Goal: Contribute content: Contribute content

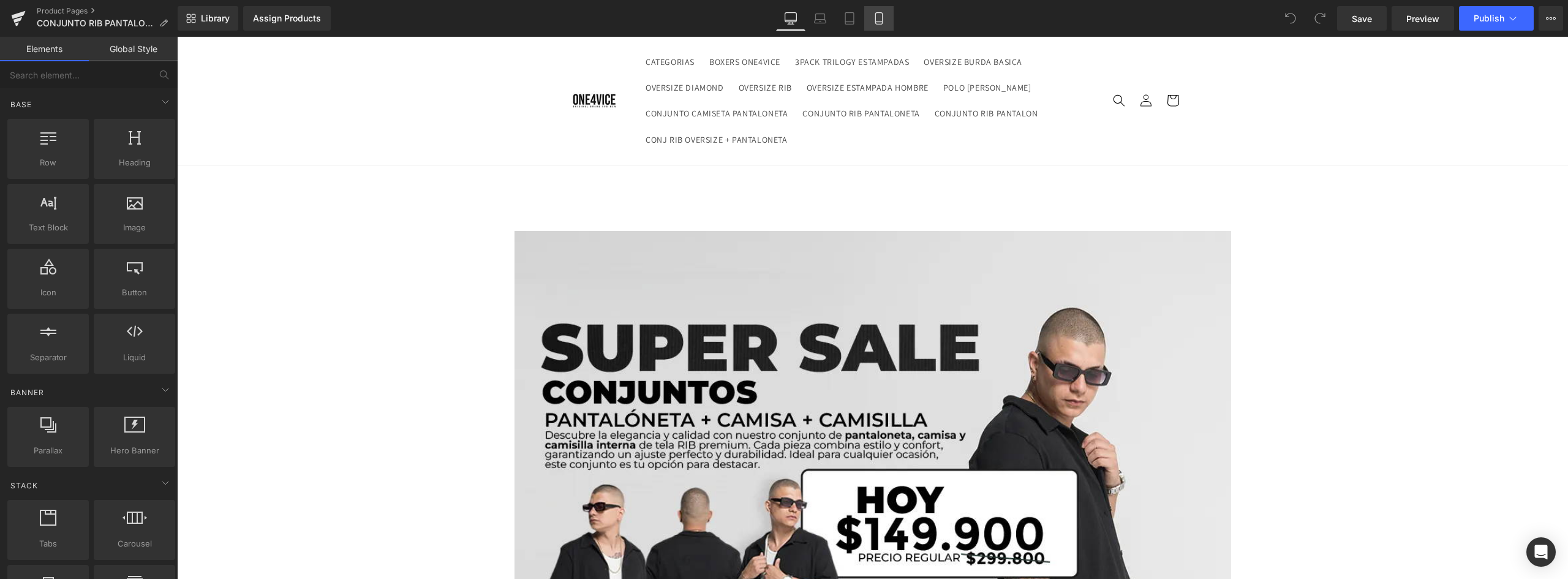
click at [881, 17] on icon at bounding box center [879, 19] width 13 height 13
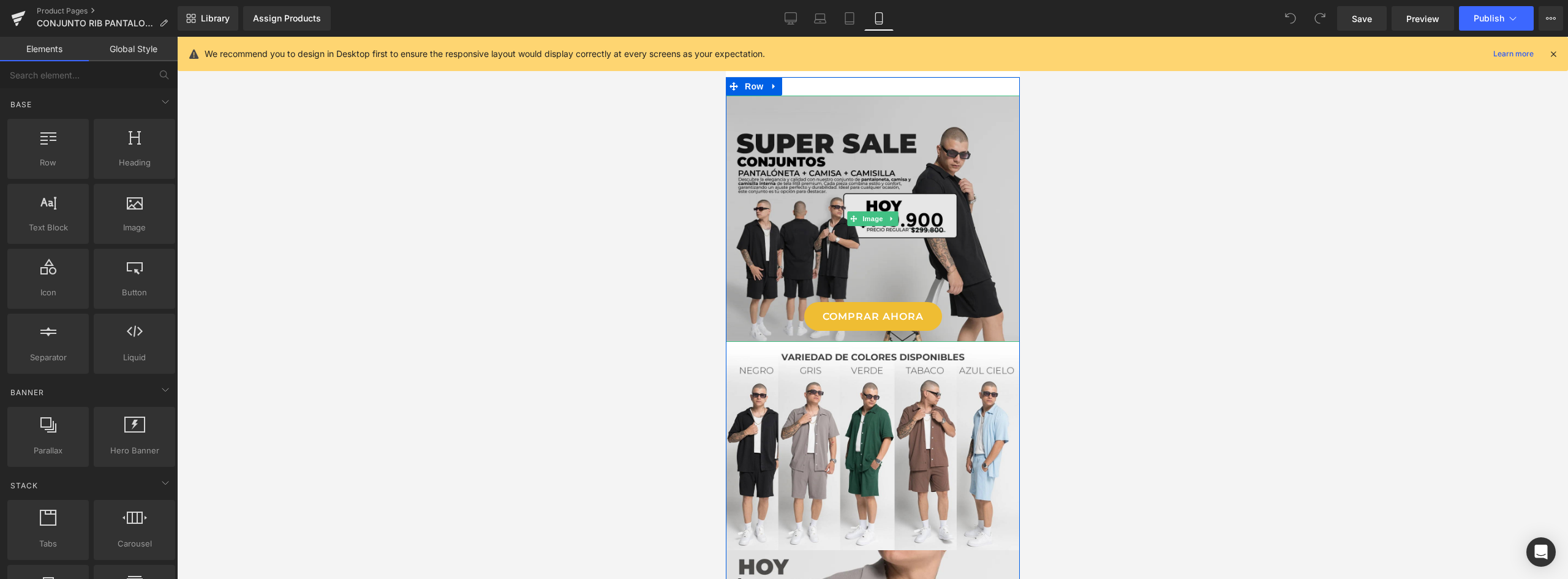
click at [888, 139] on img at bounding box center [872, 218] width 294 height 247
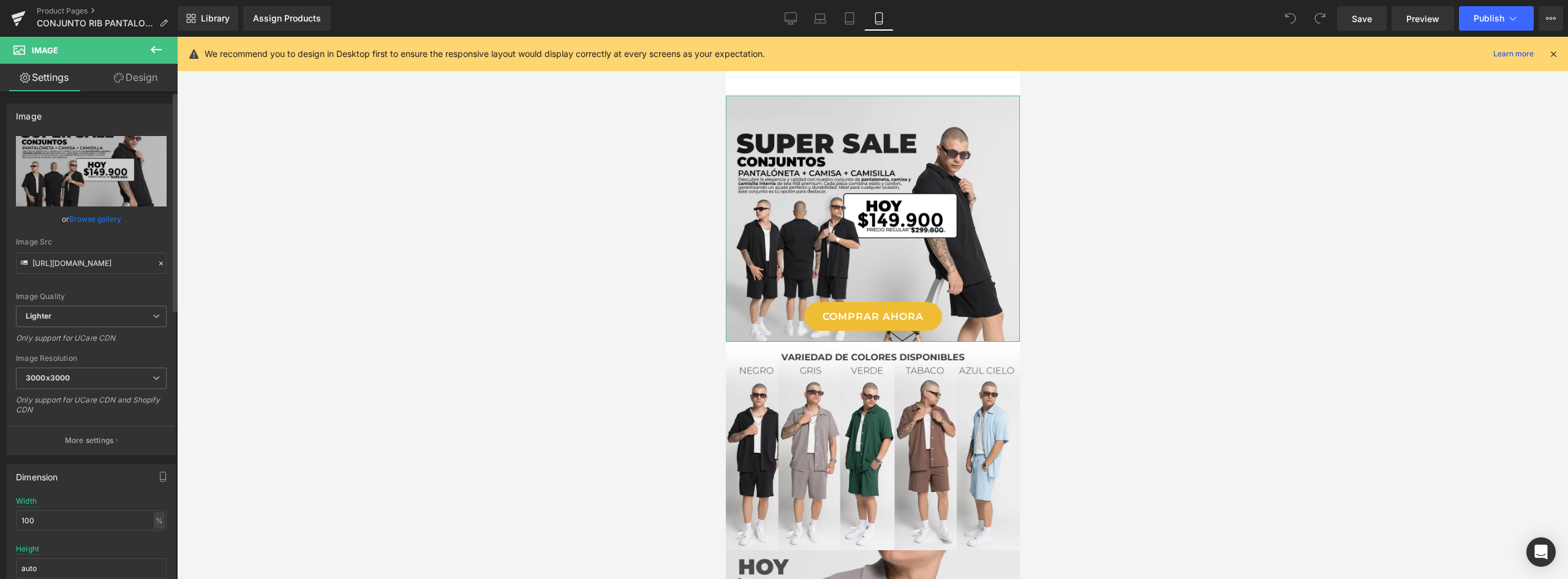
click at [90, 217] on link "Browse gallery" at bounding box center [95, 218] width 52 height 21
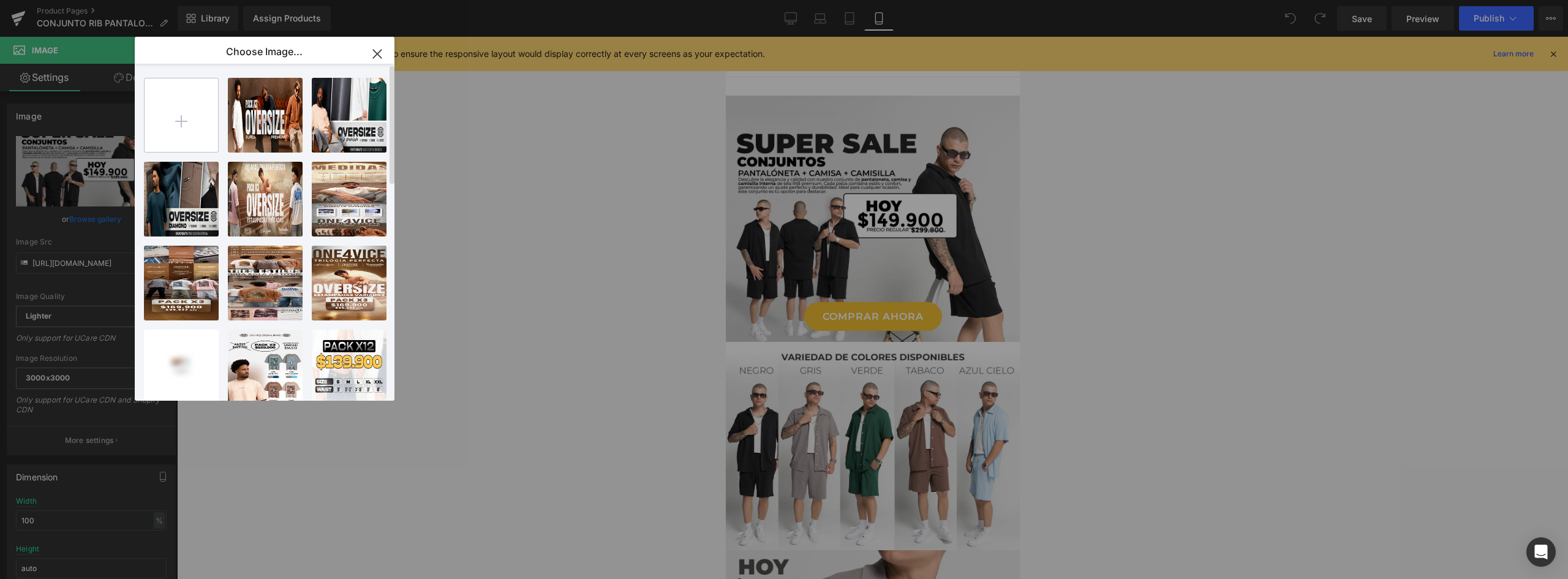
click at [209, 128] on input "file" at bounding box center [181, 115] width 73 height 73
type input "C:\fakepath\Landing OLD MONEY_Mesa de trabajo 1.jpg"
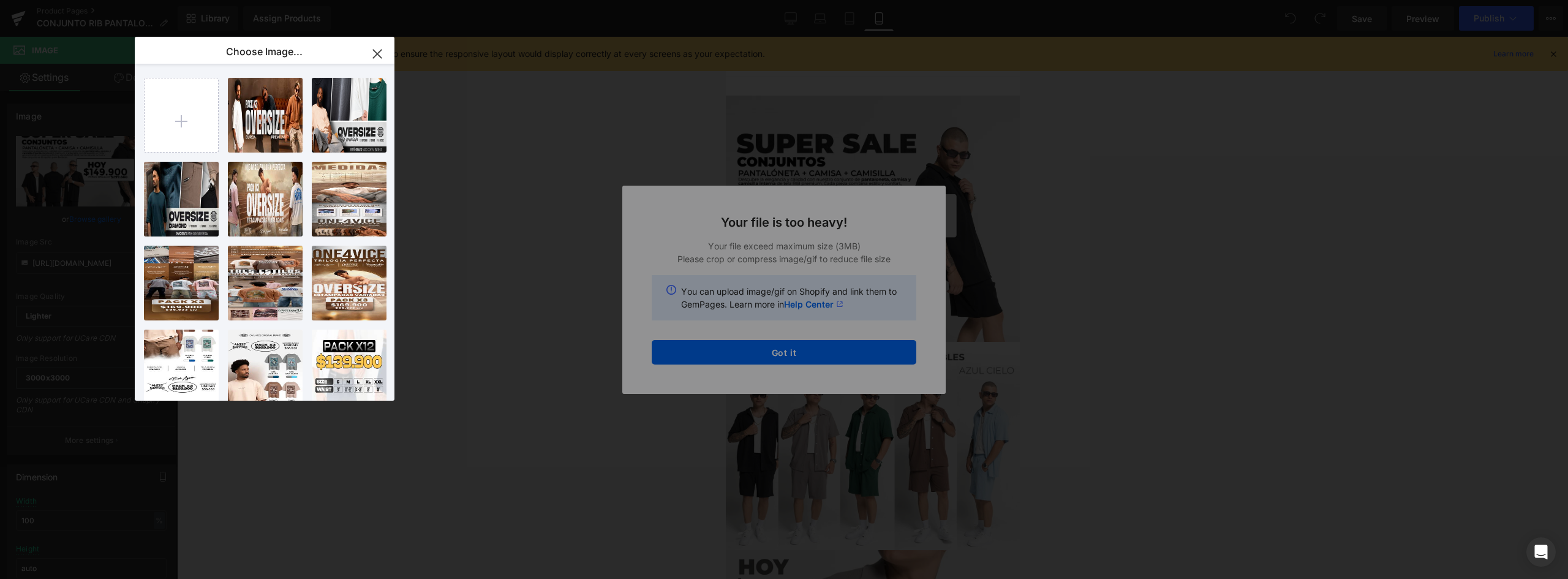
click at [808, 0] on div "Text Color Highlight Color #333333 Choose Image... Back to Library Insert banne…" at bounding box center [784, 0] width 1568 height 0
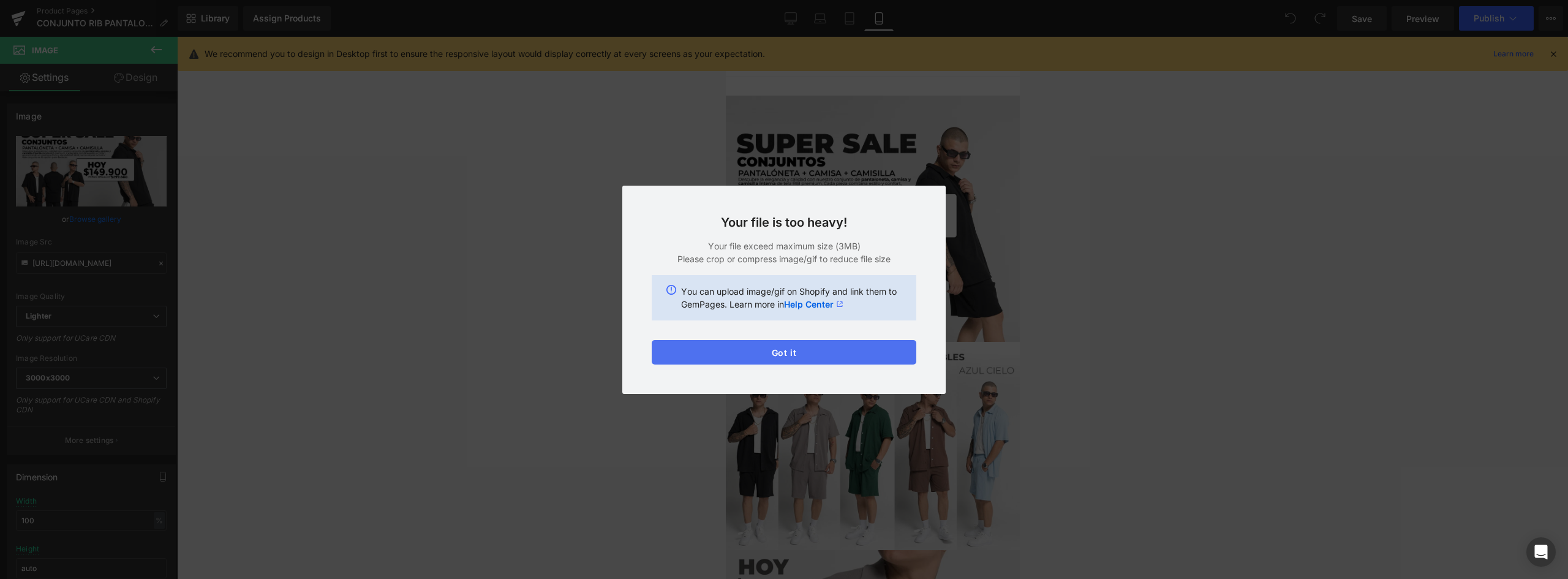
click at [810, 349] on button "Got it" at bounding box center [784, 352] width 265 height 24
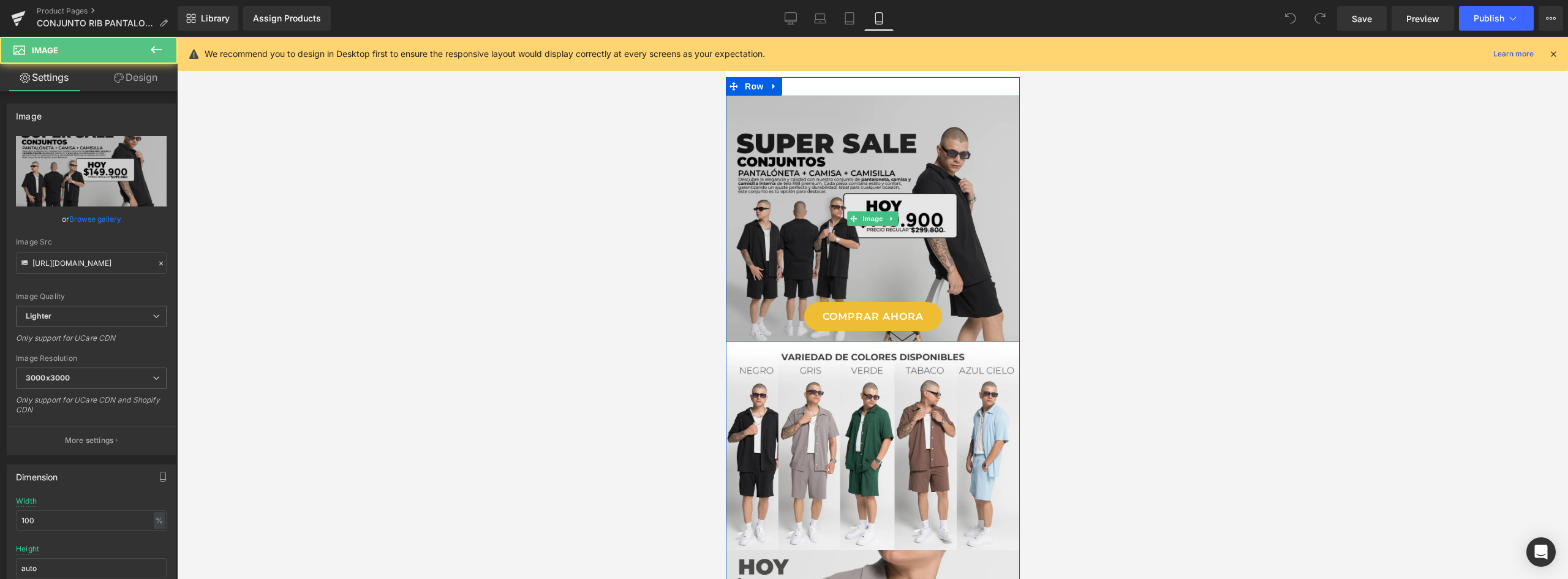
click at [827, 160] on img at bounding box center [872, 218] width 294 height 247
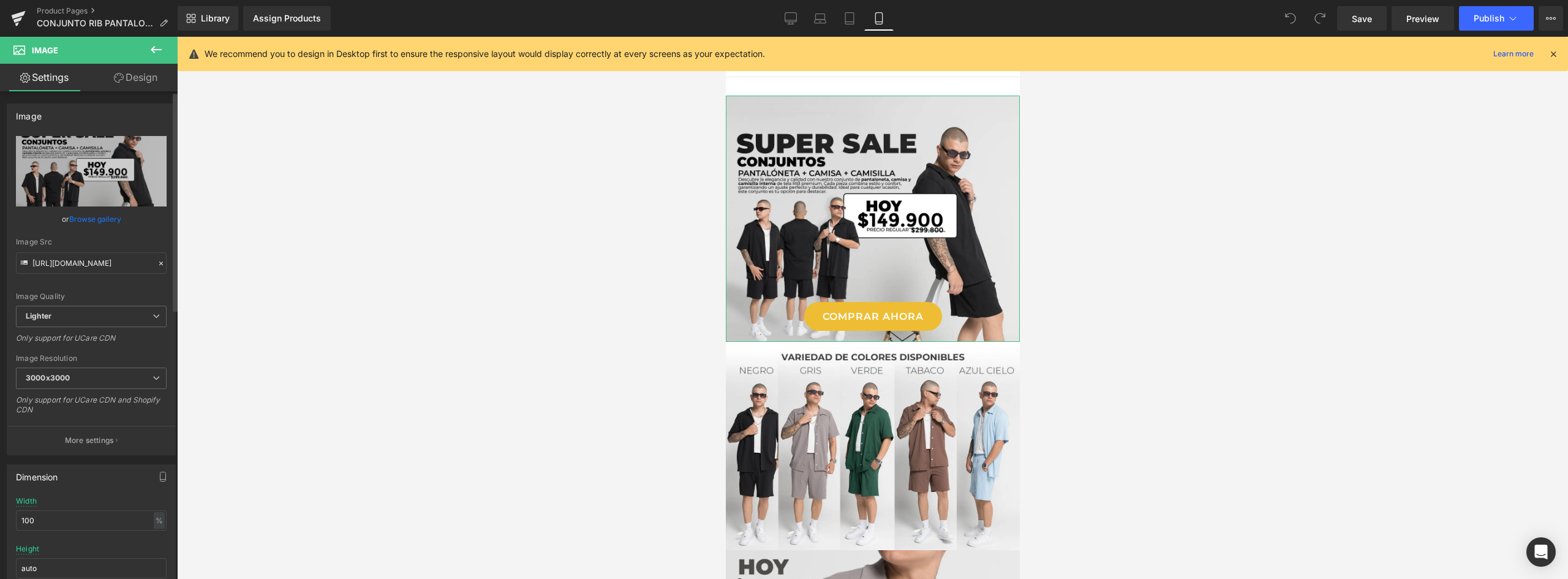
click at [102, 219] on link "Browse gallery" at bounding box center [95, 218] width 52 height 21
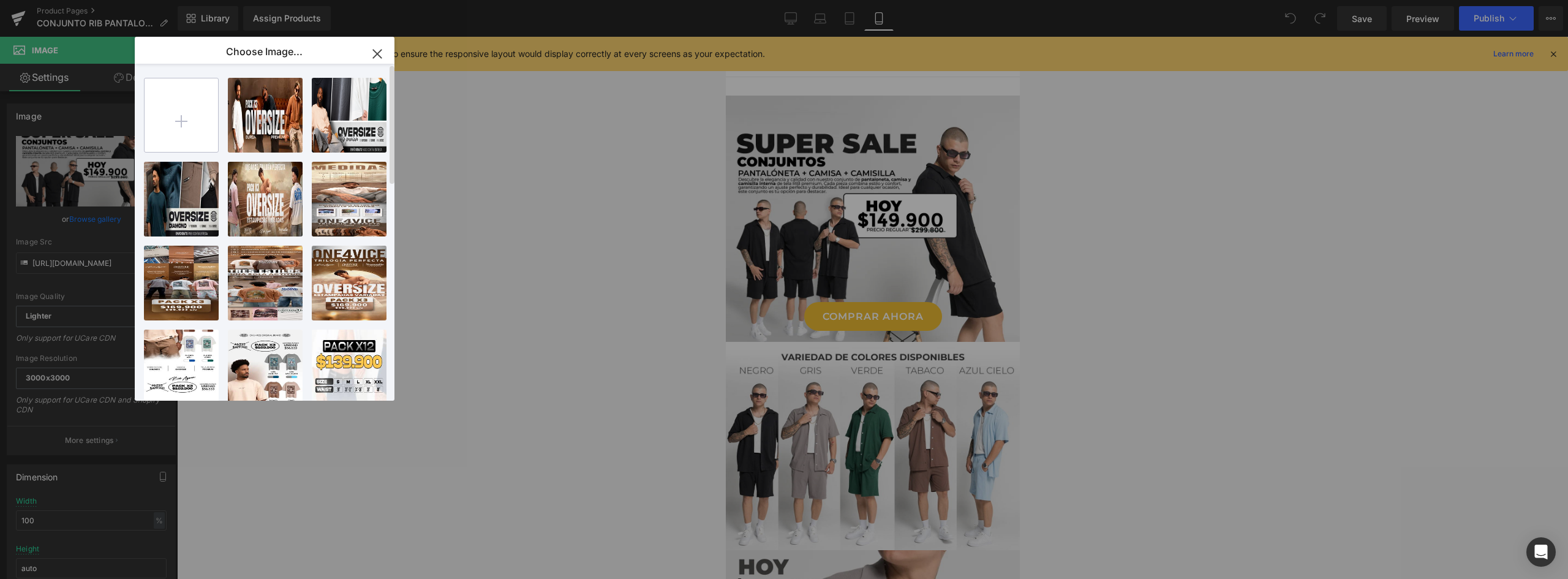
click at [192, 117] on input "file" at bounding box center [181, 115] width 73 height 73
click at [195, 121] on input "file" at bounding box center [181, 115] width 73 height 73
type input "C:\fakepath\Landing OLD MONEY_Mesa de trabajo 1.webp"
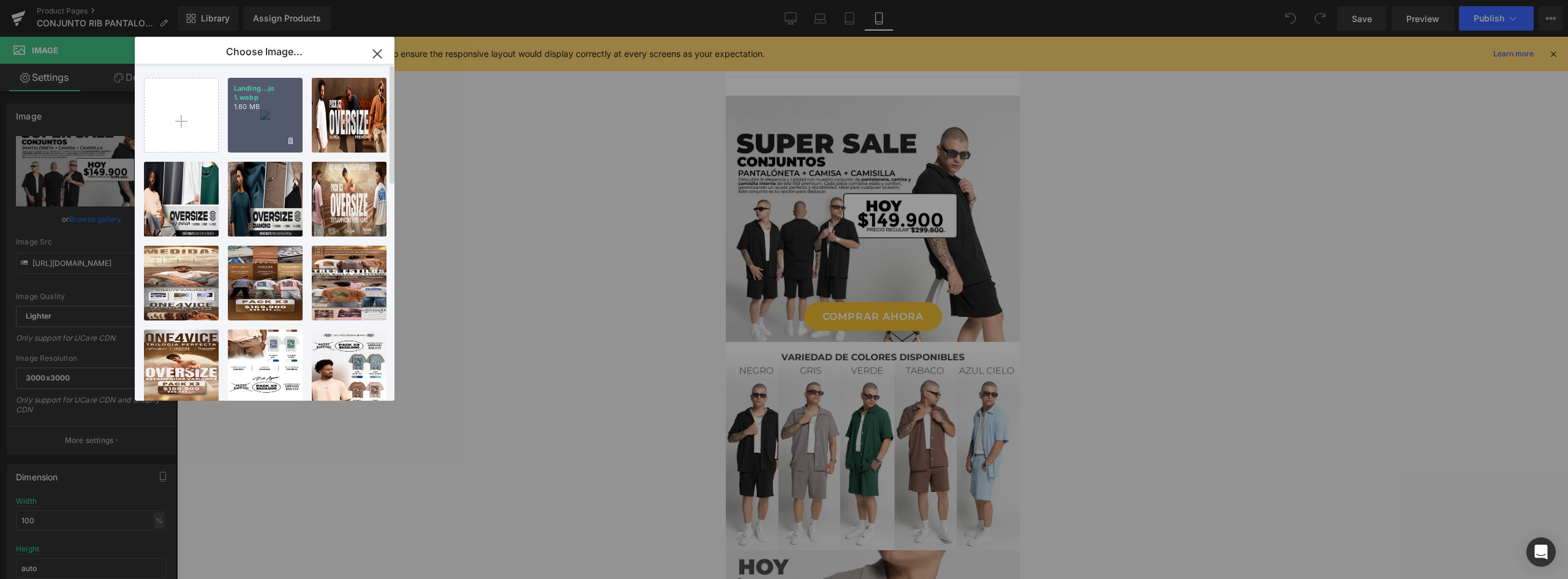
click at [266, 106] on p "1.60 MB" at bounding box center [265, 107] width 62 height 9
type input "https://ucarecdn.com/eb8fa67b-80ee-4234-8c5f-d87c9448b60f/-/format/auto/-/previ…"
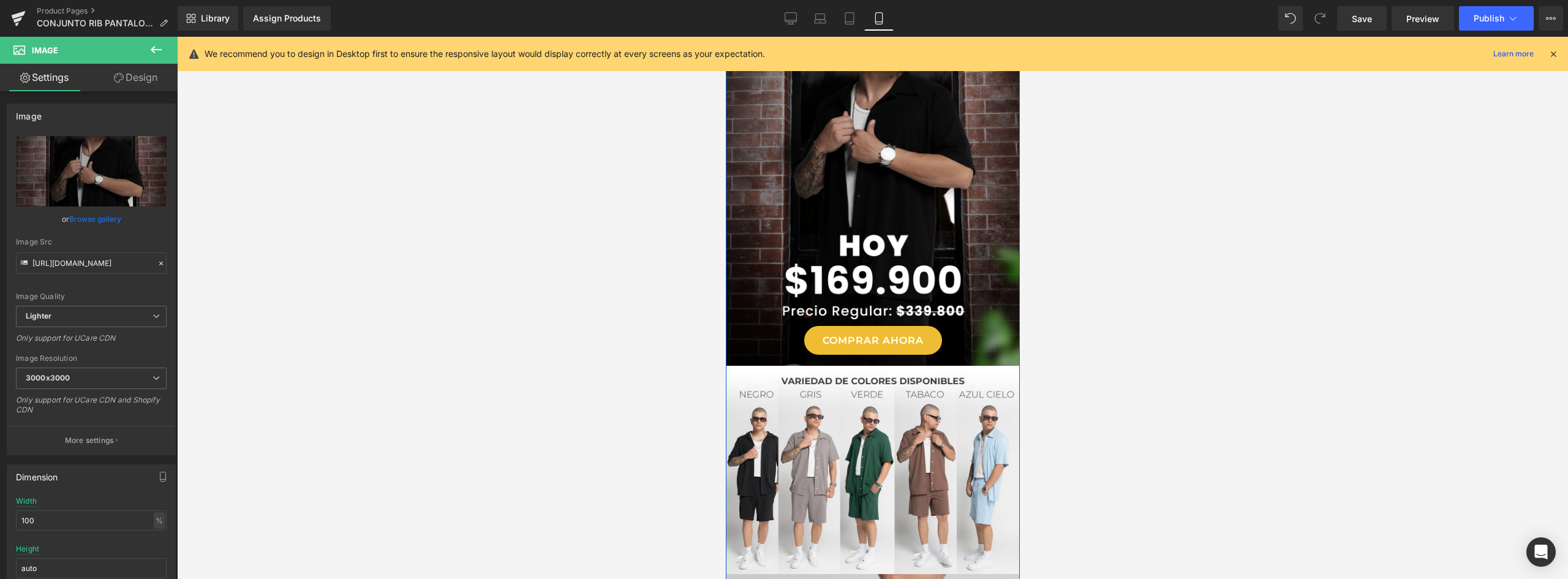
scroll to position [429, 0]
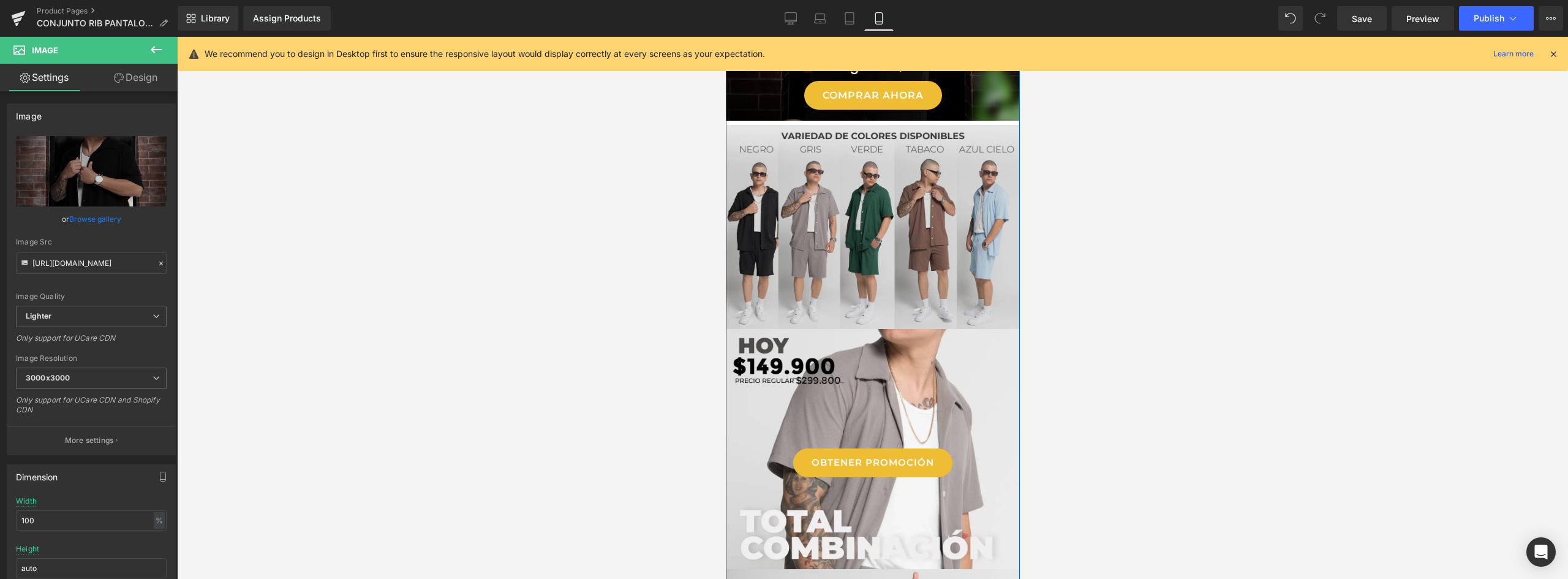
click at [877, 260] on img at bounding box center [872, 227] width 294 height 204
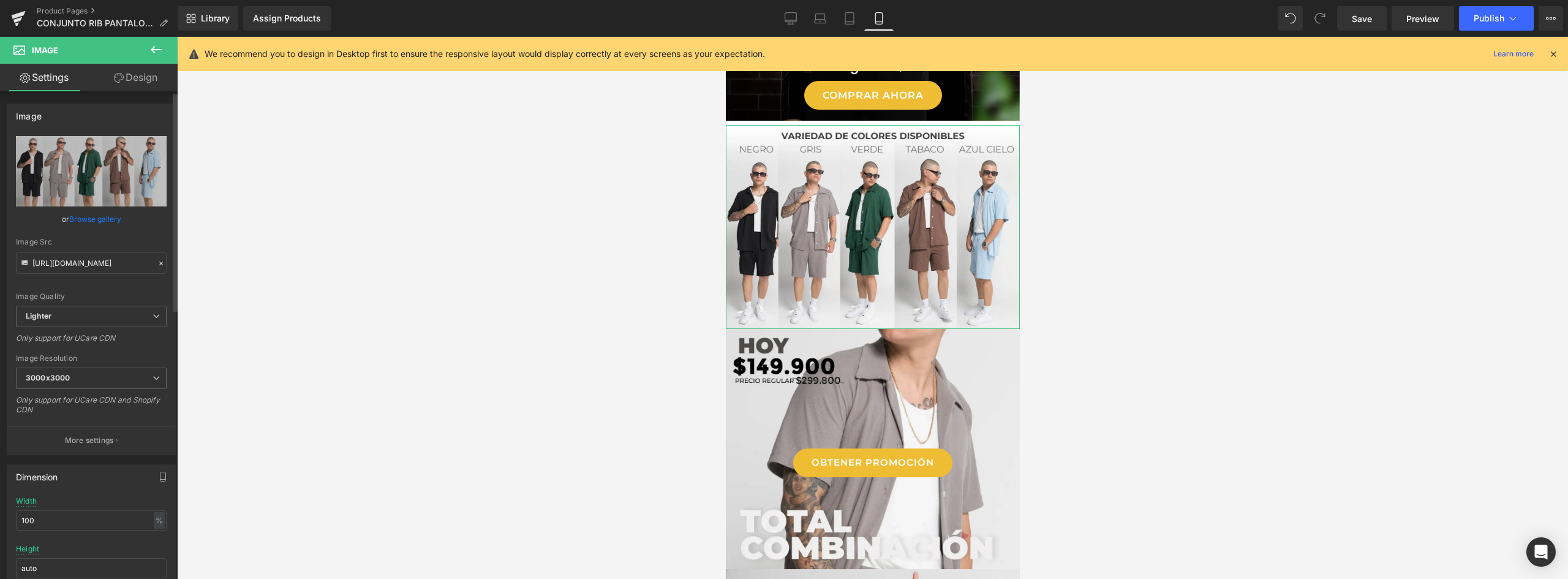
click at [92, 224] on link "Browse gallery" at bounding box center [95, 218] width 52 height 21
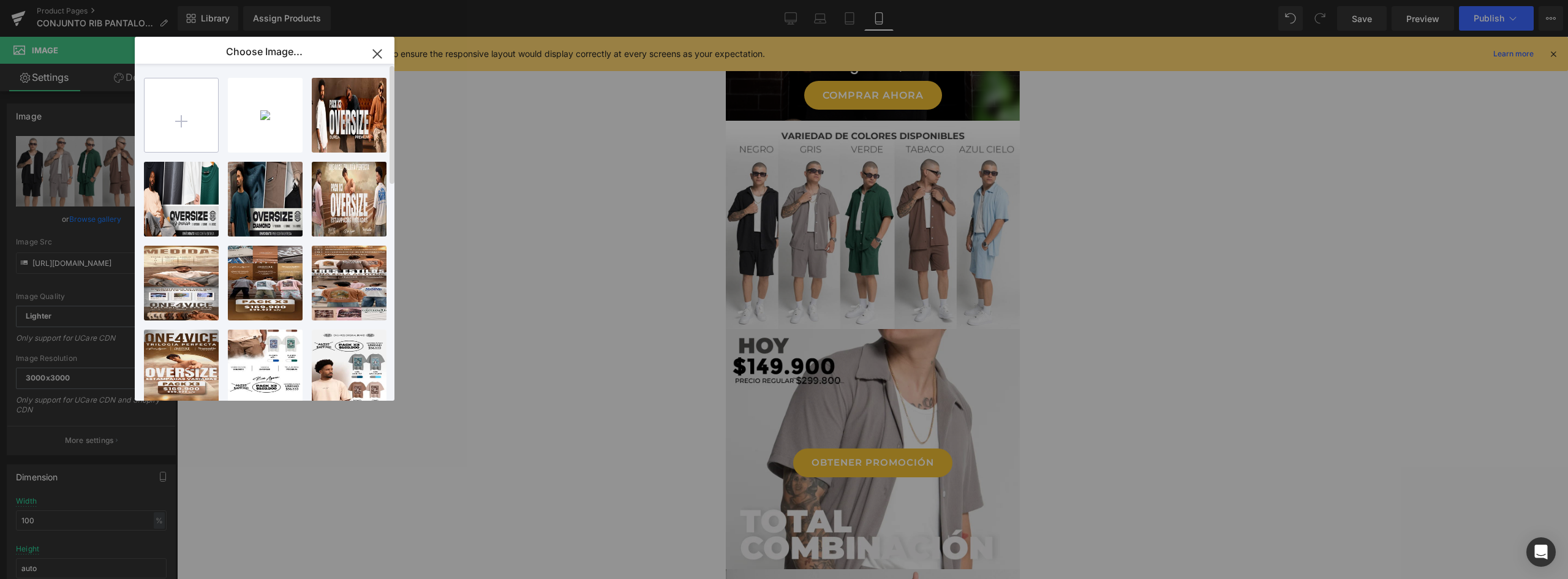
click at [180, 104] on input "file" at bounding box center [181, 115] width 73 height 73
type input "C:\fakepath\Landing OLD MONEY-02.webp"
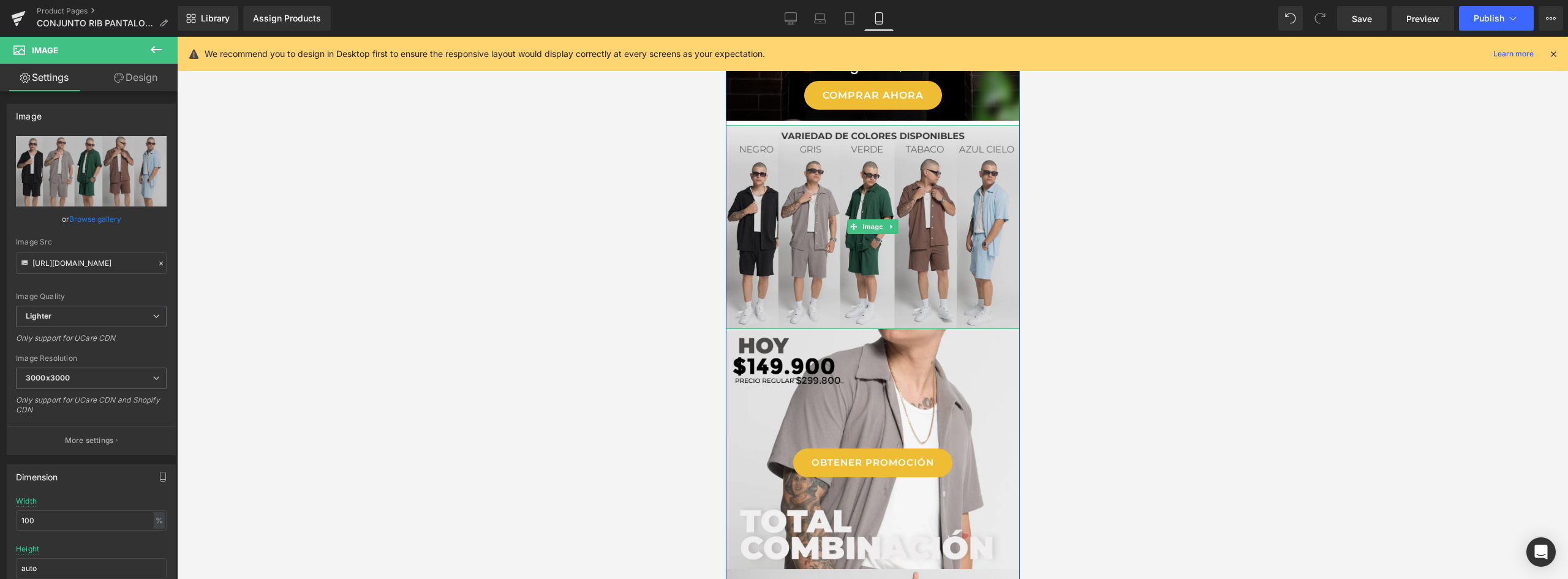
click at [916, 219] on img at bounding box center [872, 227] width 294 height 204
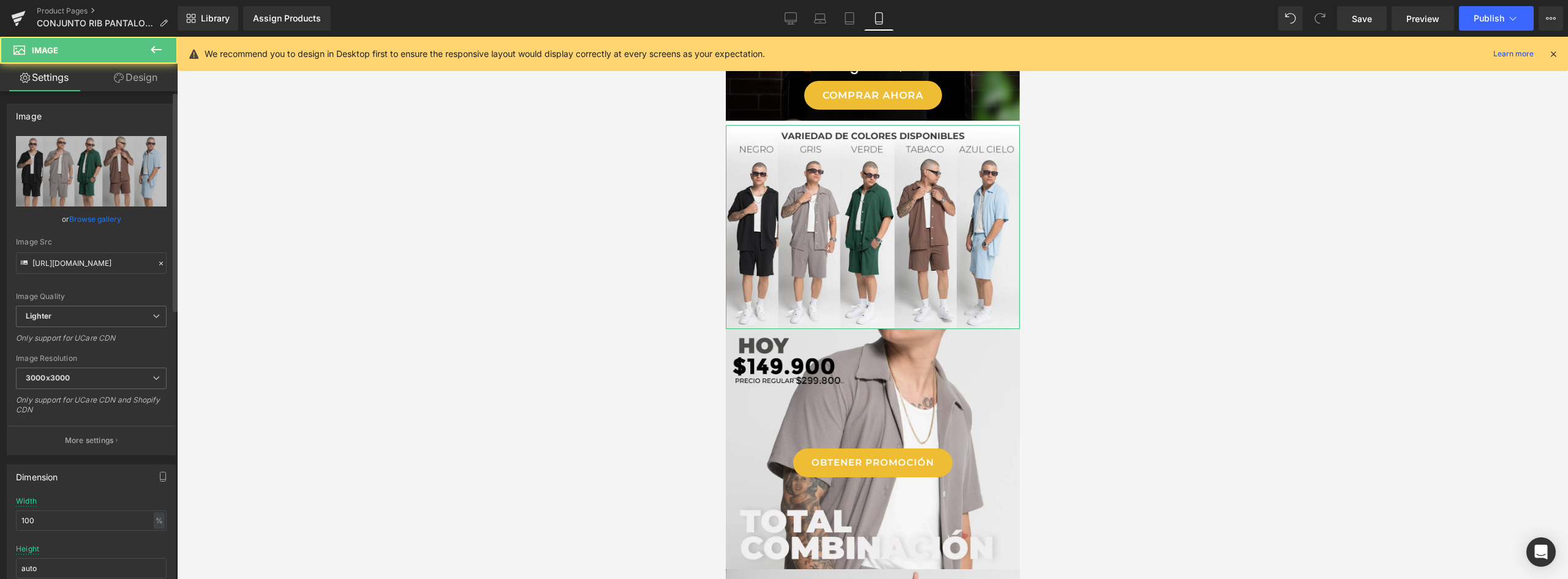
click at [95, 217] on link "Browse gallery" at bounding box center [95, 218] width 52 height 21
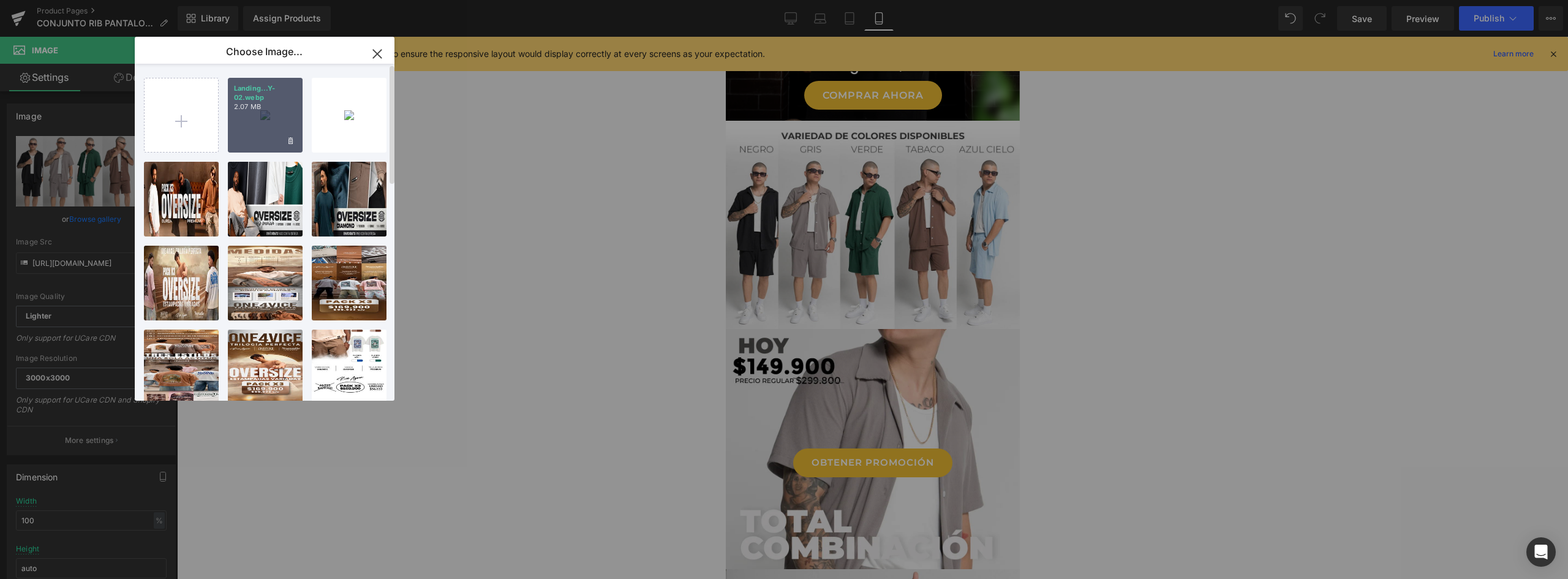
click at [247, 125] on div "Landing...Y-02.webp 2.07 MB" at bounding box center [265, 115] width 75 height 75
type input "https://ucarecdn.com/2e184b88-b399-4035-b30c-df6d5059ebdb/-/format/auto/-/previ…"
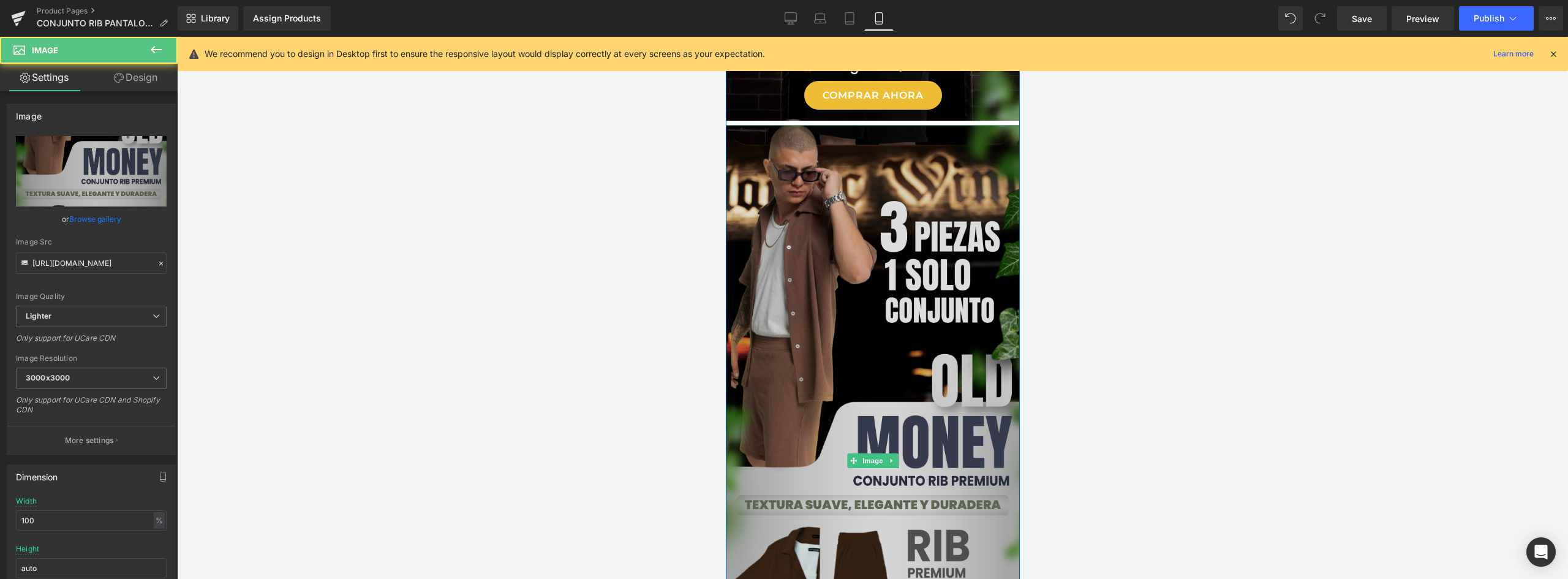
click at [931, 188] on img at bounding box center [872, 461] width 294 height 671
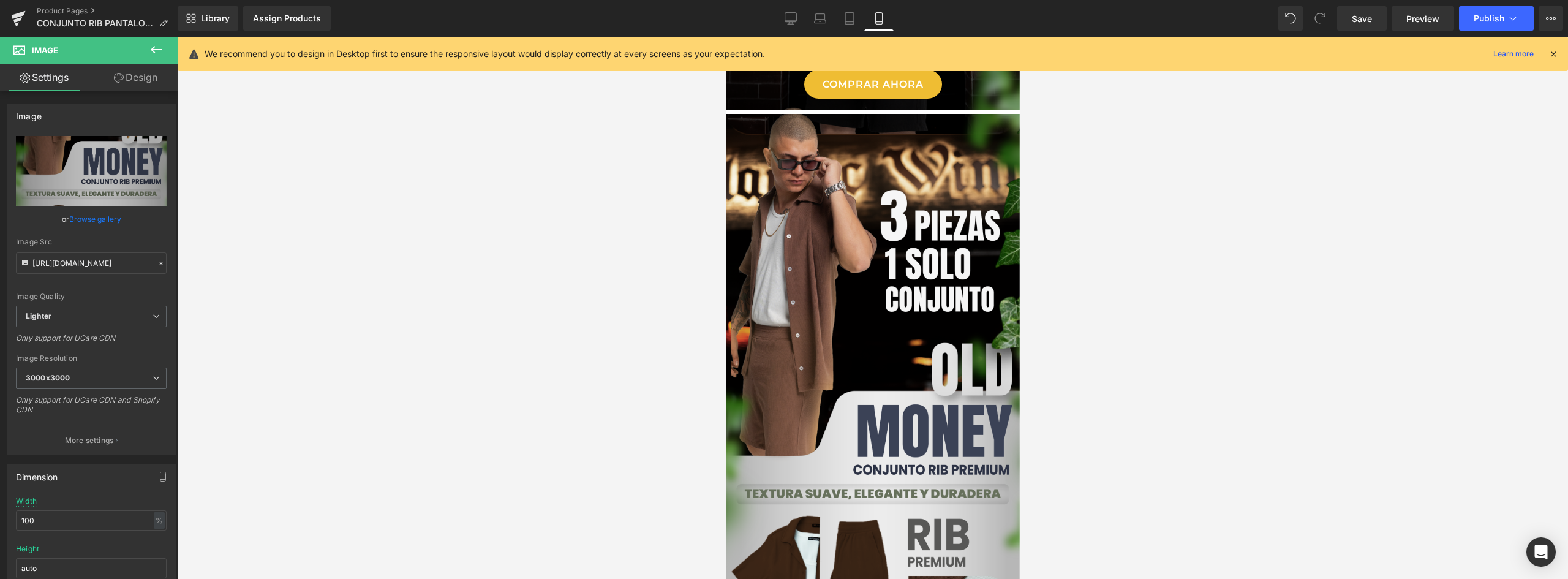
scroll to position [436, 0]
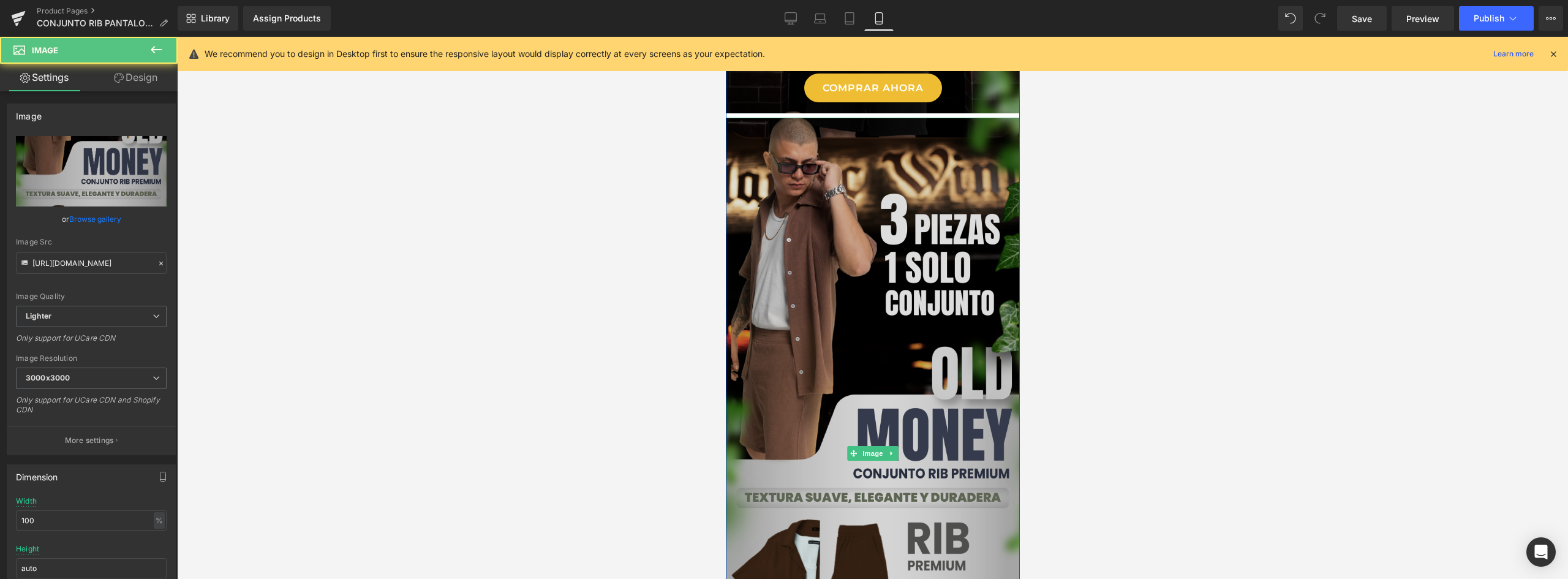
click at [936, 164] on img at bounding box center [872, 453] width 294 height 671
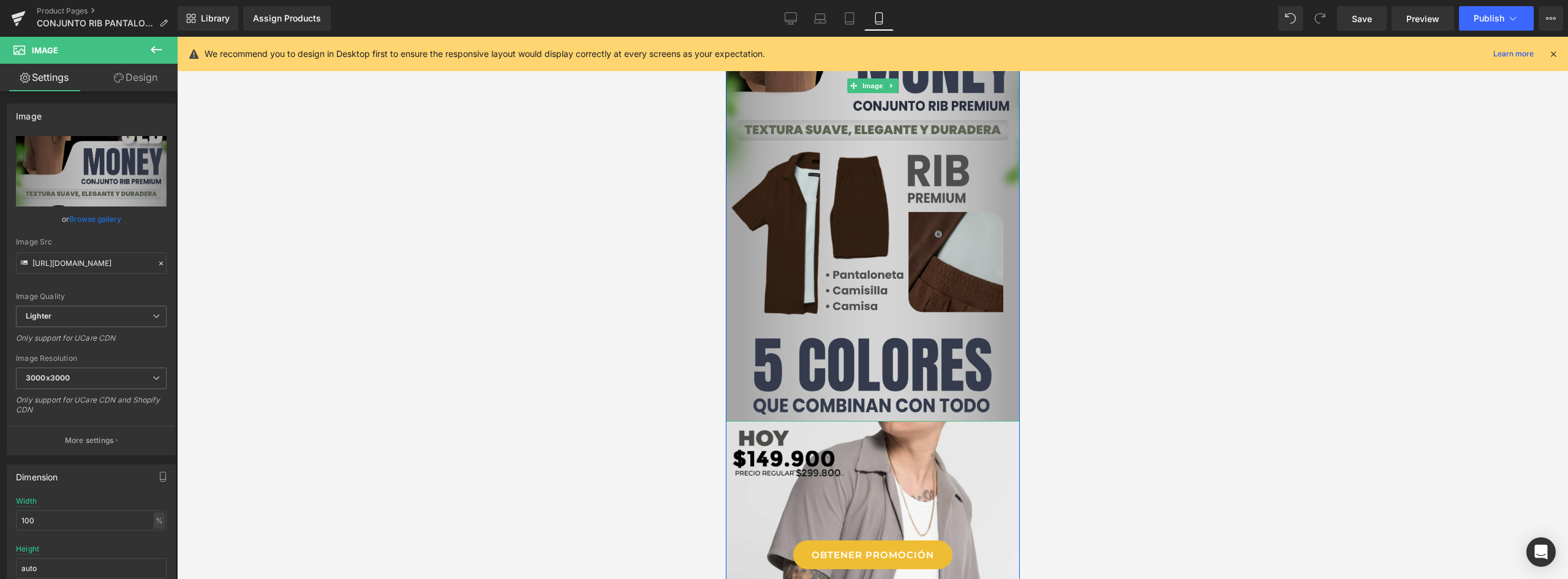
scroll to position [926, 0]
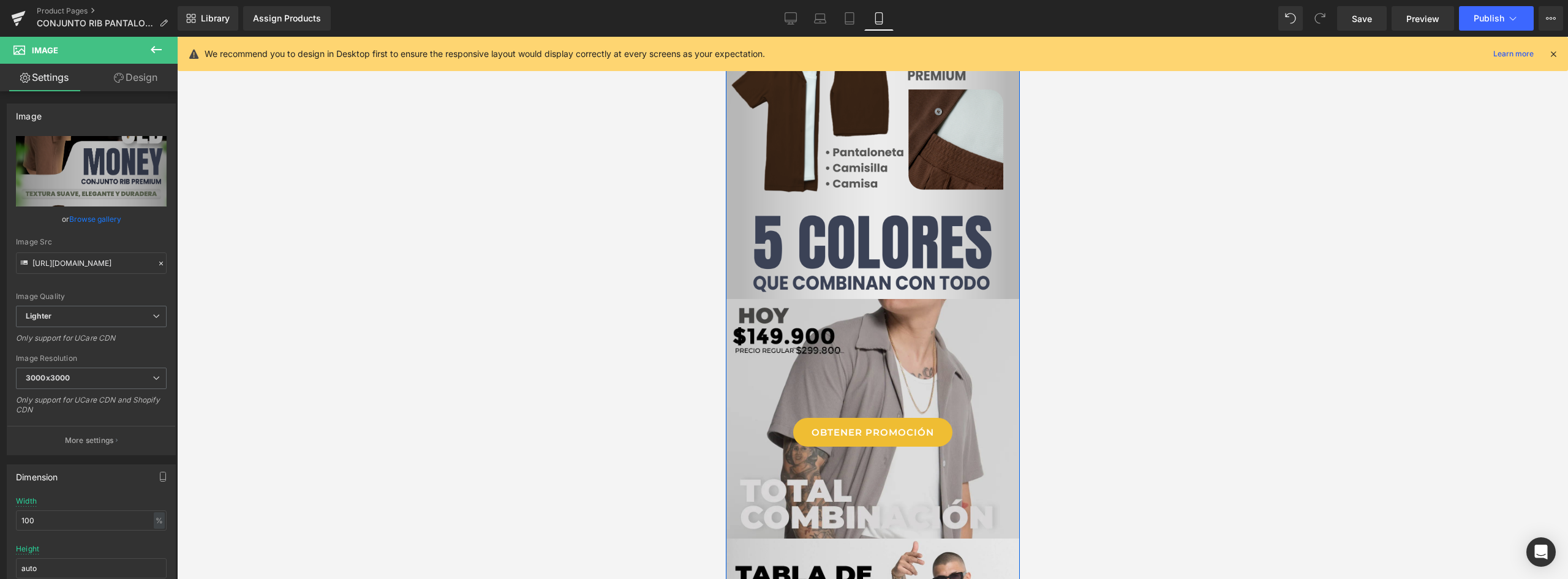
click at [907, 347] on img at bounding box center [872, 420] width 294 height 242
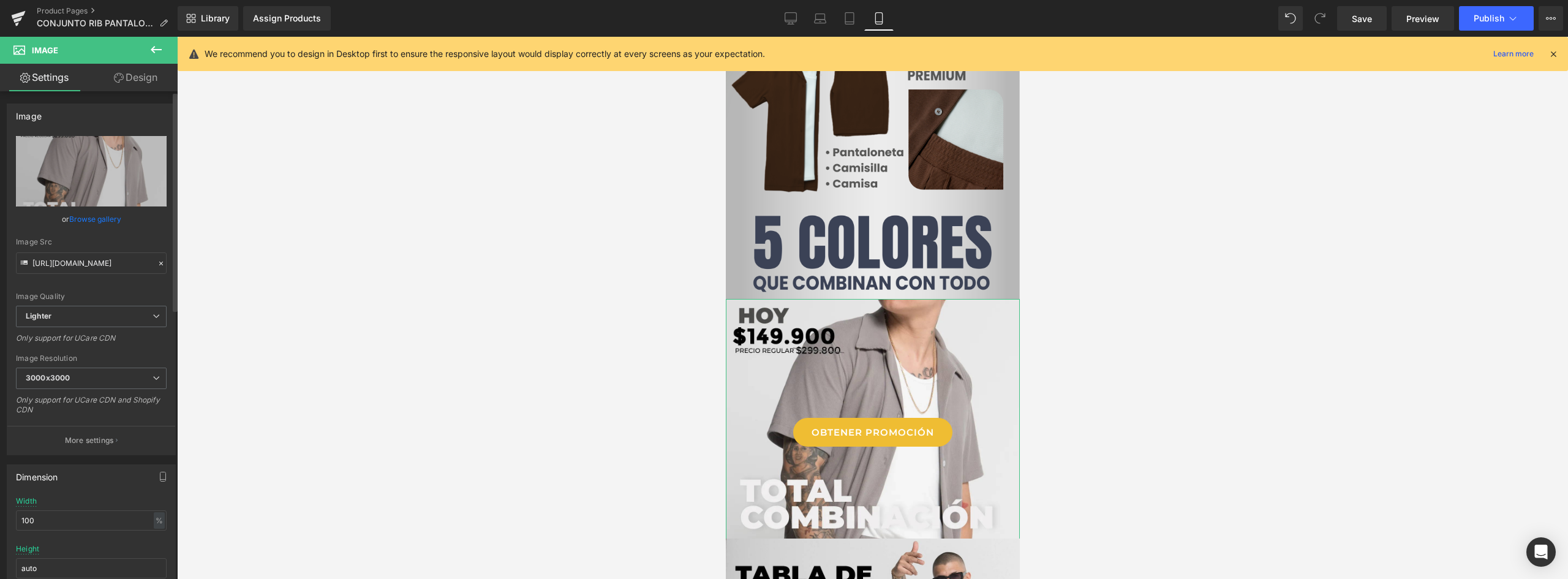
click at [103, 219] on link "Browse gallery" at bounding box center [95, 218] width 52 height 21
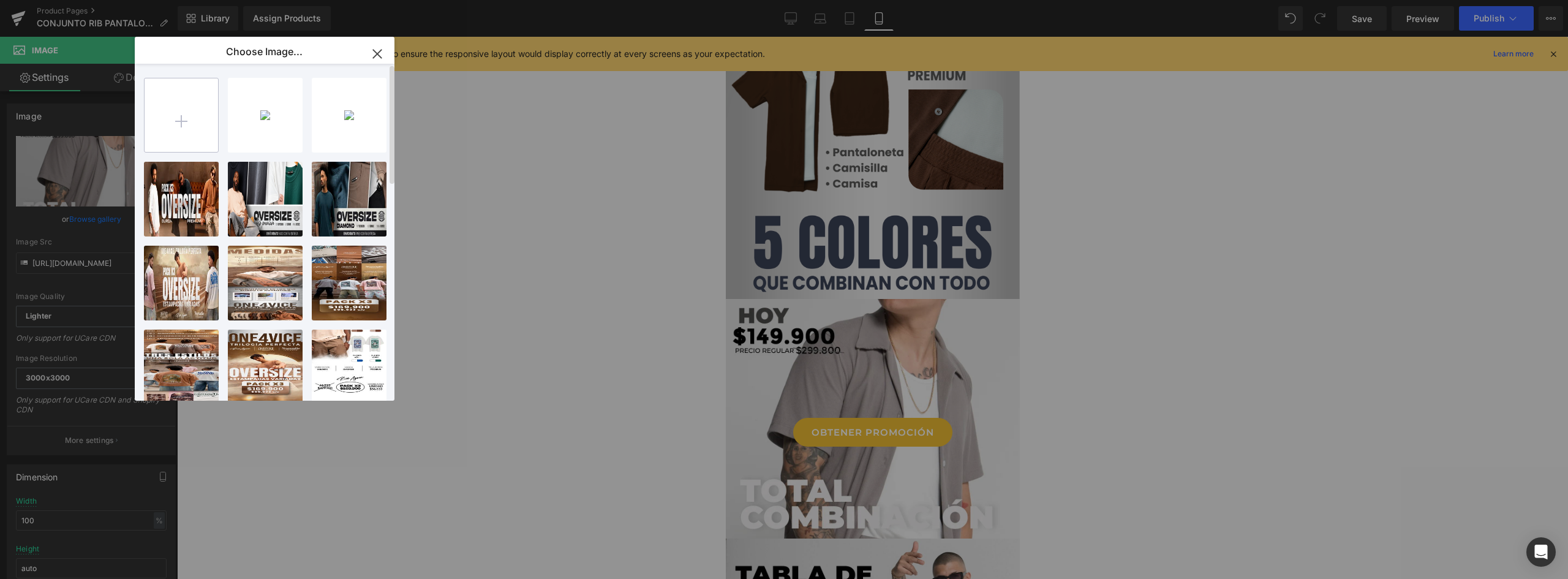
click at [176, 115] on input "file" at bounding box center [181, 115] width 73 height 73
type input "C:\fakepath\Landing OLD MONEY-03.webp"
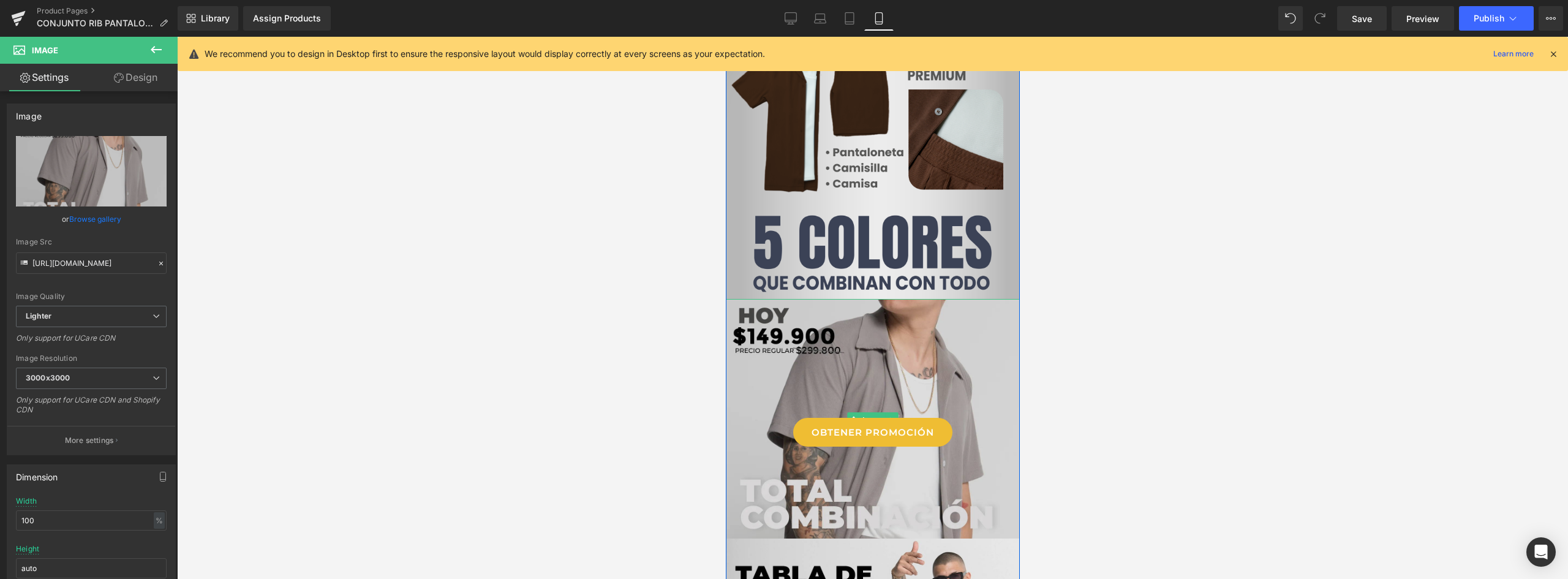
click at [835, 372] on img at bounding box center [872, 420] width 294 height 242
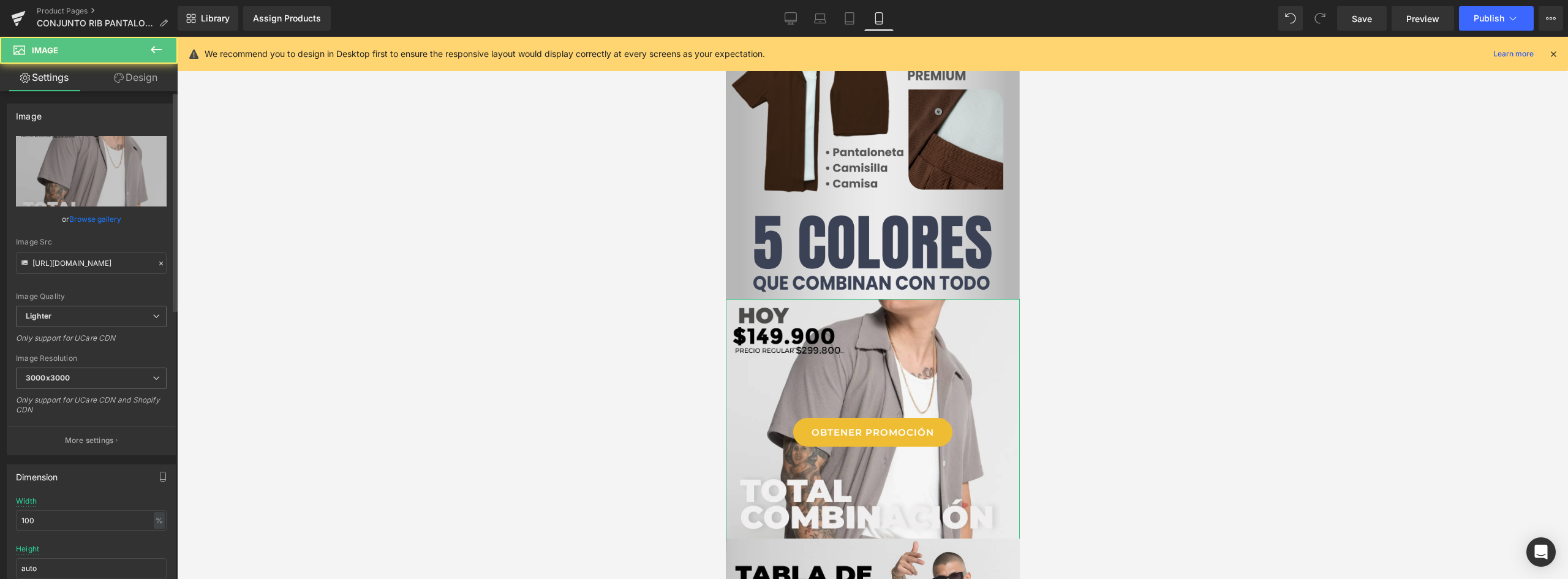
click at [98, 219] on link "Browse gallery" at bounding box center [95, 218] width 52 height 21
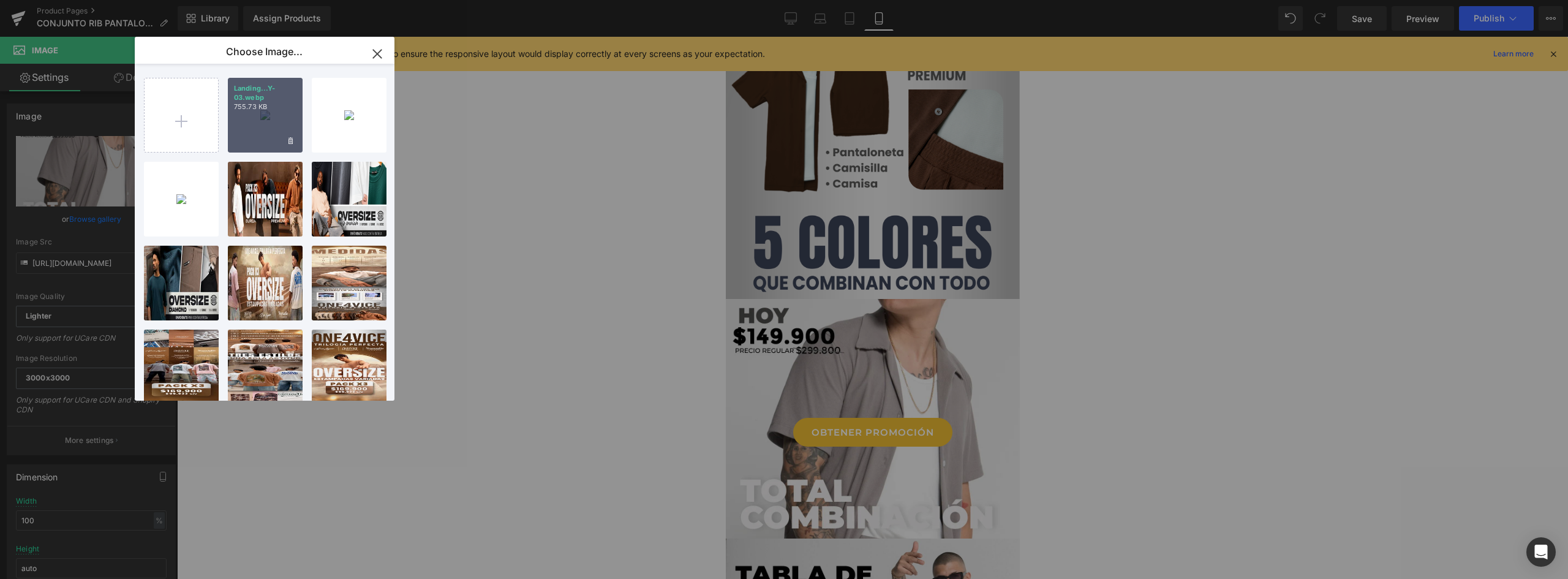
click at [288, 102] on p "Landing...Y-03.webp" at bounding box center [265, 93] width 62 height 18
type input "https://ucarecdn.com/14390862-21b9-4441-bd58-1c550a348917/-/format/auto/-/previ…"
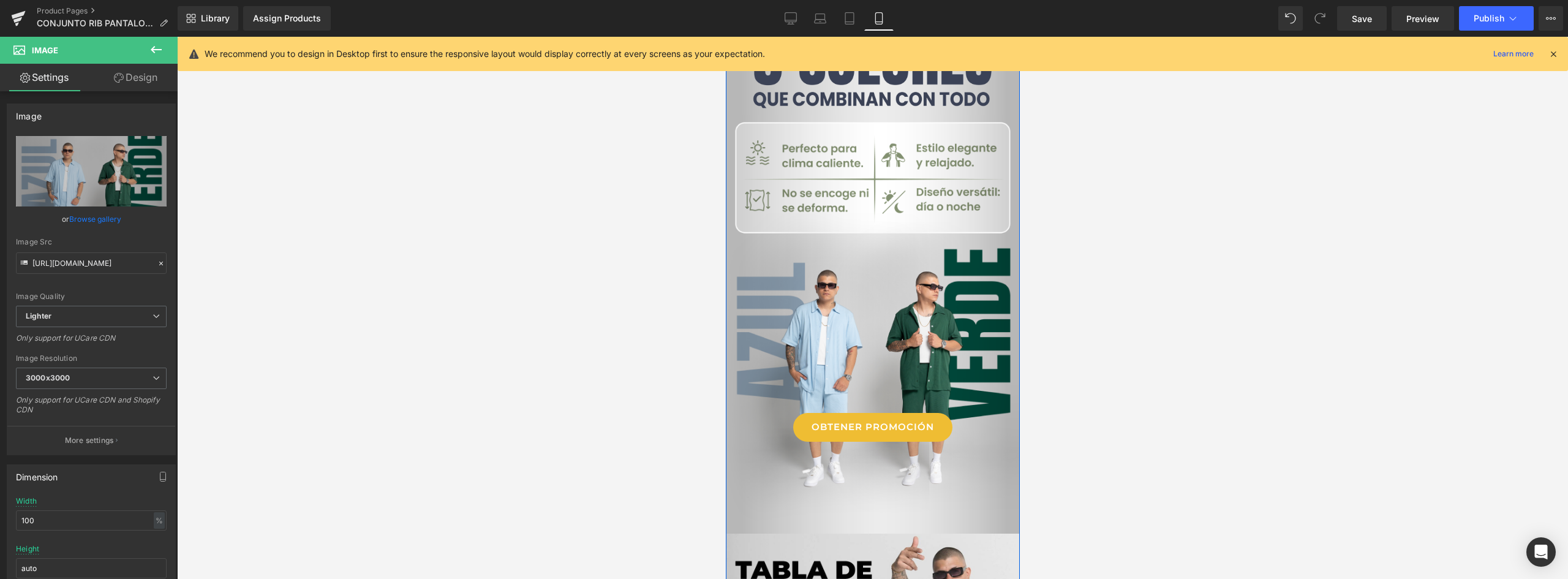
scroll to position [1294, 0]
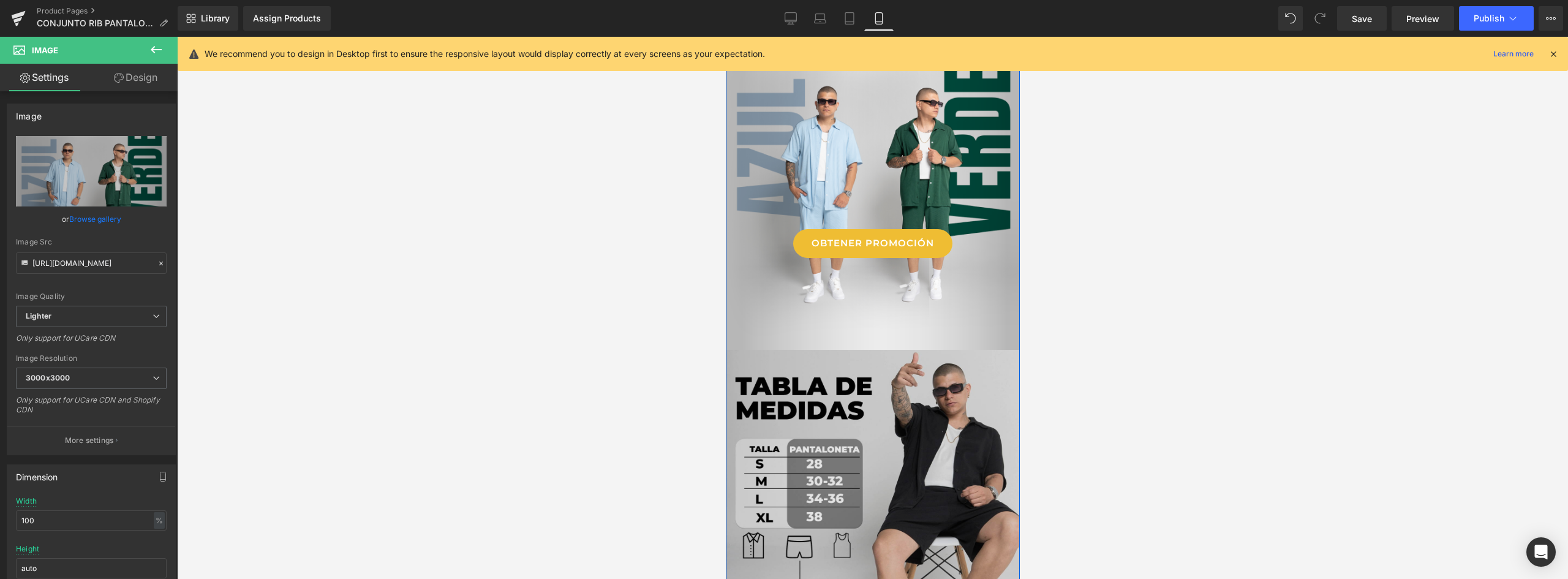
click at [864, 391] on img at bounding box center [872, 496] width 294 height 294
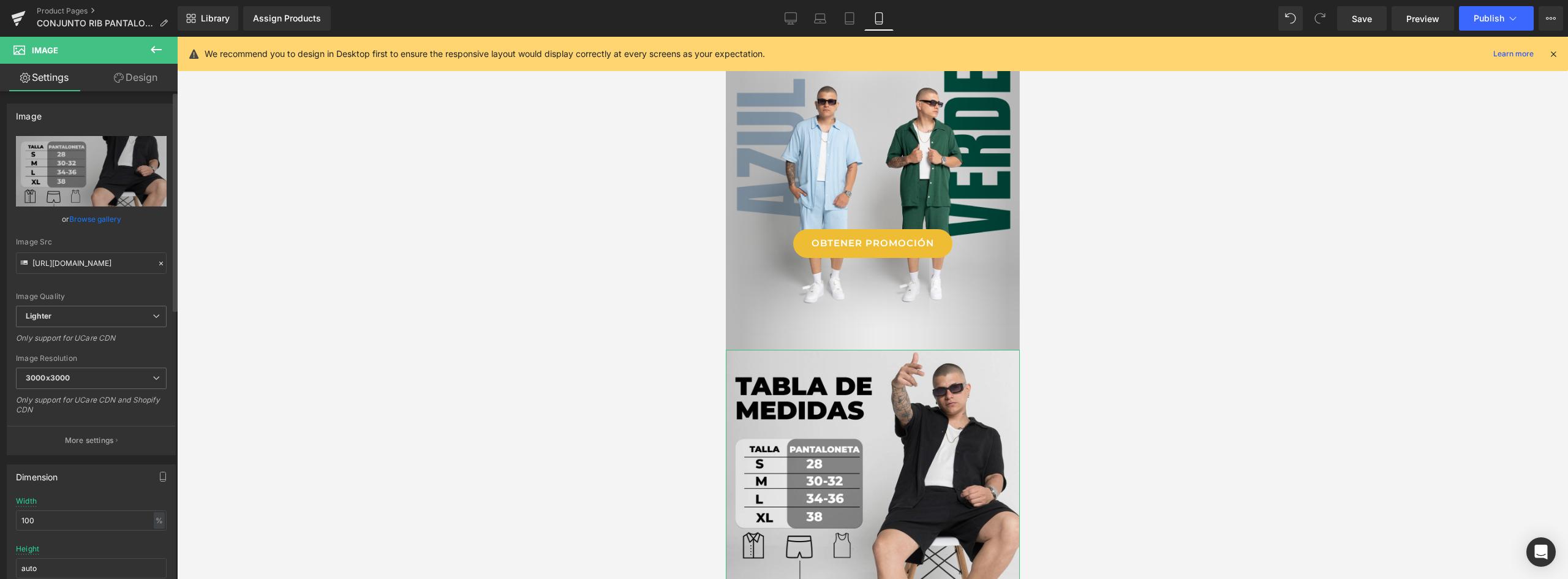
click at [103, 219] on link "Browse gallery" at bounding box center [95, 218] width 52 height 21
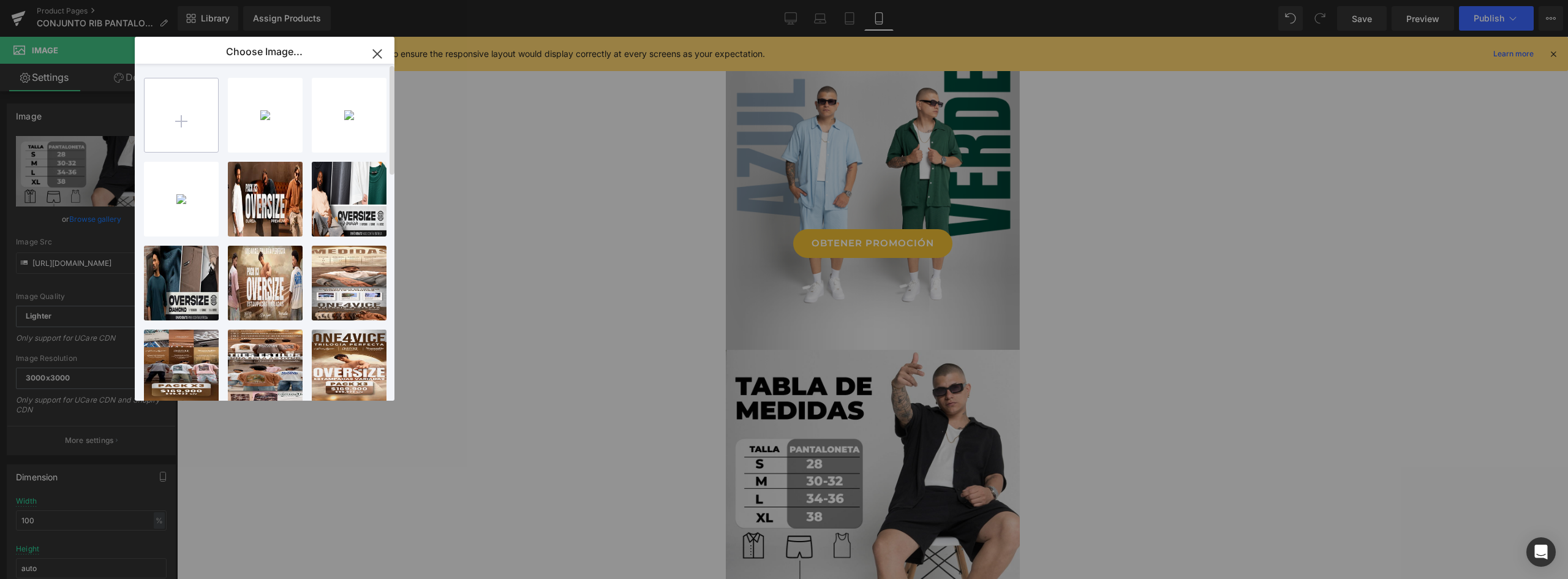
click at [185, 124] on input "file" at bounding box center [181, 115] width 73 height 73
type input "C:\fakepath\Landing OLD MONEY-04.webp"
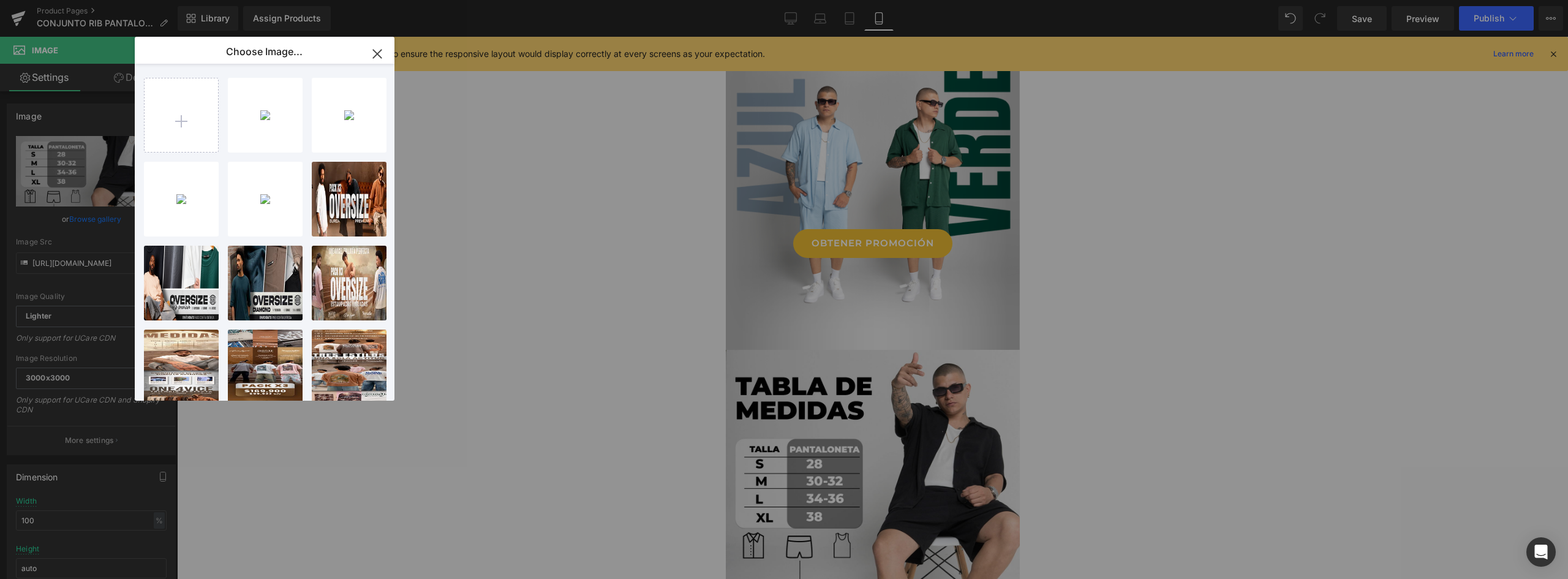
click at [0, 0] on div "Landing...Y-04.webp 669.03 KB" at bounding box center [0, 0] width 0 height 0
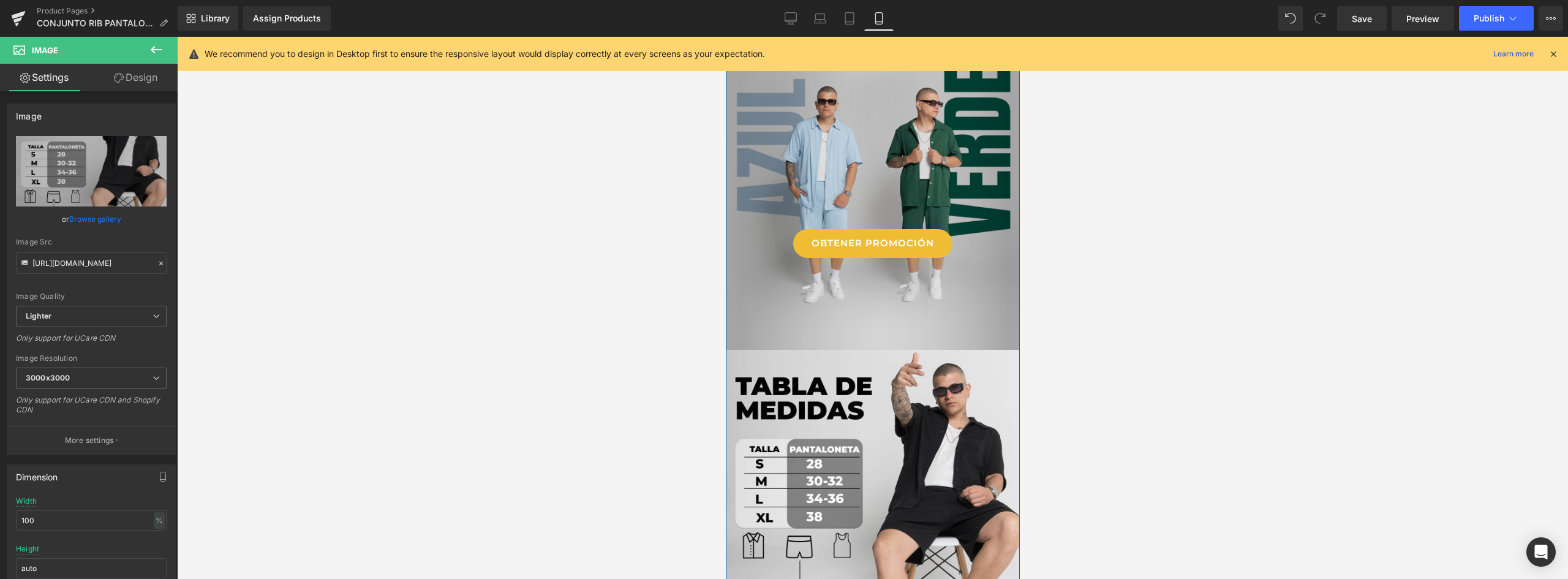
click at [883, 289] on img at bounding box center [872, 142] width 294 height 421
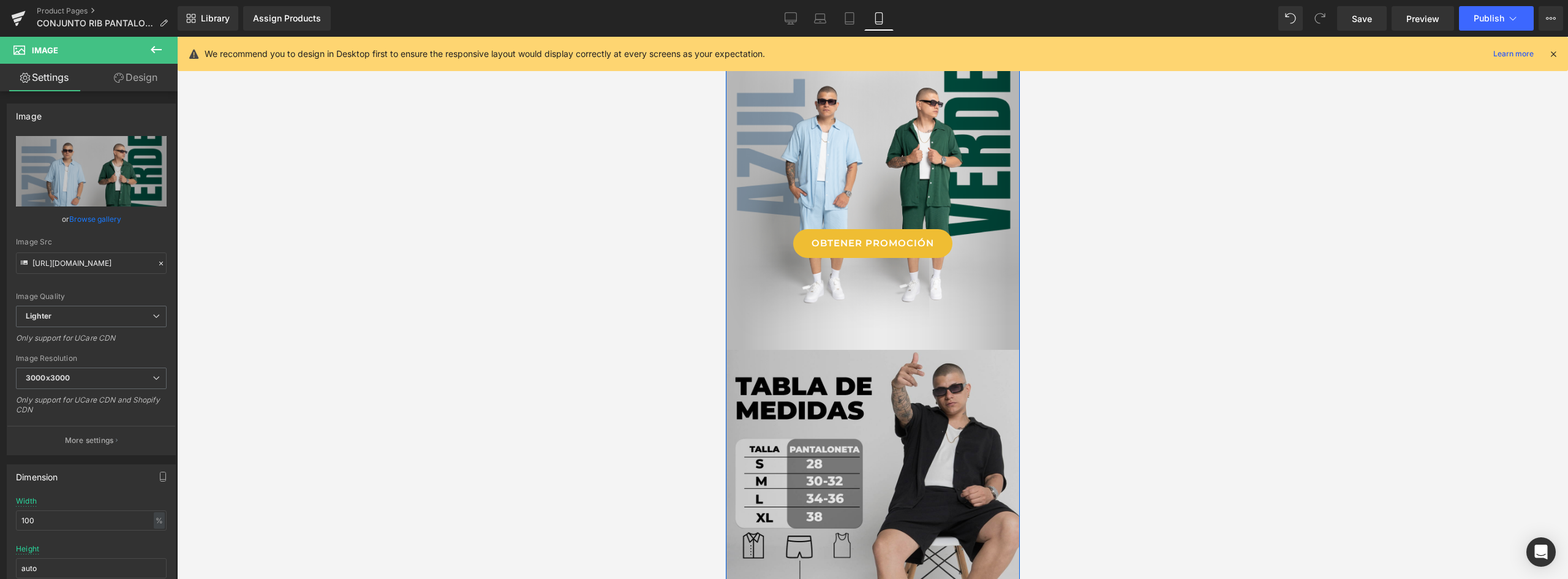
click at [854, 392] on img at bounding box center [872, 496] width 294 height 294
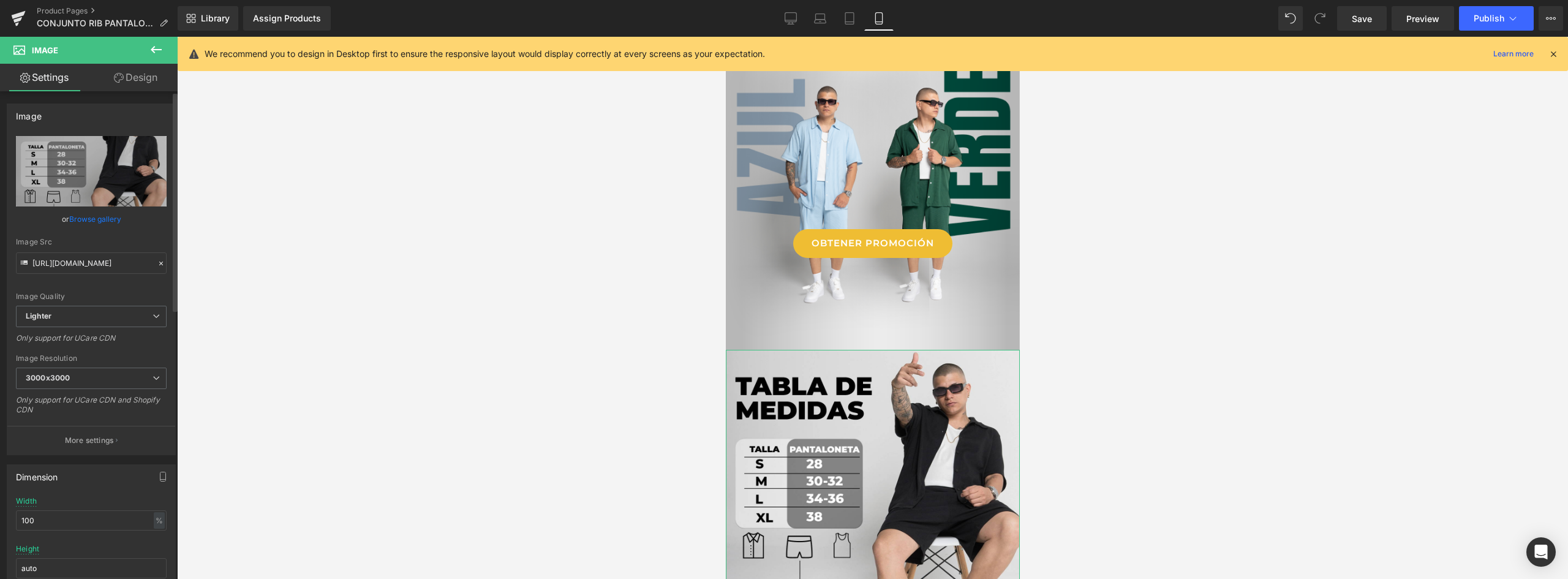
click at [98, 215] on link "Browse gallery" at bounding box center [95, 218] width 52 height 21
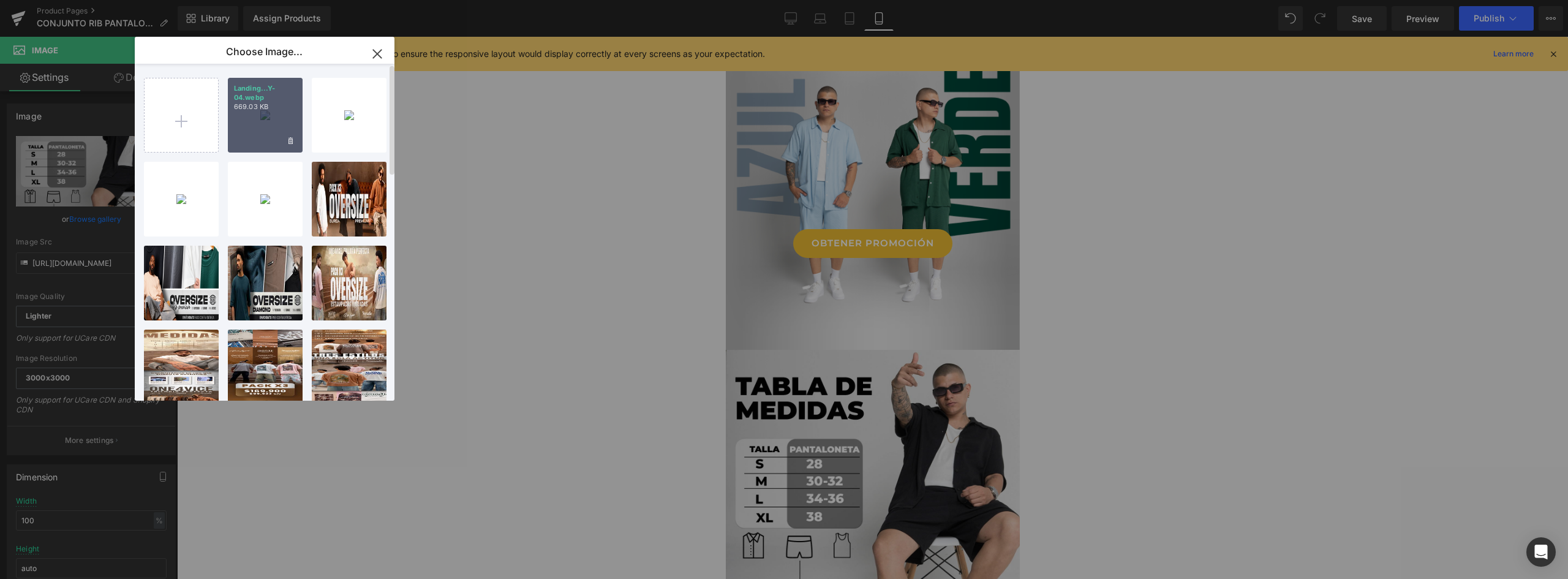
click at [277, 121] on div "Landing...Y-04.webp 669.03 KB" at bounding box center [265, 115] width 75 height 75
type input "https://ucarecdn.com/0e7bc6e9-9cfd-4f9f-827b-07b8e78f7679/-/format/auto/-/previ…"
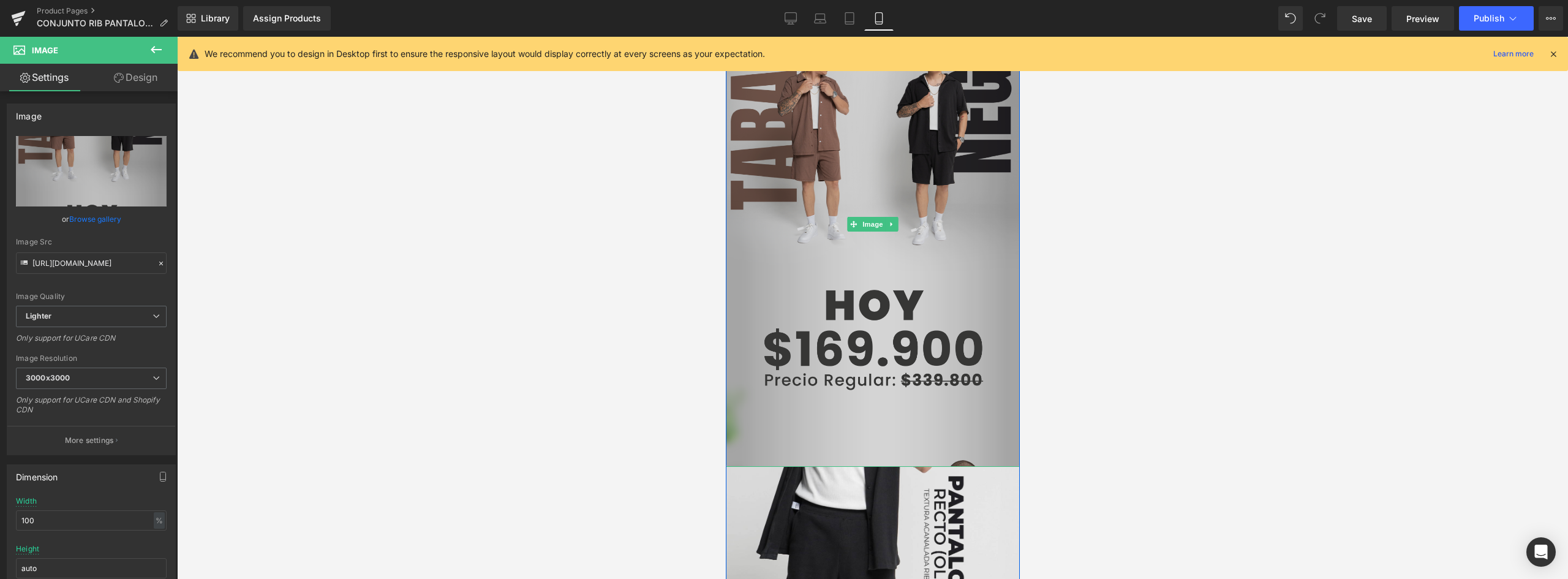
scroll to position [1845, 0]
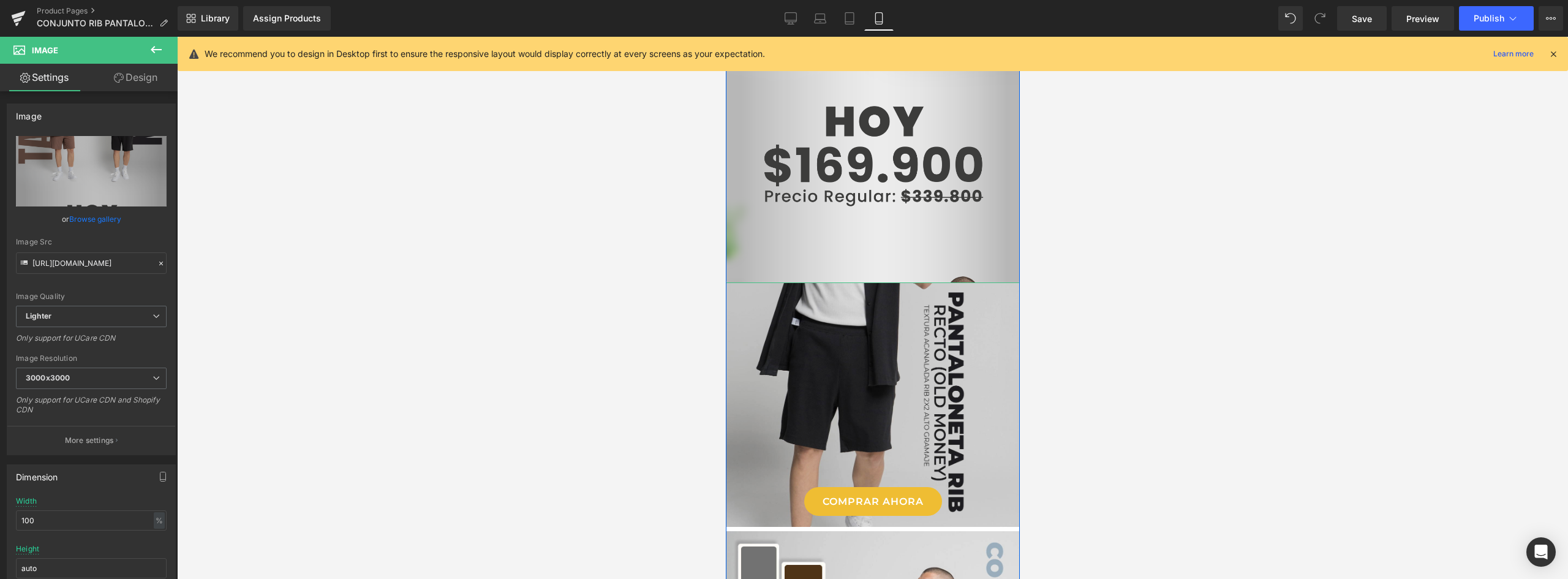
click at [881, 328] on img at bounding box center [872, 405] width 294 height 244
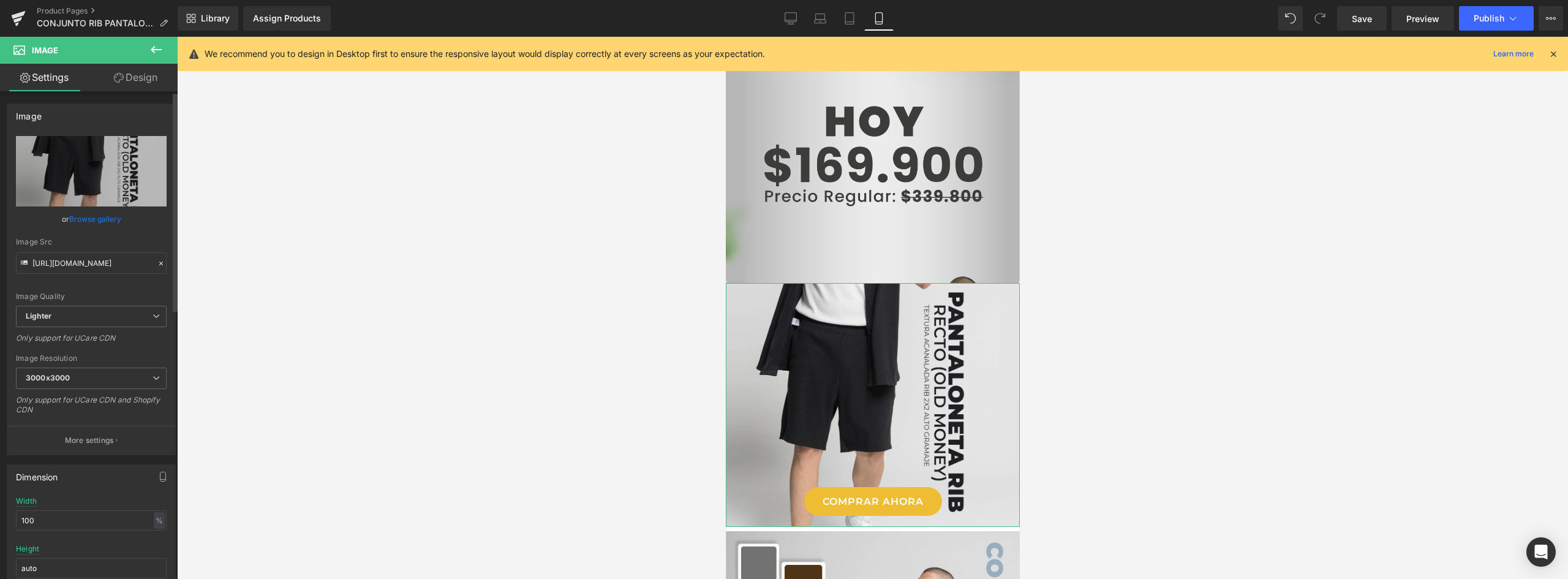
click at [81, 221] on link "Browse gallery" at bounding box center [95, 218] width 52 height 21
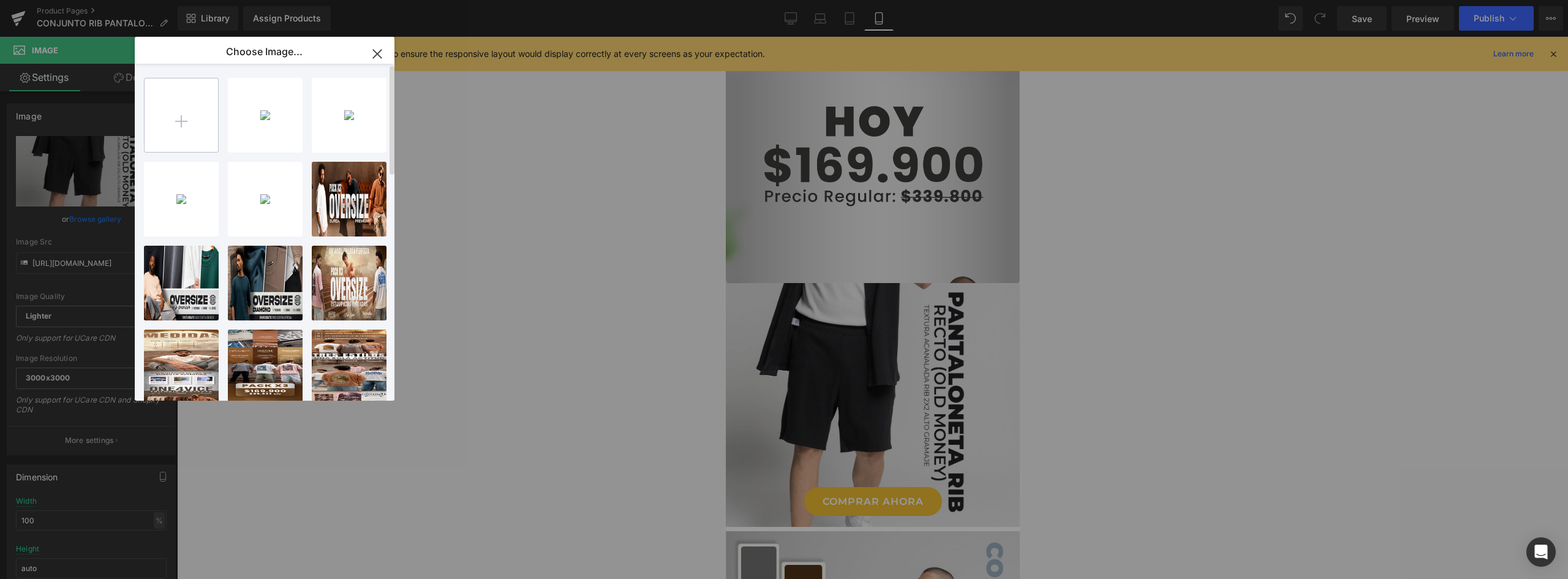
click at [189, 119] on input "file" at bounding box center [181, 115] width 73 height 73
type input "C:\fakepath\Landing OLD MONEY-05.webp"
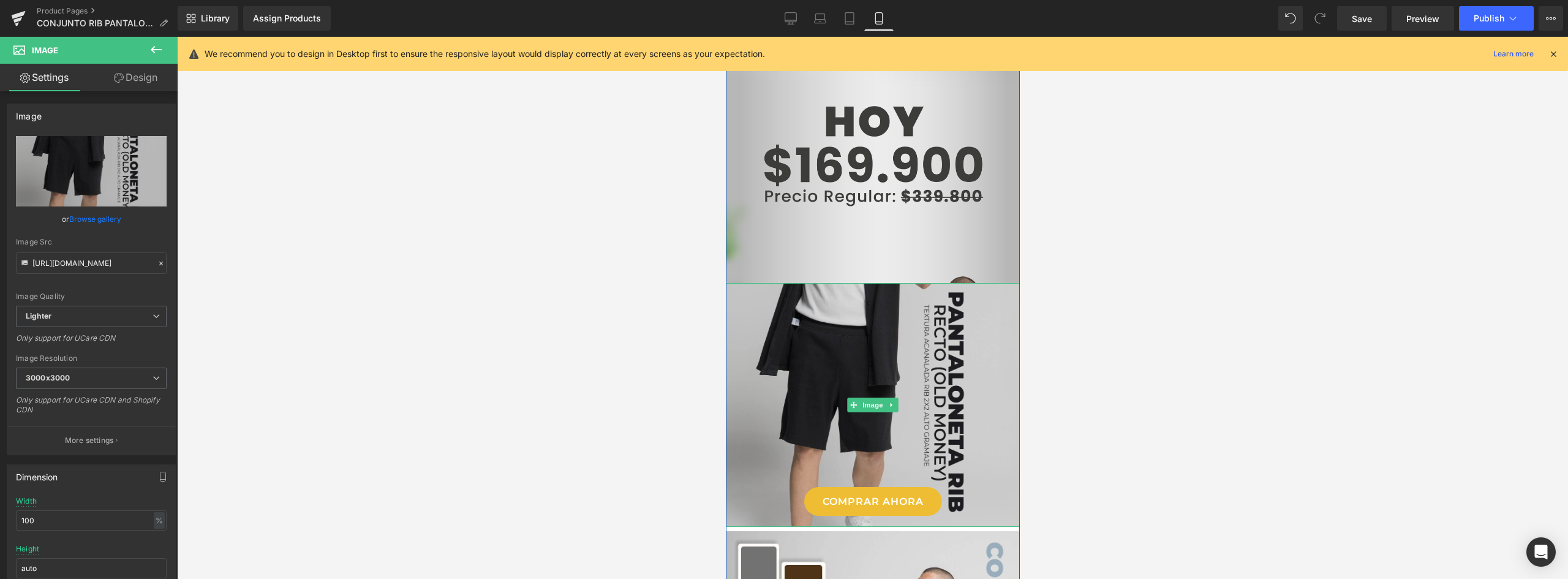
click at [840, 342] on img at bounding box center [872, 405] width 294 height 244
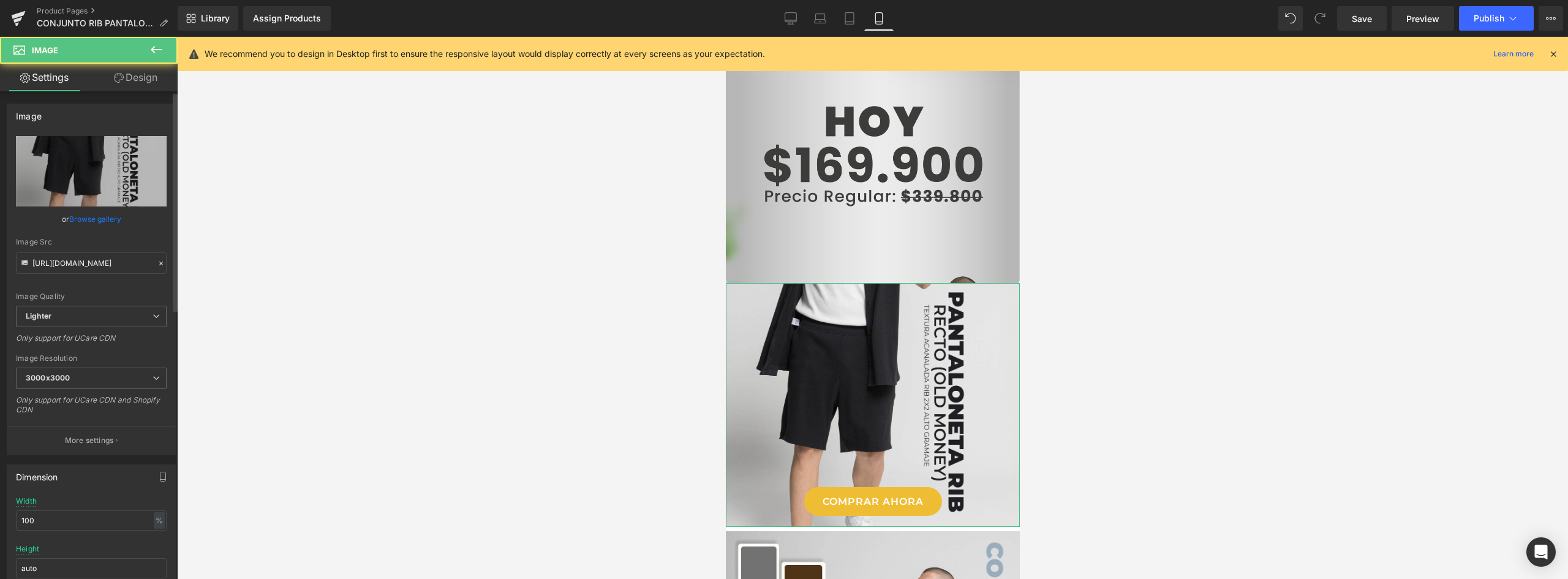
click at [91, 223] on link "Browse gallery" at bounding box center [95, 218] width 52 height 21
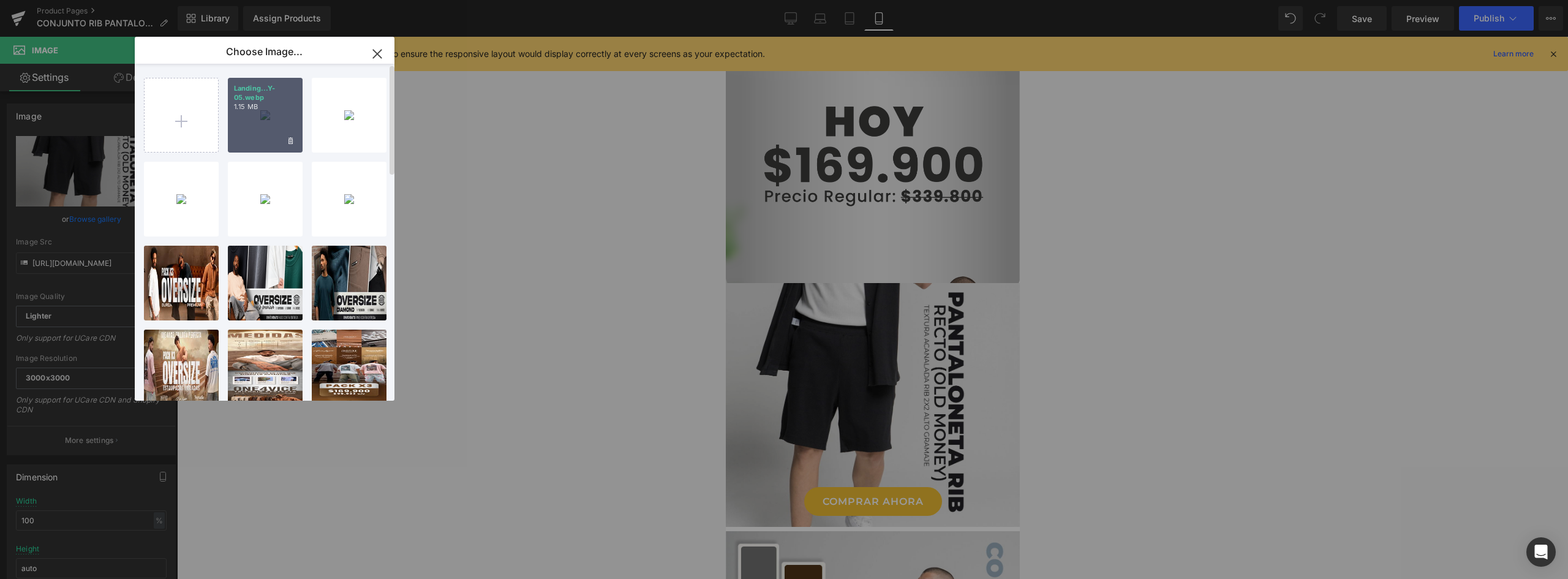
click at [293, 124] on div "Landing...Y-05.webp 1.15 MB" at bounding box center [265, 115] width 75 height 75
type input "https://ucarecdn.com/a5ace99b-5be5-43c6-af98-32715326a9ff/-/format/auto/-/previ…"
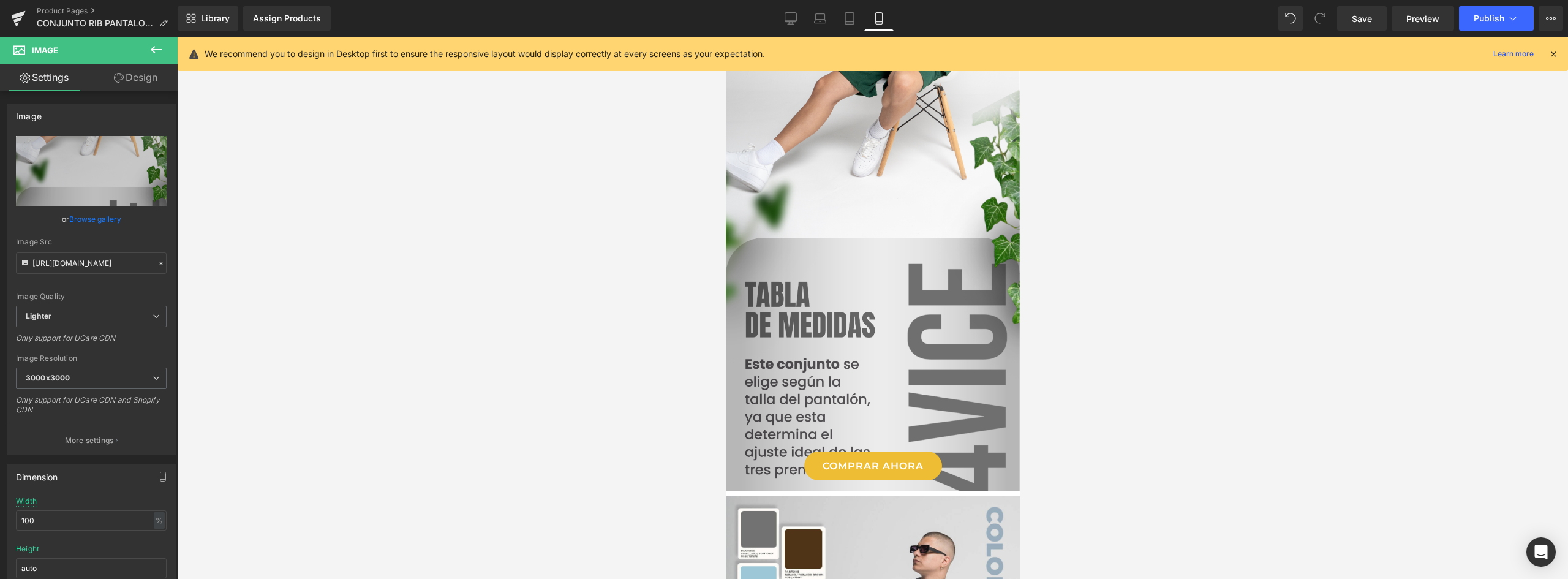
scroll to position [2318, 0]
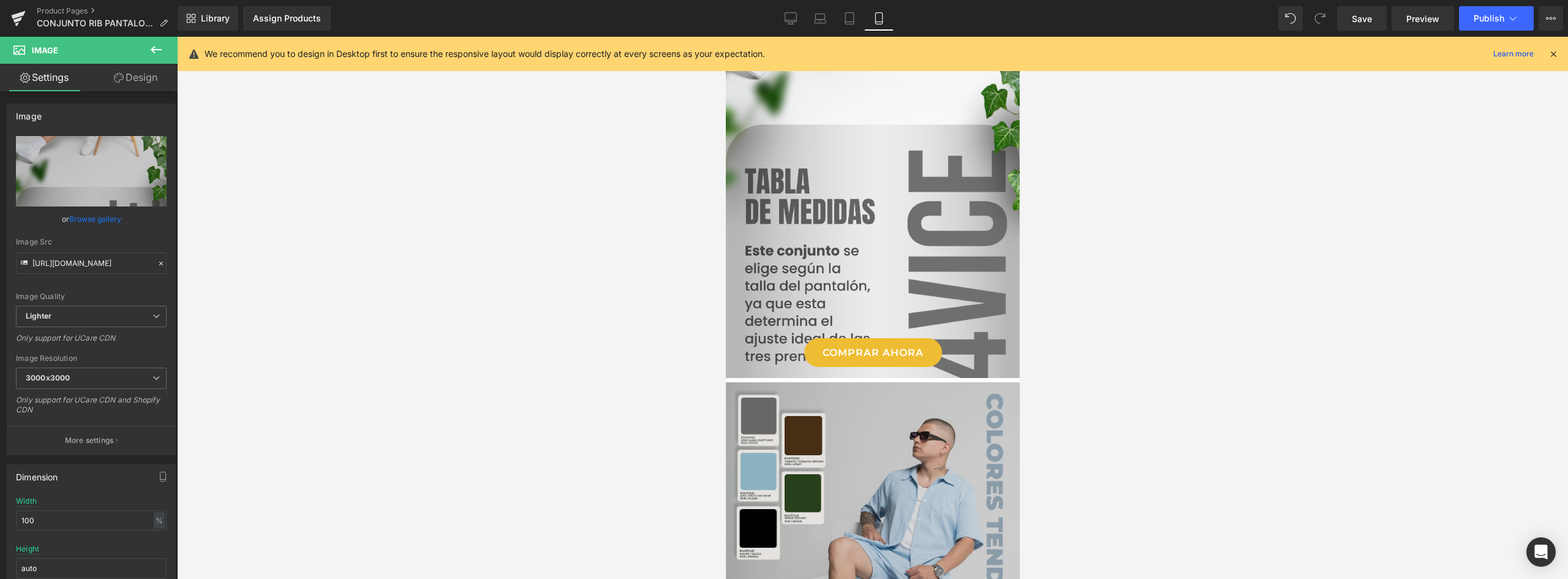
click at [906, 427] on img at bounding box center [872, 583] width 294 height 403
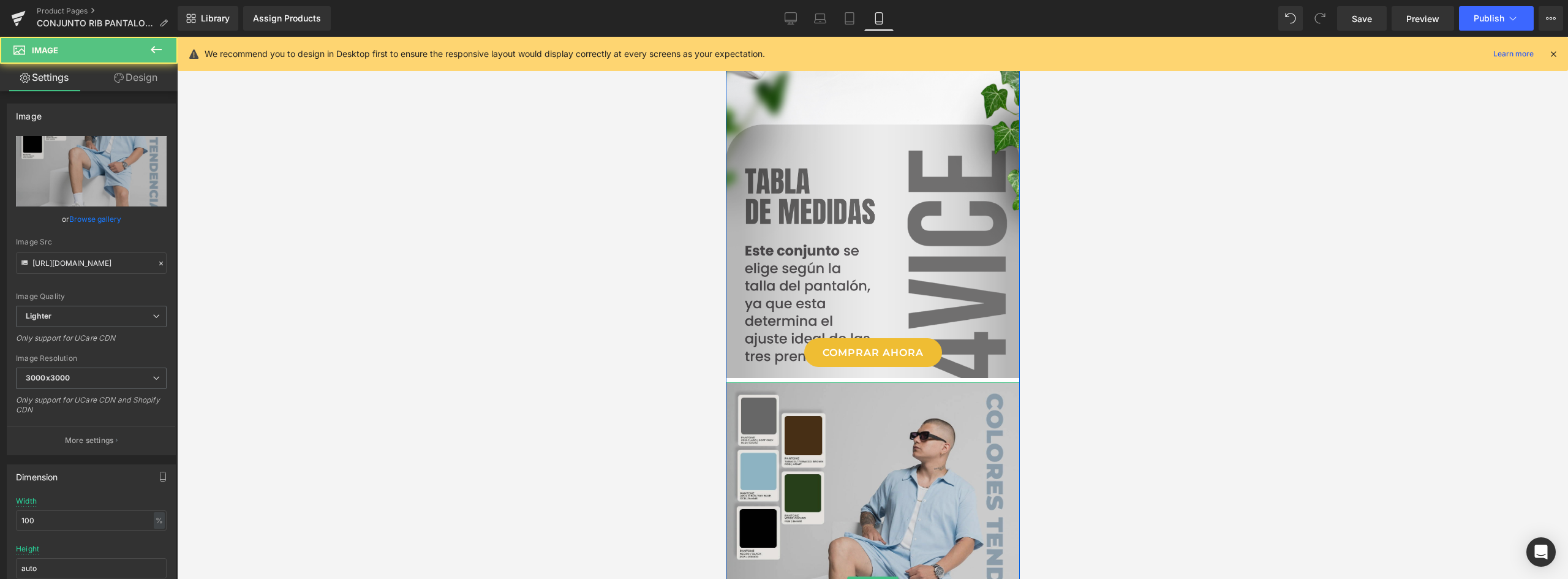
scroll to position [2502, 0]
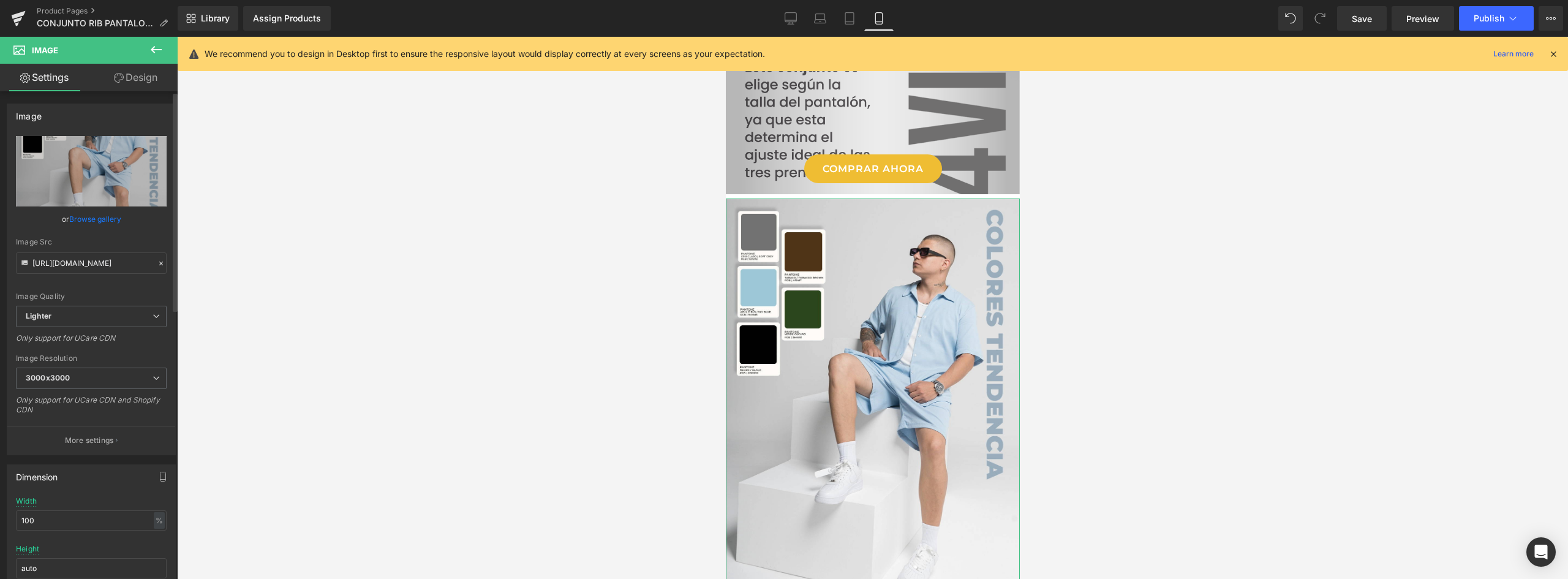
click at [100, 217] on link "Browse gallery" at bounding box center [95, 218] width 52 height 21
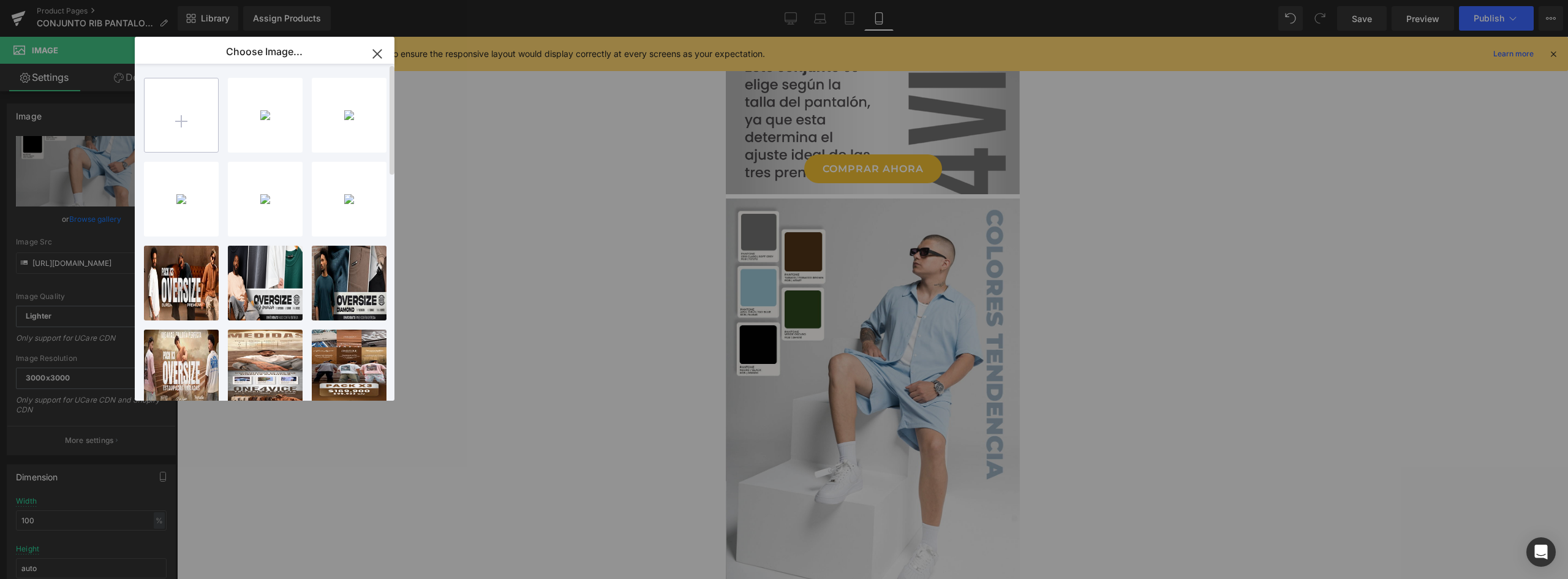
click at [202, 124] on input "file" at bounding box center [181, 115] width 73 height 73
type input "C:\fakepath\Landing OLD MONEY-06.webp"
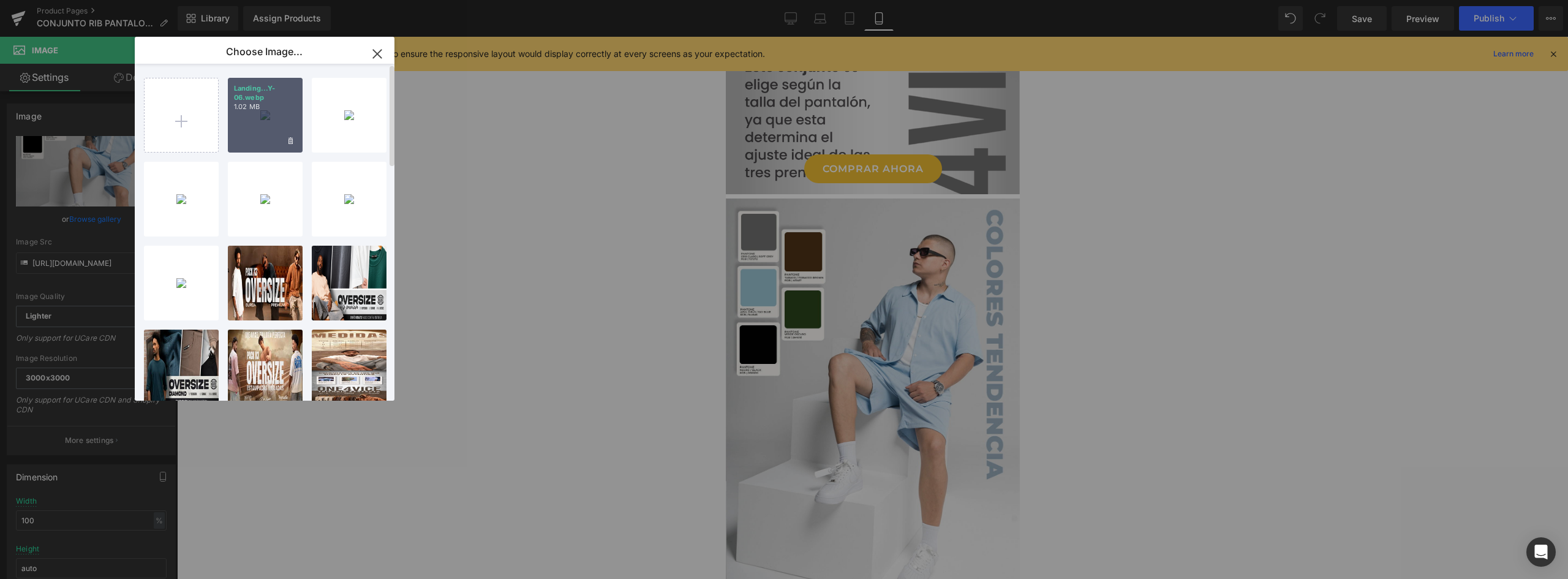
click at [280, 104] on p "1.02 MB" at bounding box center [265, 107] width 62 height 9
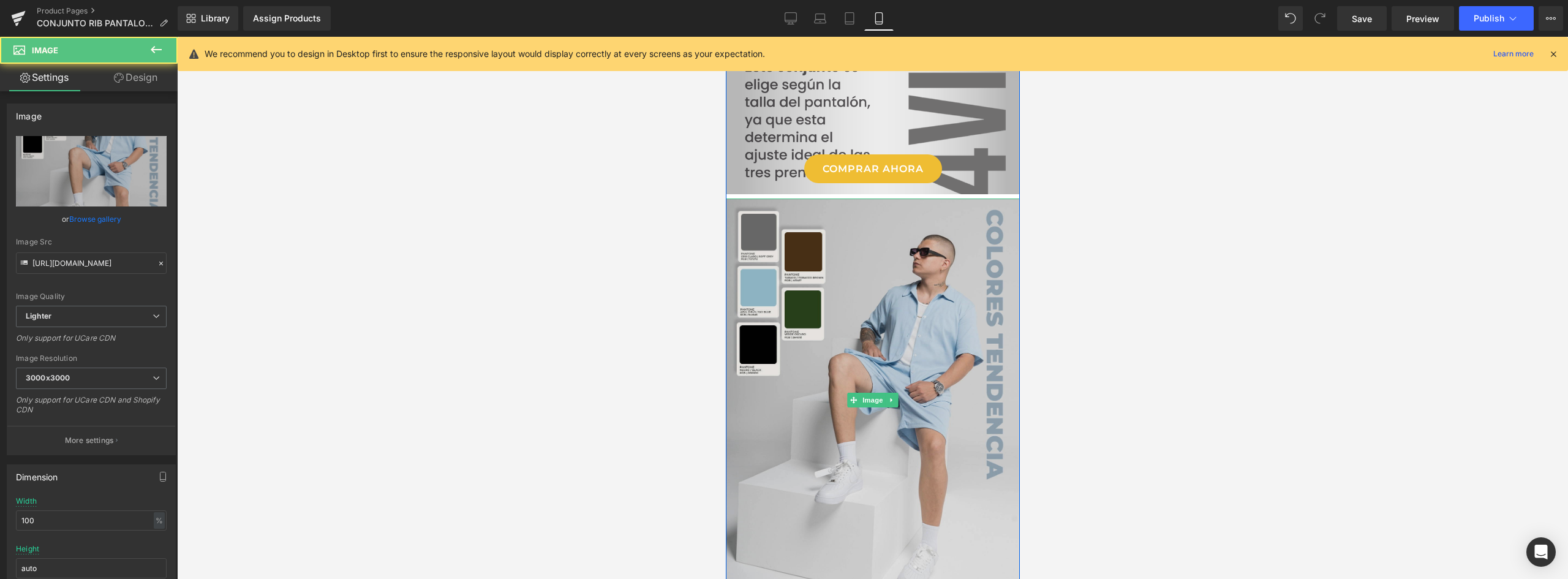
click at [883, 304] on img at bounding box center [872, 399] width 294 height 403
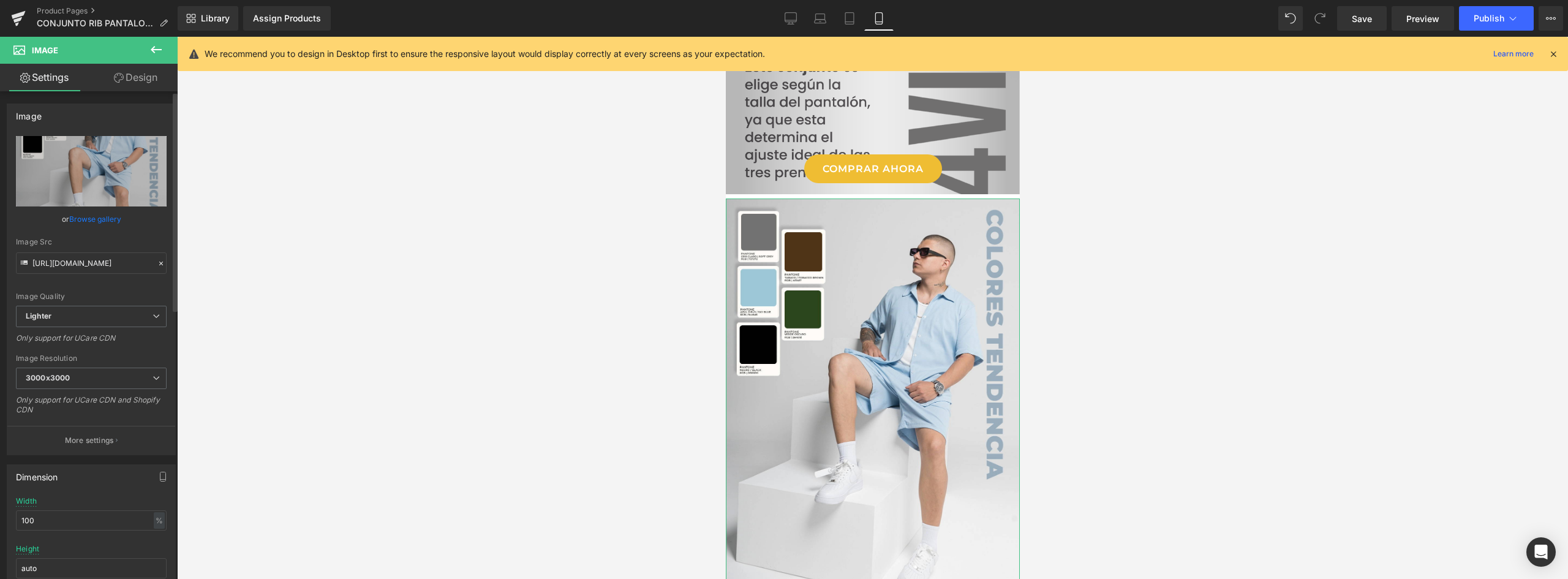
click at [93, 219] on link "Browse gallery" at bounding box center [95, 218] width 52 height 21
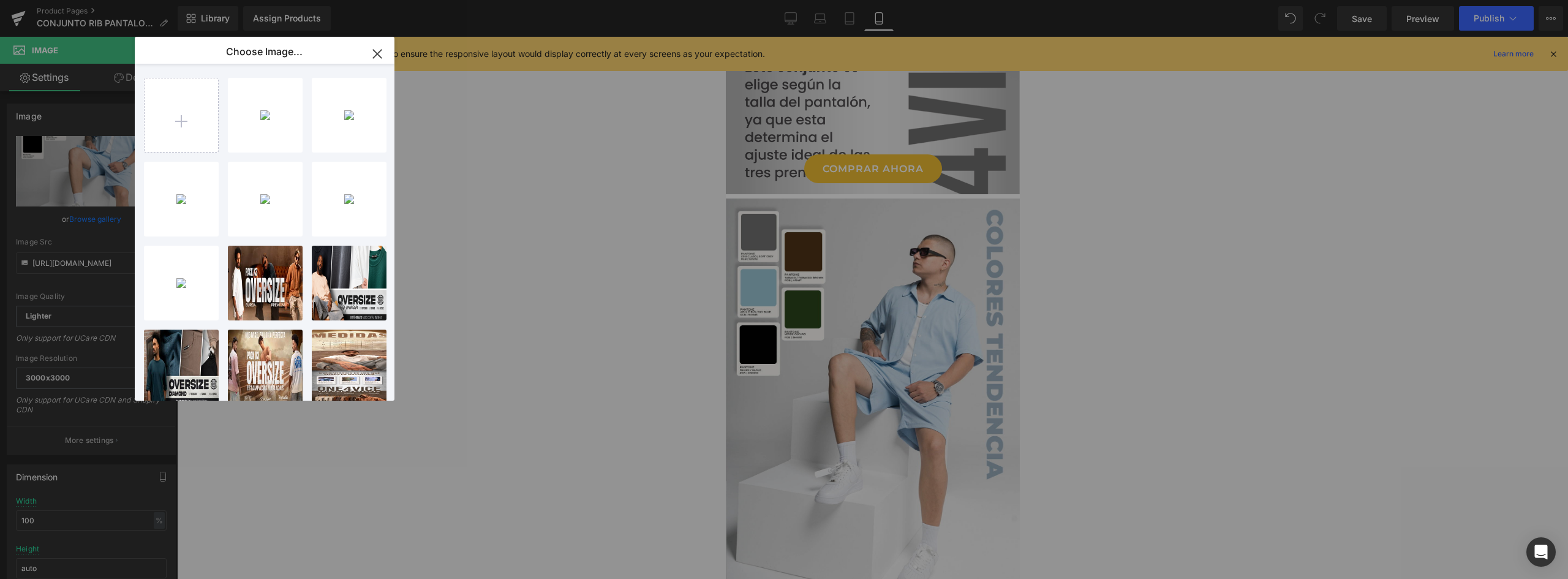
click at [0, 0] on div "Landing...Y-06.webp 1.02 MB" at bounding box center [0, 0] width 0 height 0
type input "https://ucarecdn.com/fd126bfb-248e-4a2a-9f7e-9683fdd0c16a/-/format/auto/-/previ…"
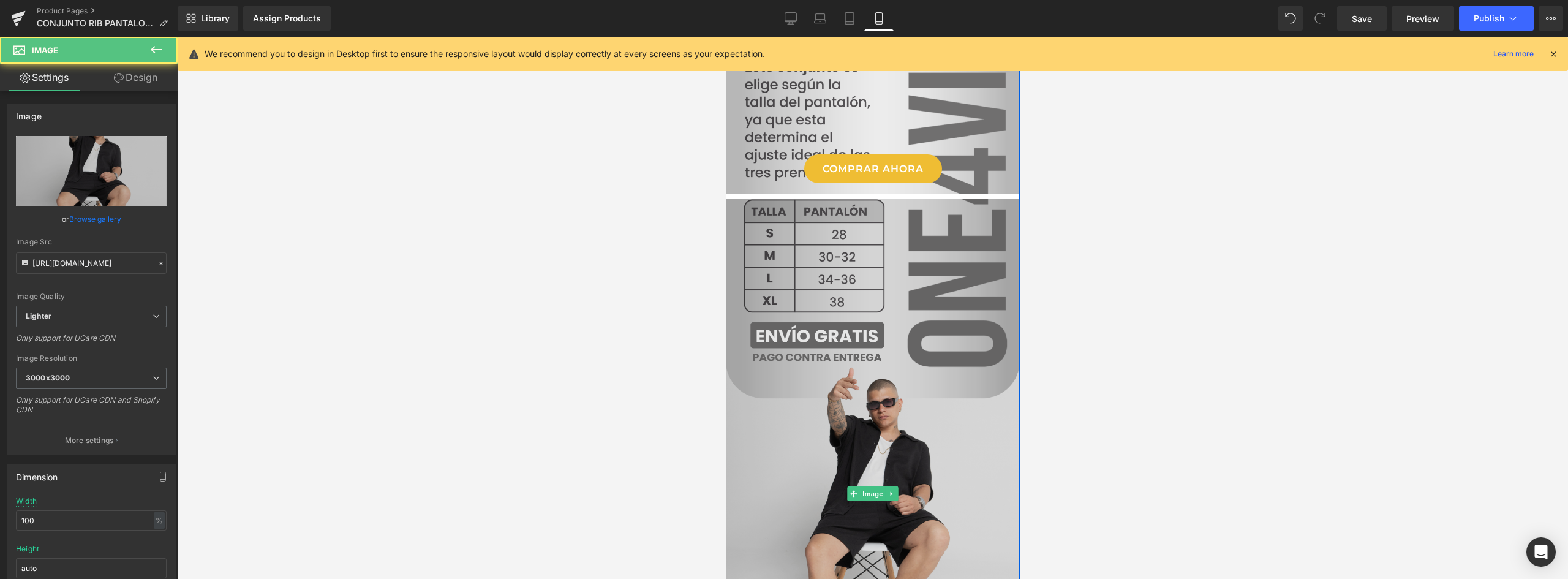
click at [918, 266] on img at bounding box center [872, 493] width 294 height 590
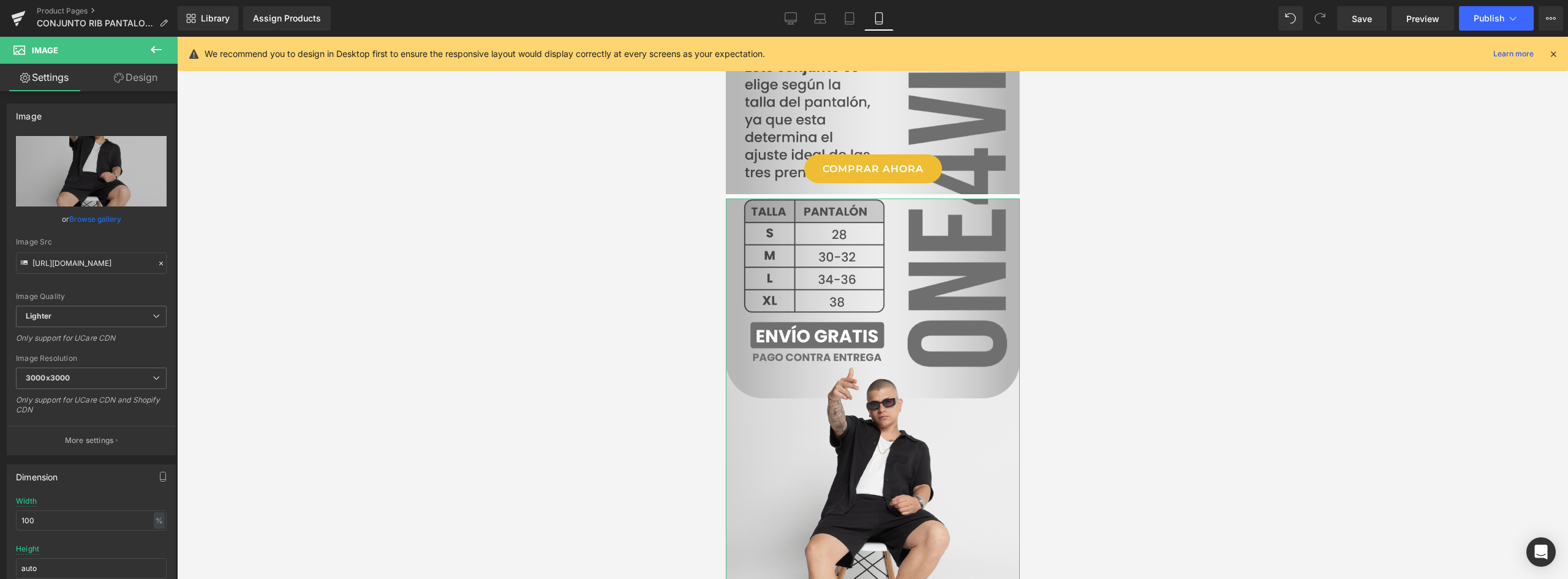
click at [134, 79] on link "Design" at bounding box center [135, 77] width 89 height 28
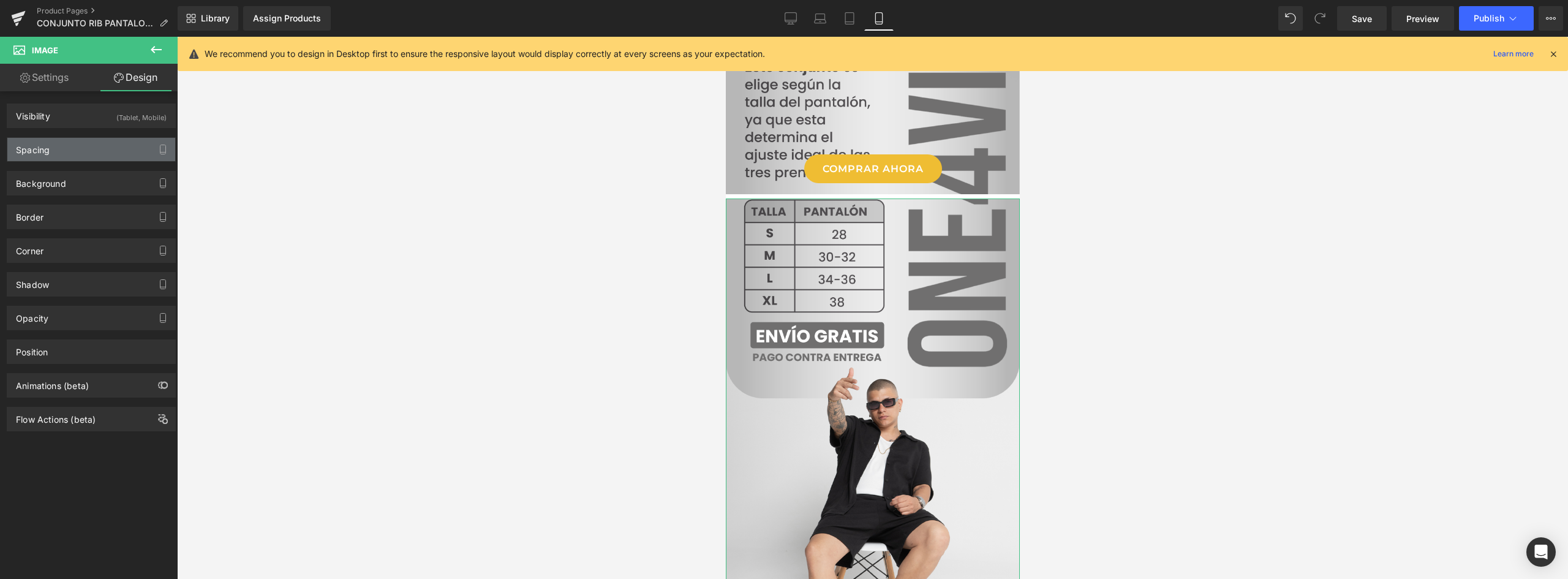
type input "0"
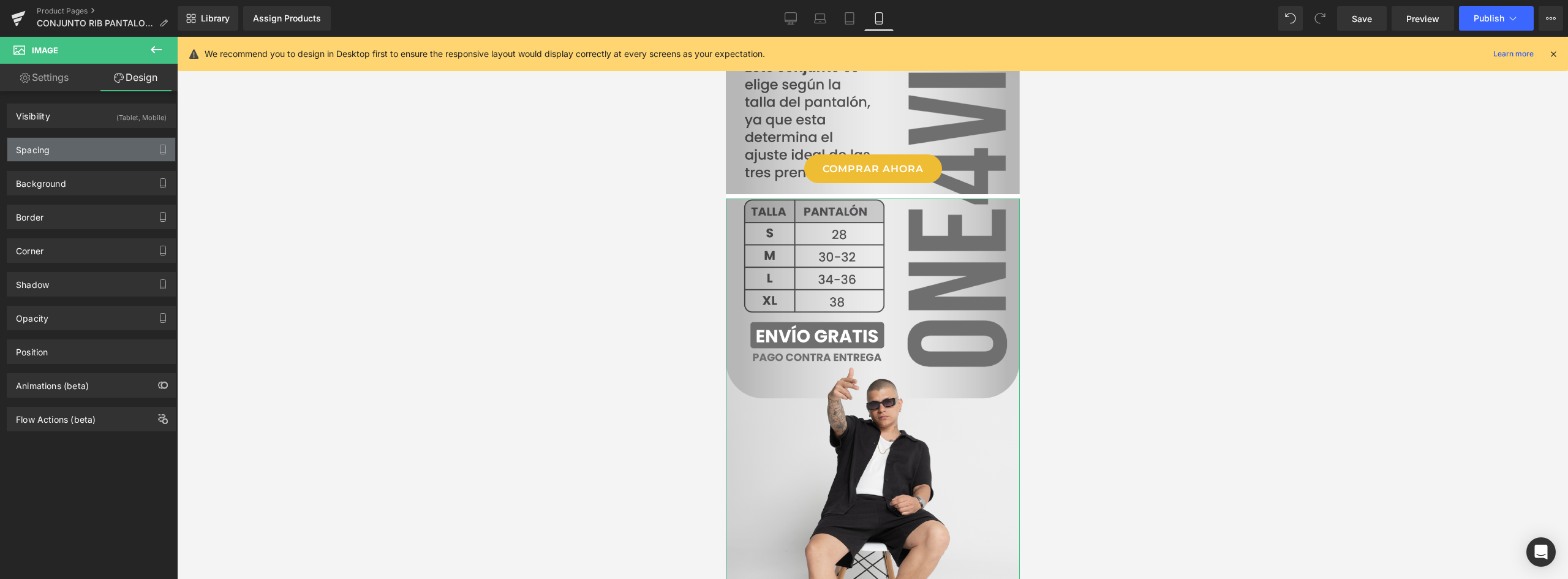
type input "0"
click at [85, 148] on div "Spacing" at bounding box center [91, 150] width 168 height 24
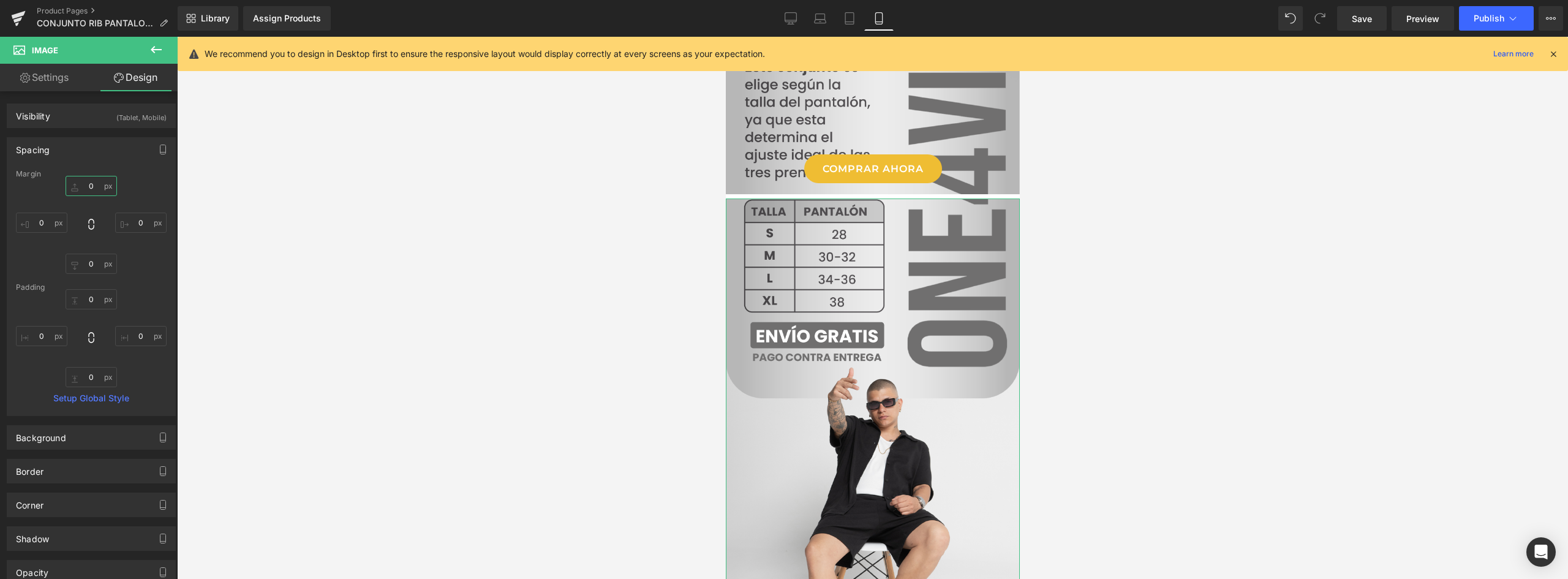
click at [84, 189] on input "0" at bounding box center [91, 186] width 51 height 20
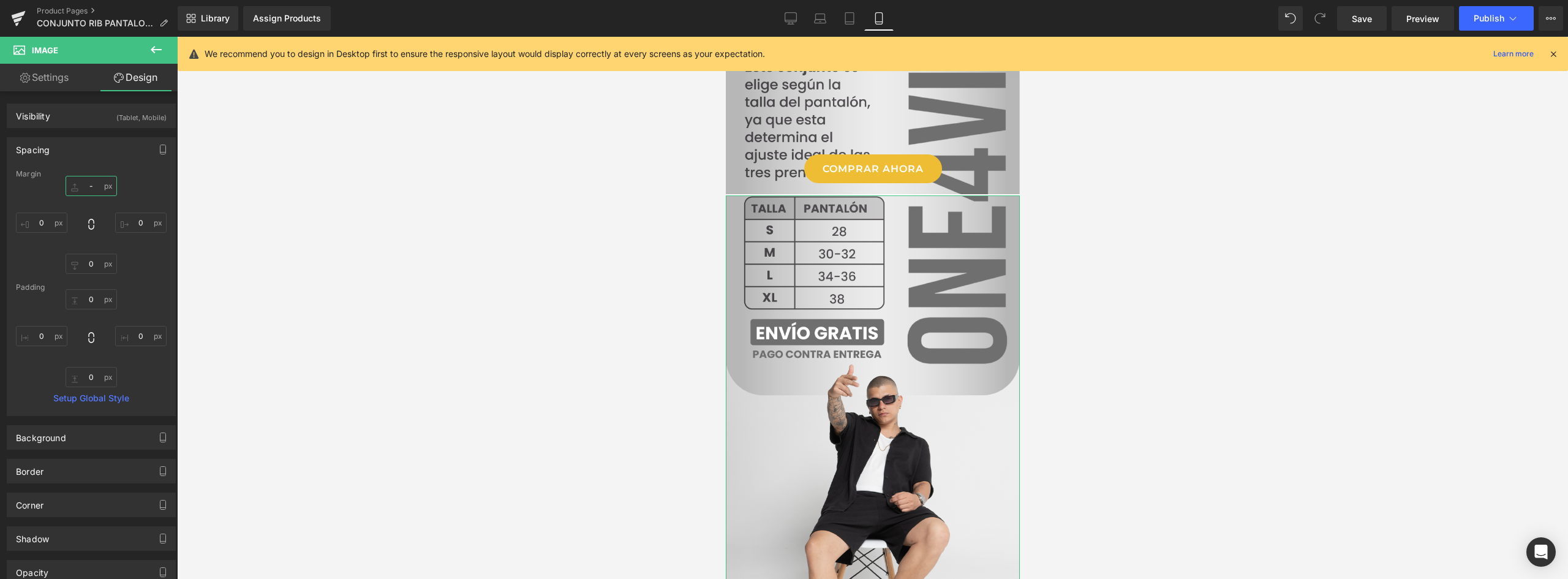
type input "-7"
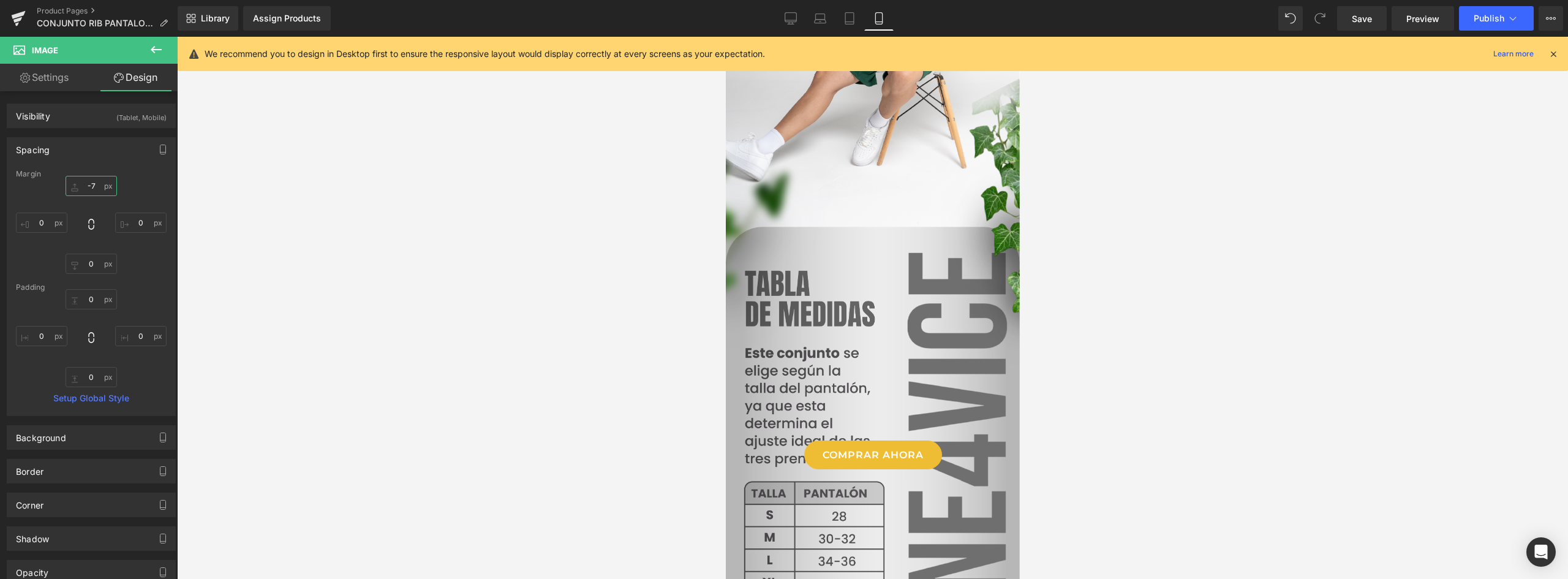
scroll to position [2258, 0]
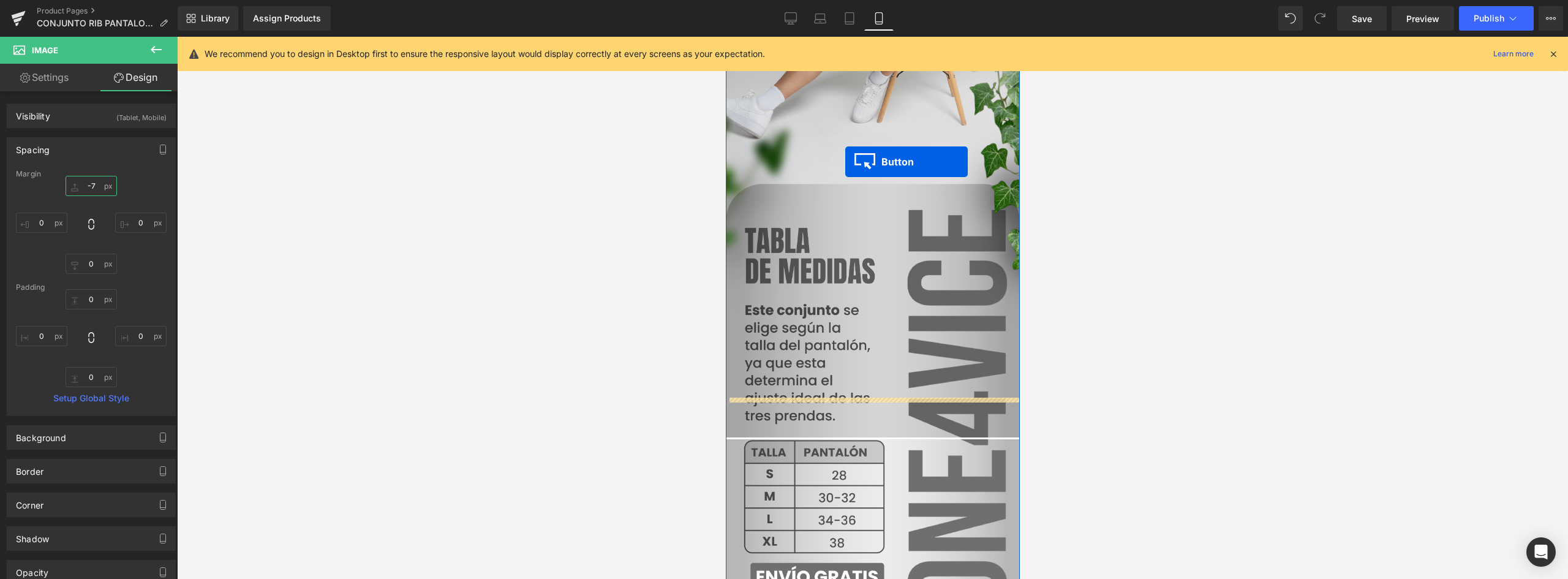
drag, startPoint x: 847, startPoint y: 412, endPoint x: 844, endPoint y: 161, distance: 251.0
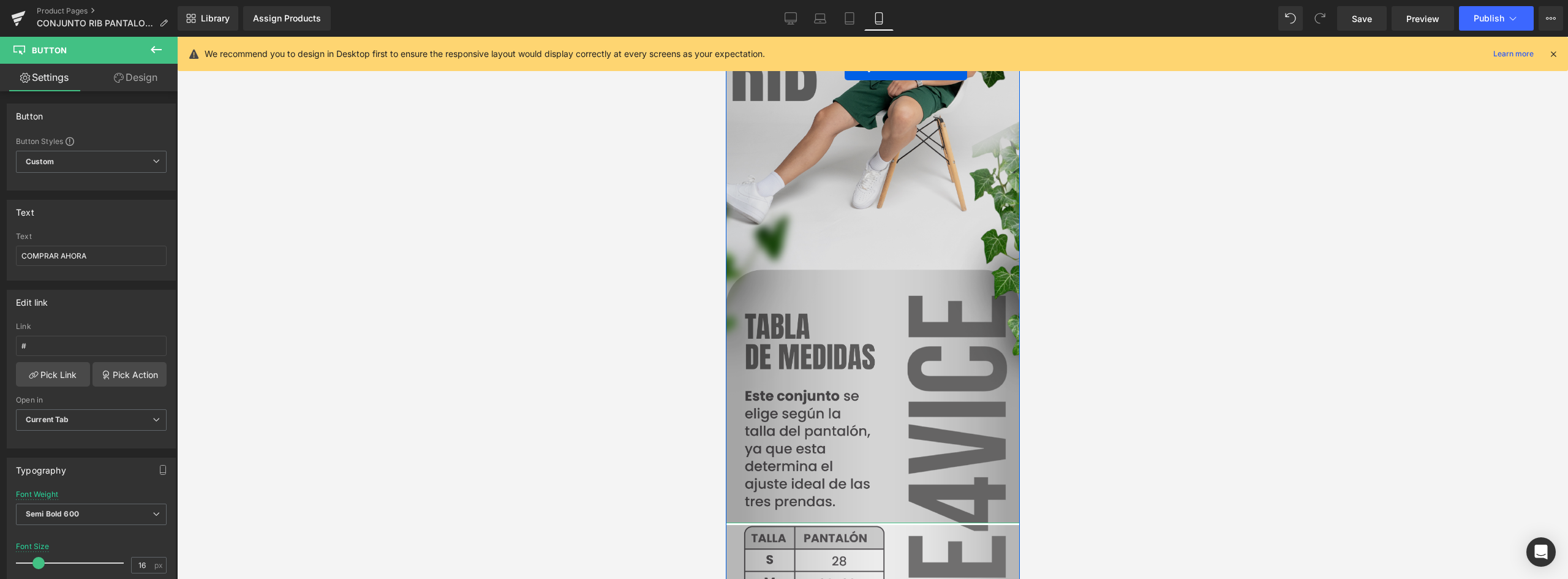
scroll to position [2136, 0]
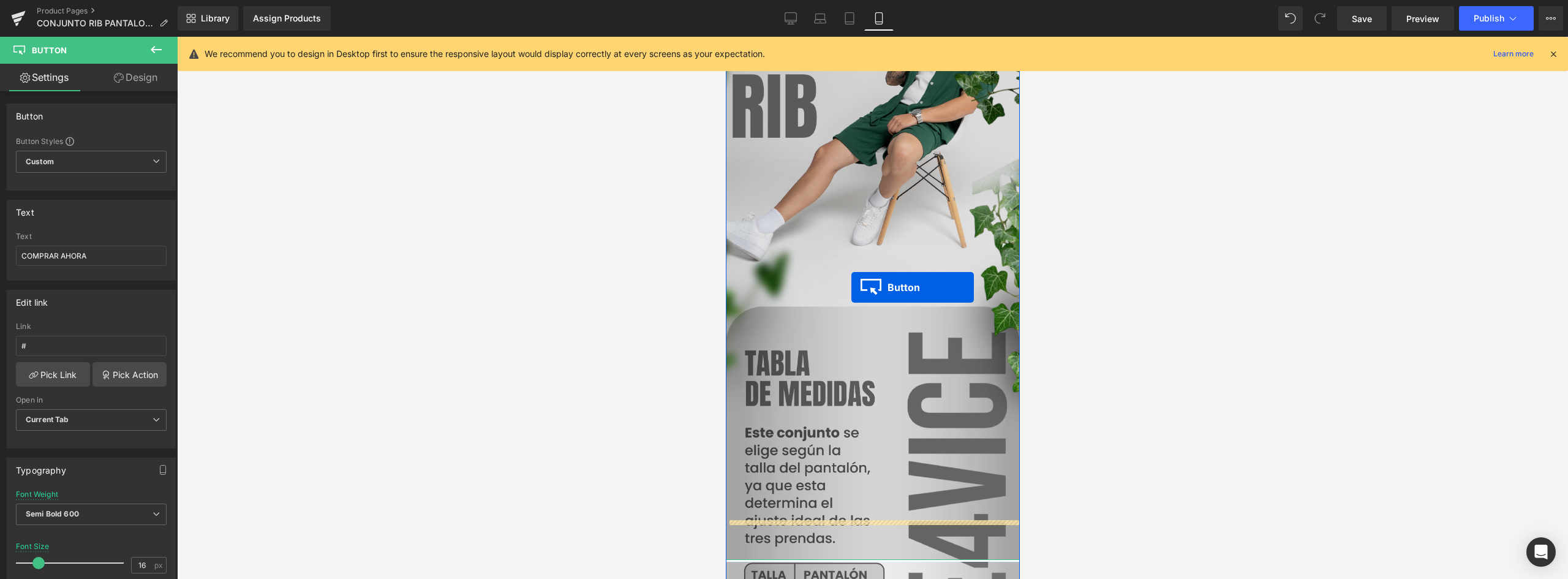
drag, startPoint x: 848, startPoint y: 351, endPoint x: 851, endPoint y: 288, distance: 63.1
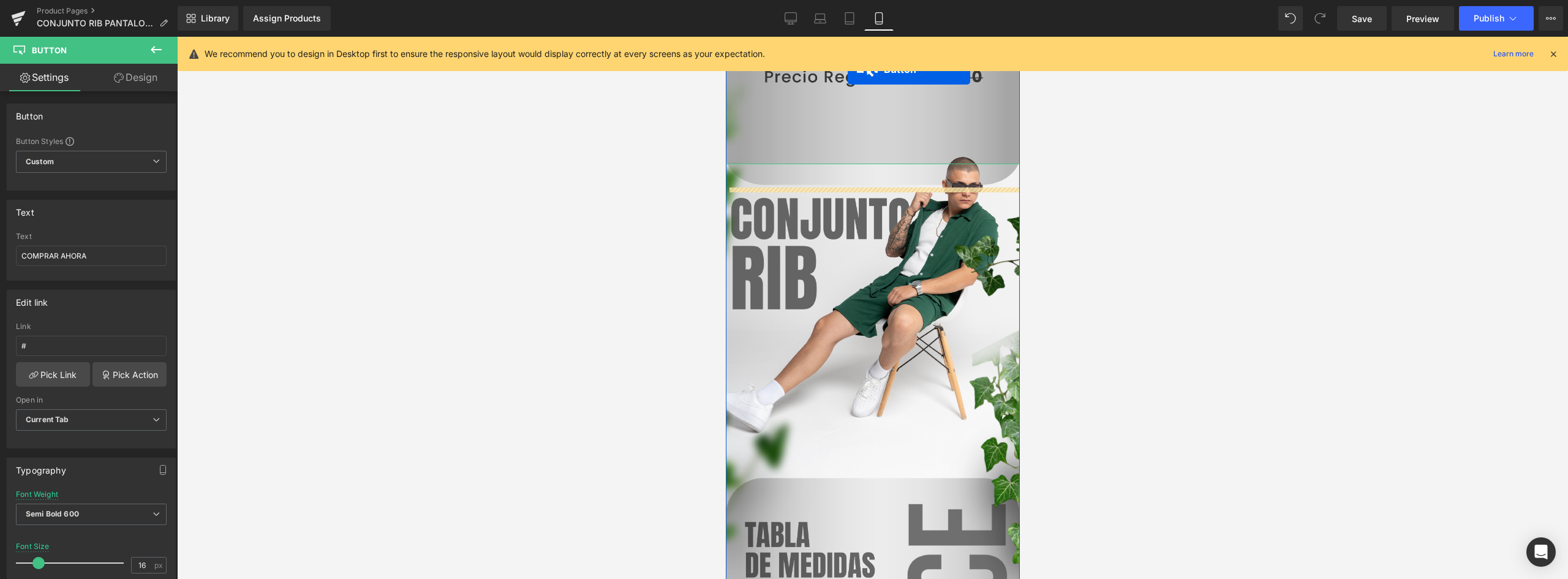
scroll to position [1916, 0]
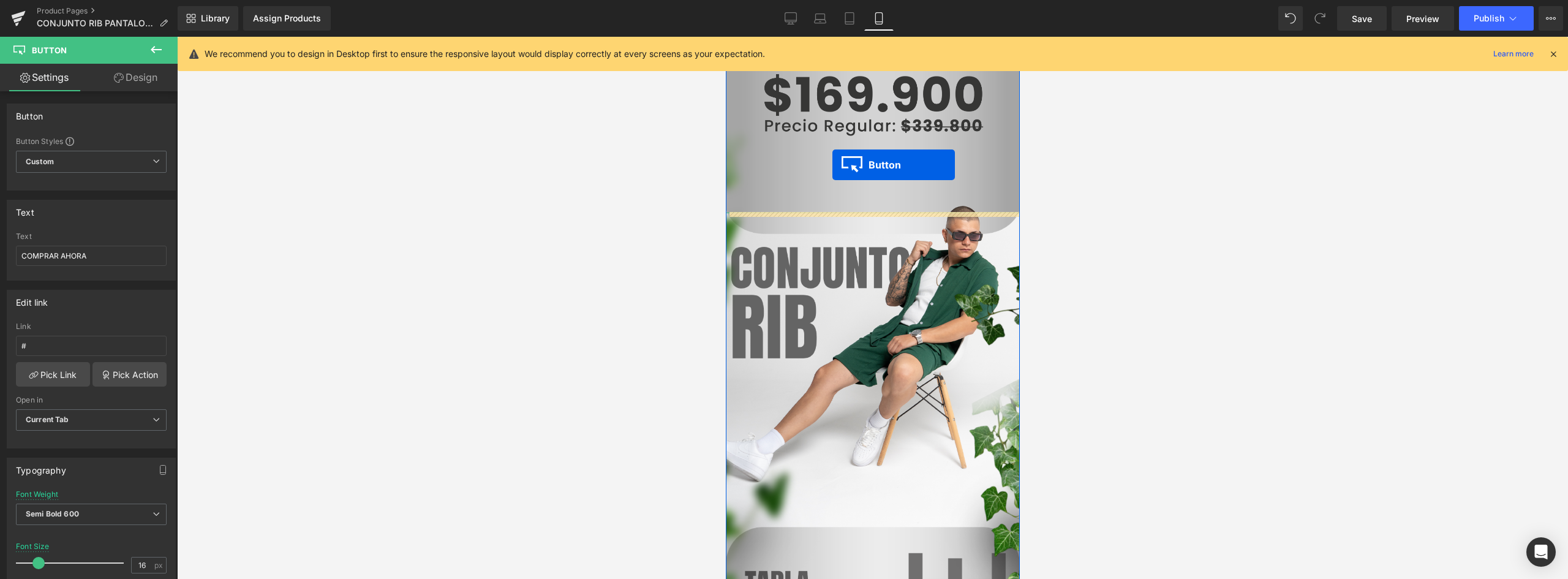
drag, startPoint x: 847, startPoint y: 533, endPoint x: 833, endPoint y: 191, distance: 342.3
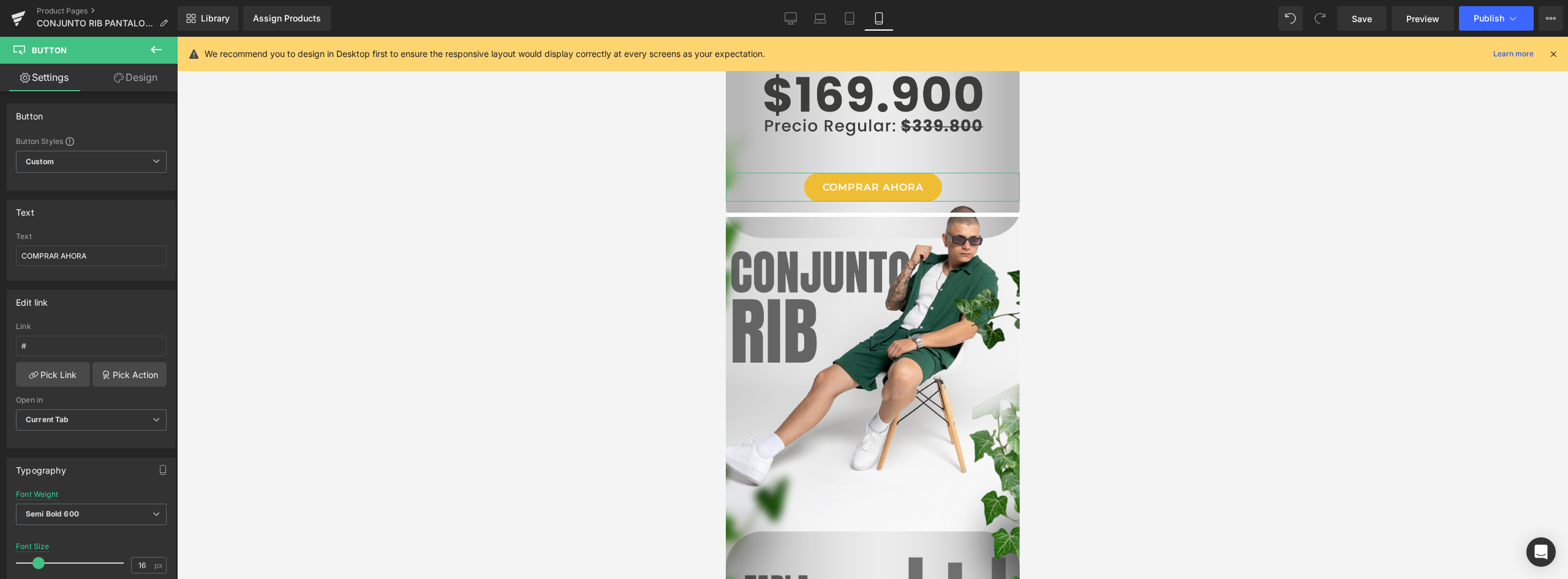
click at [151, 76] on link "Design" at bounding box center [135, 77] width 89 height 28
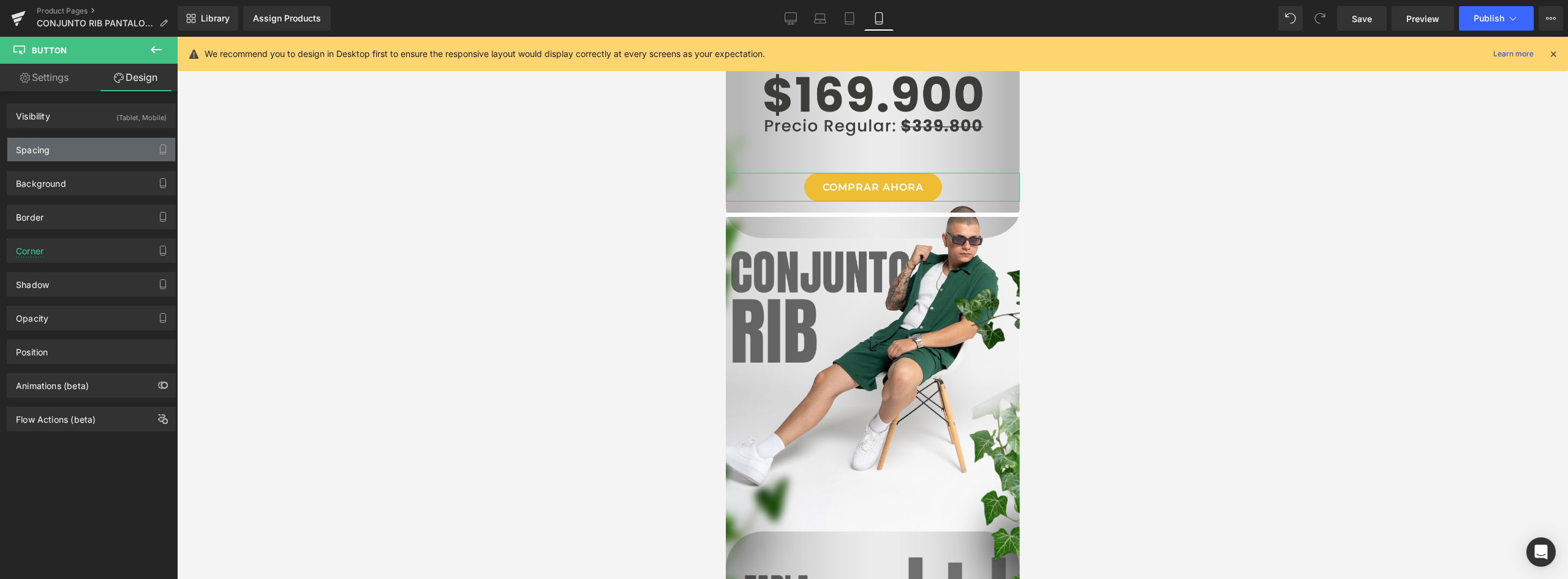
type input "-65"
type input "0"
type input "25"
type input "0"
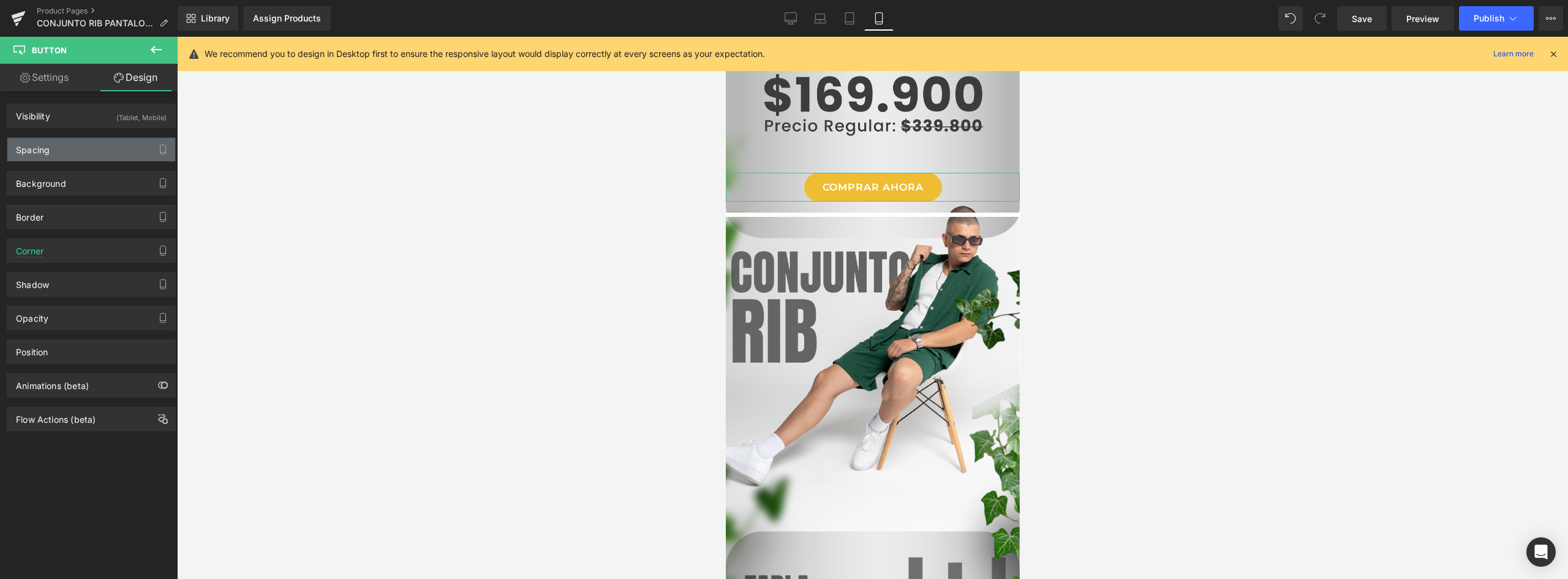
type input "30"
type input "0"
type input "30"
click at [81, 153] on div "Spacing" at bounding box center [91, 150] width 168 height 24
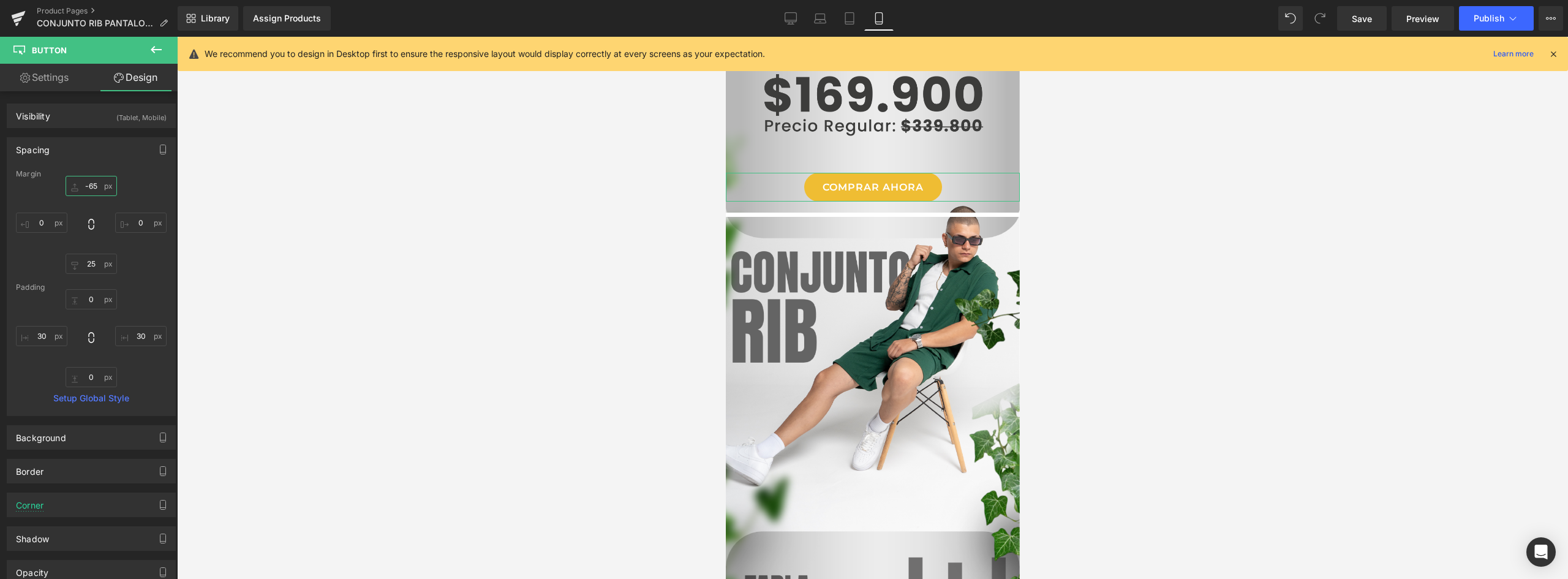
click at [95, 187] on input "-65" at bounding box center [91, 186] width 51 height 20
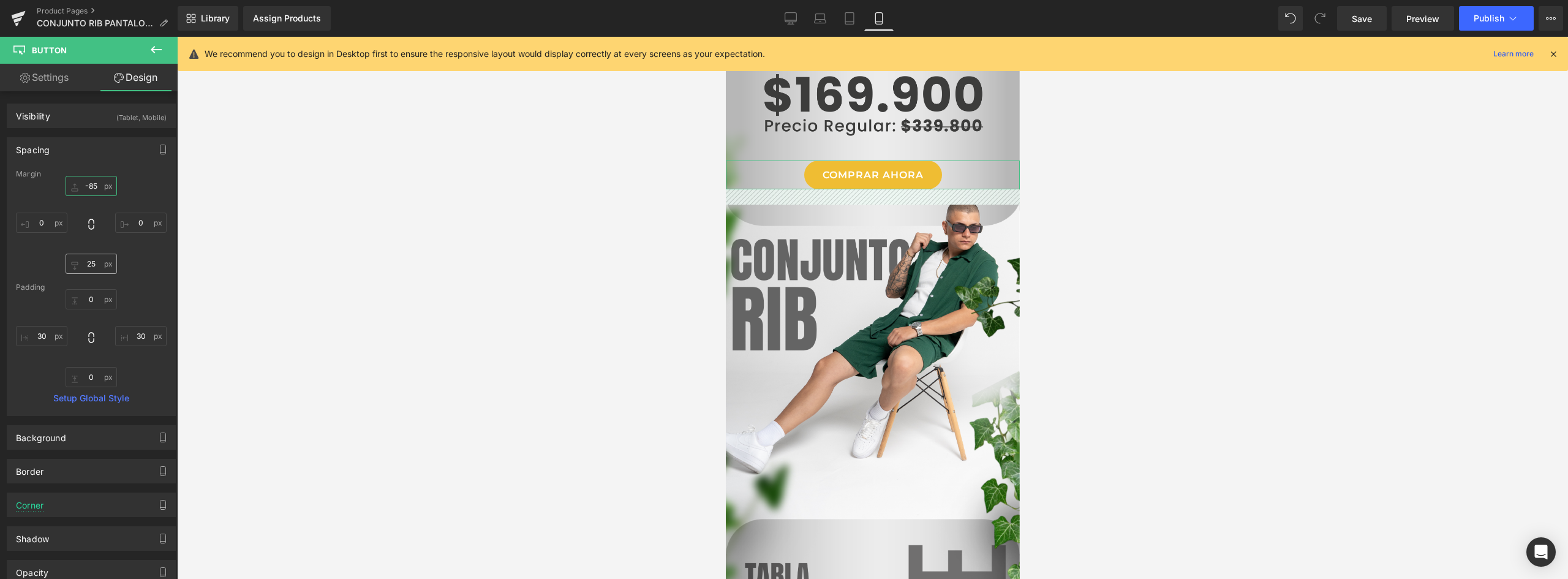
type input "-85"
click at [83, 265] on input "25" at bounding box center [91, 264] width 51 height 20
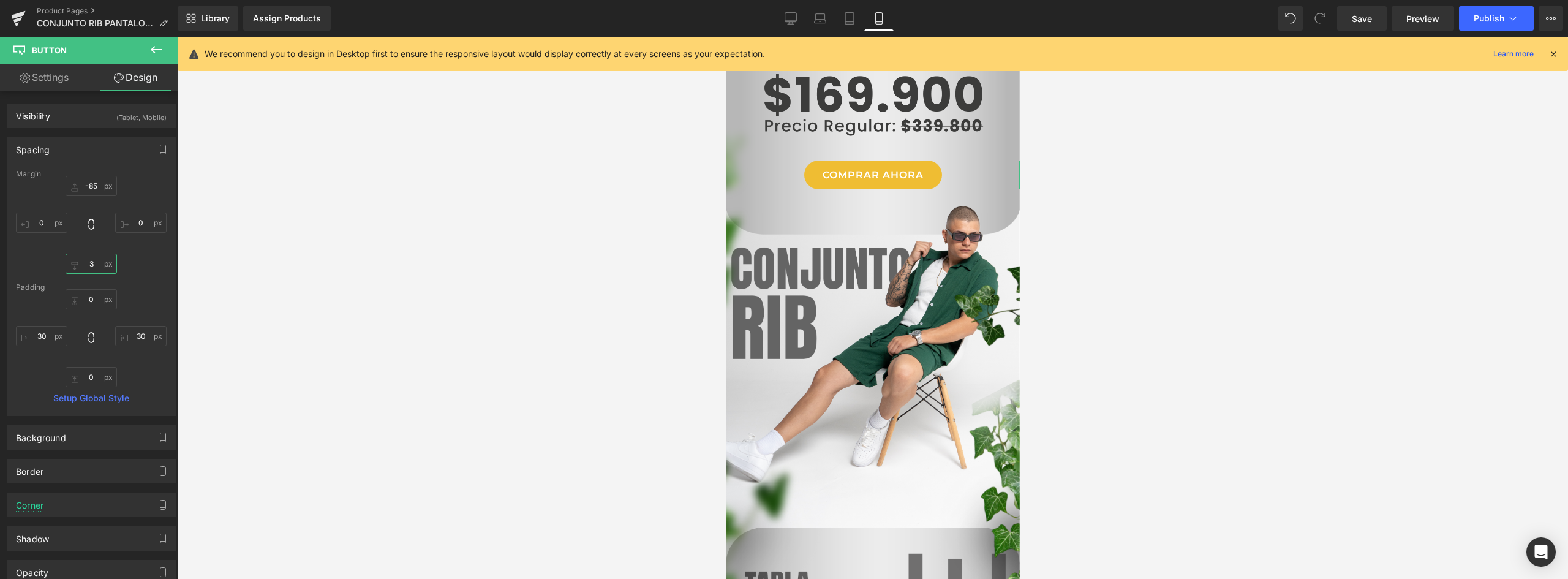
type input "38"
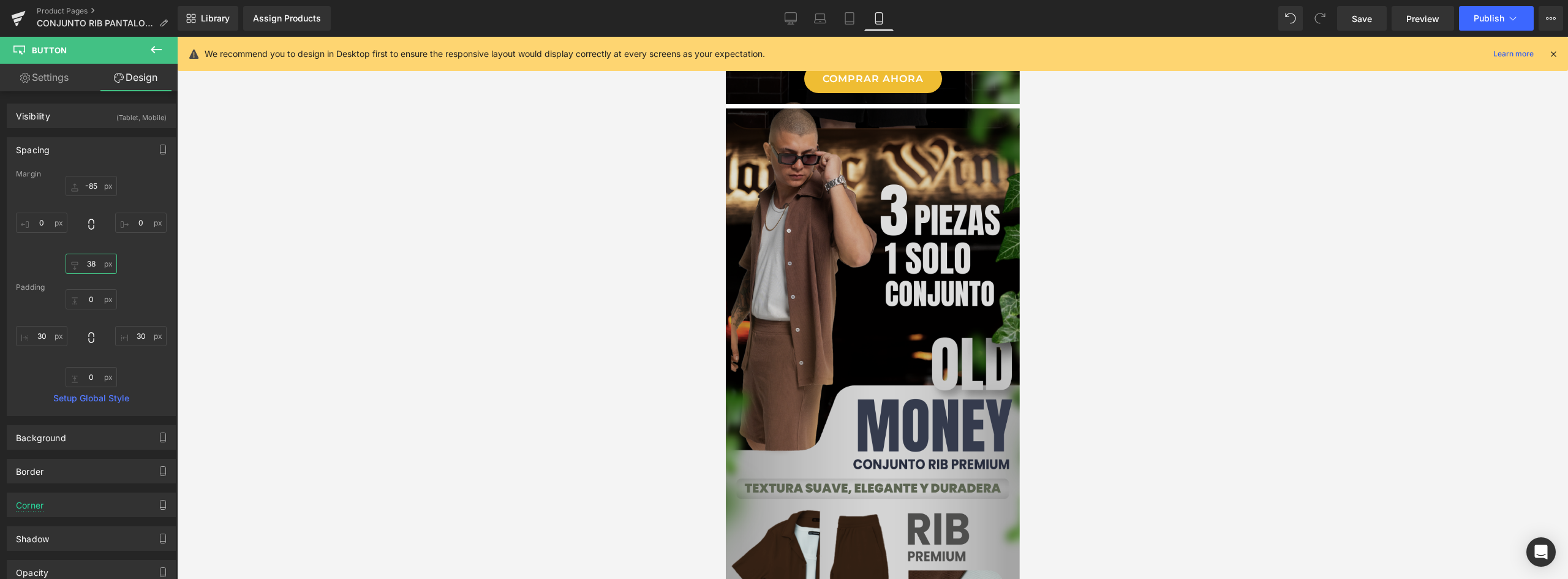
scroll to position [200, 0]
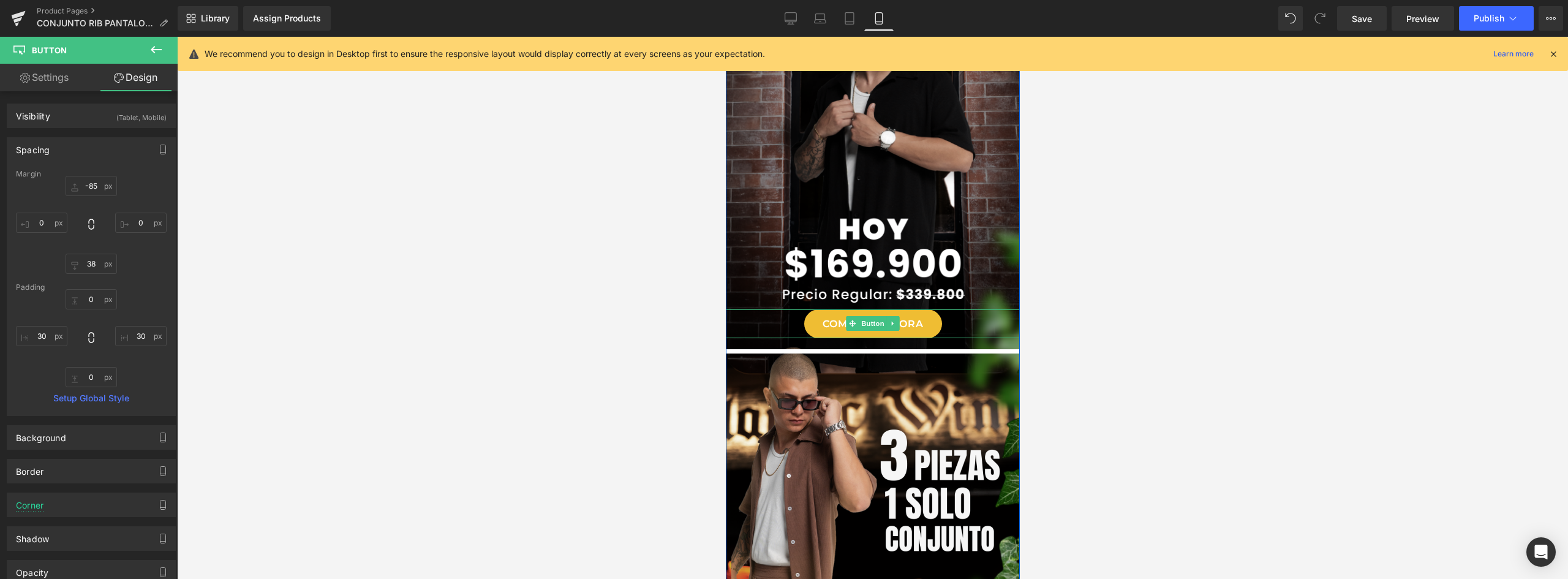
click at [993, 318] on div "COMPRAR AHORA" at bounding box center [872, 324] width 294 height 29
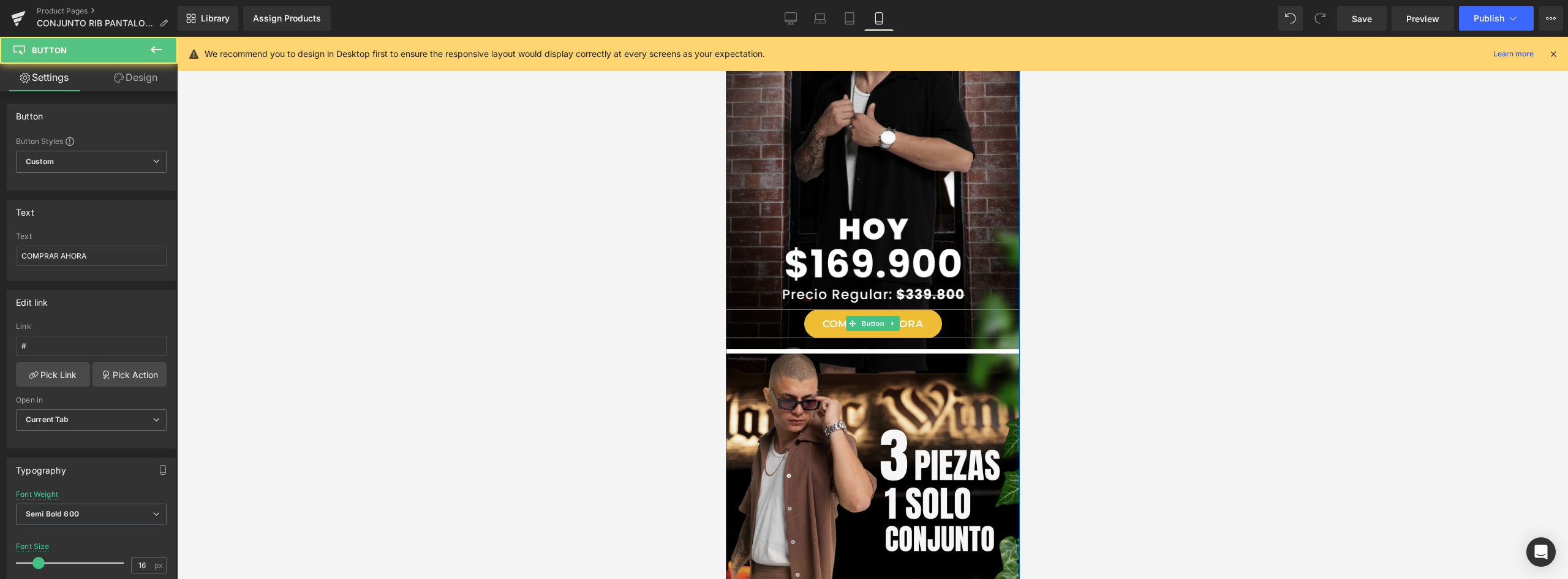
click at [928, 319] on link "COMPRAR AHORA" at bounding box center [872, 324] width 138 height 29
click at [128, 79] on link "Design" at bounding box center [135, 77] width 89 height 28
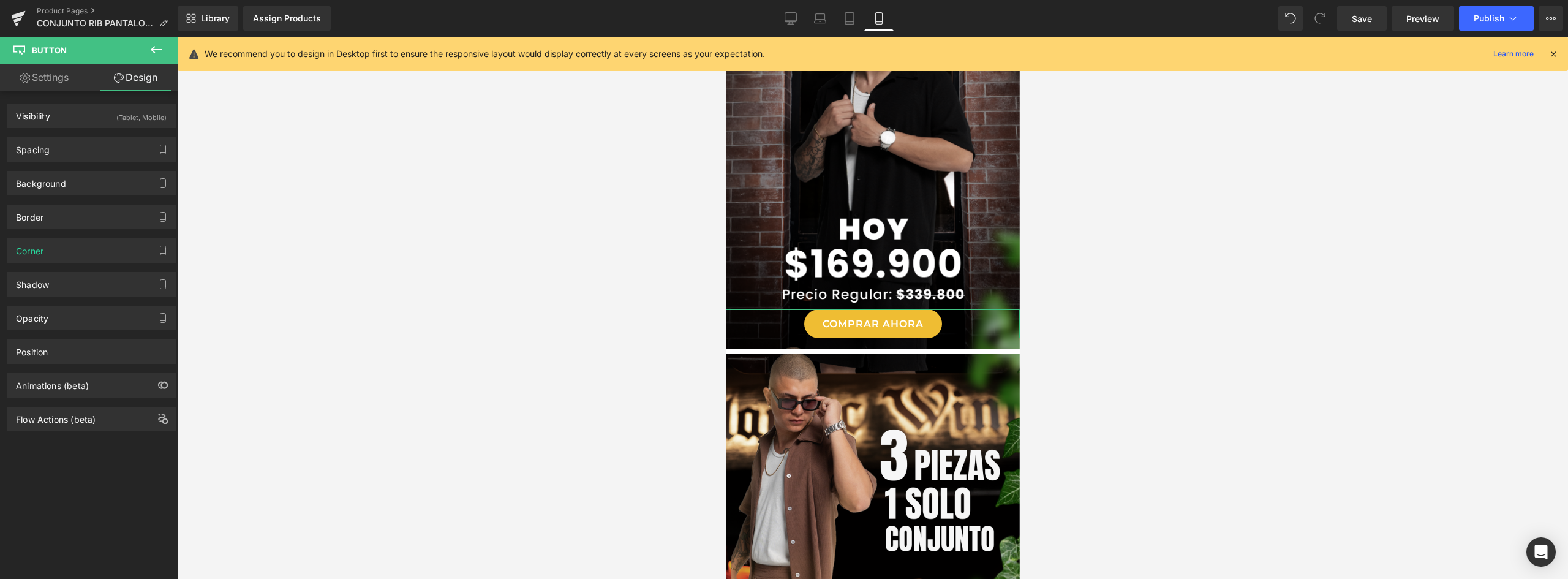
type input "-65"
type input "0"
type input "25"
type input "0"
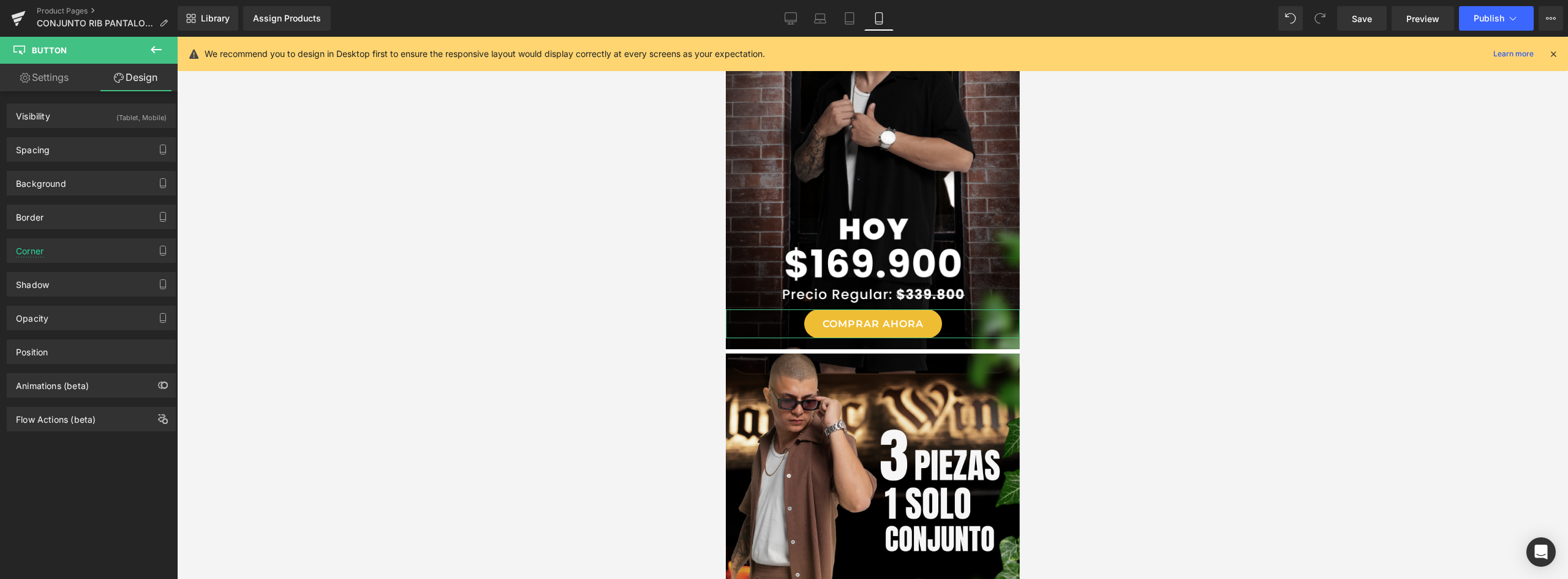
type input "30"
type input "0"
type input "30"
click at [70, 153] on div "Spacing" at bounding box center [91, 150] width 168 height 24
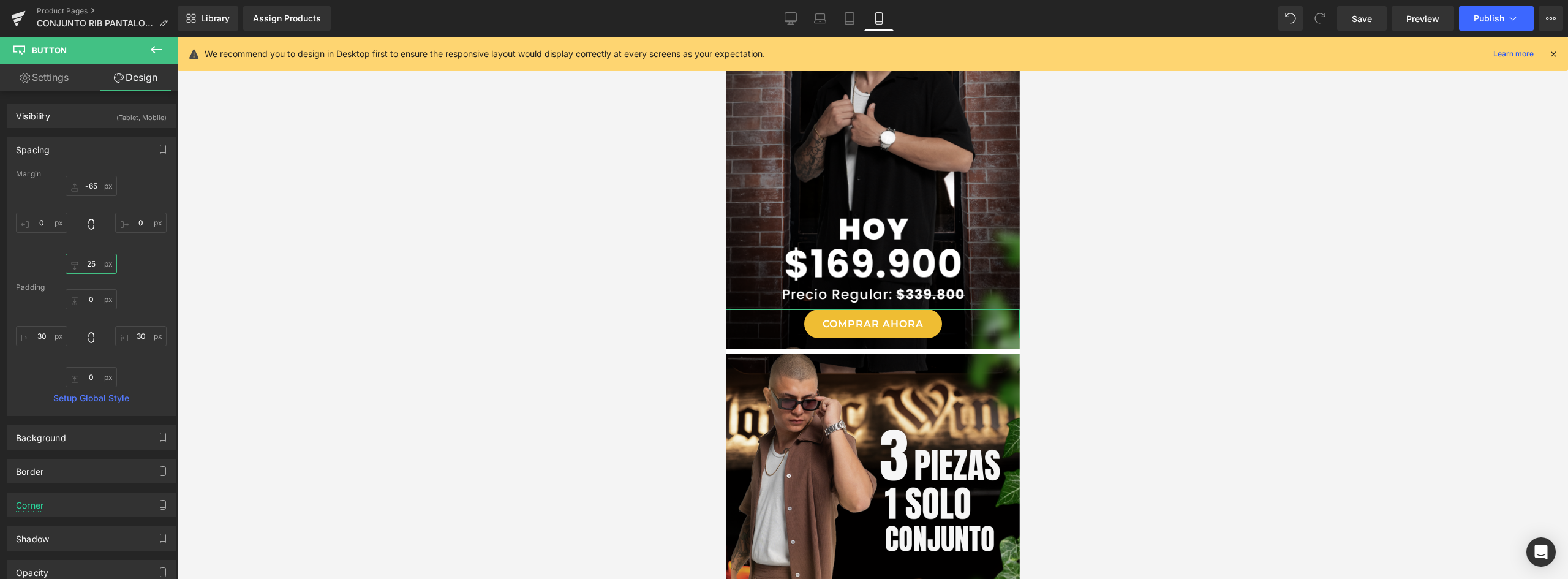
click at [90, 263] on input "25" at bounding box center [91, 264] width 51 height 20
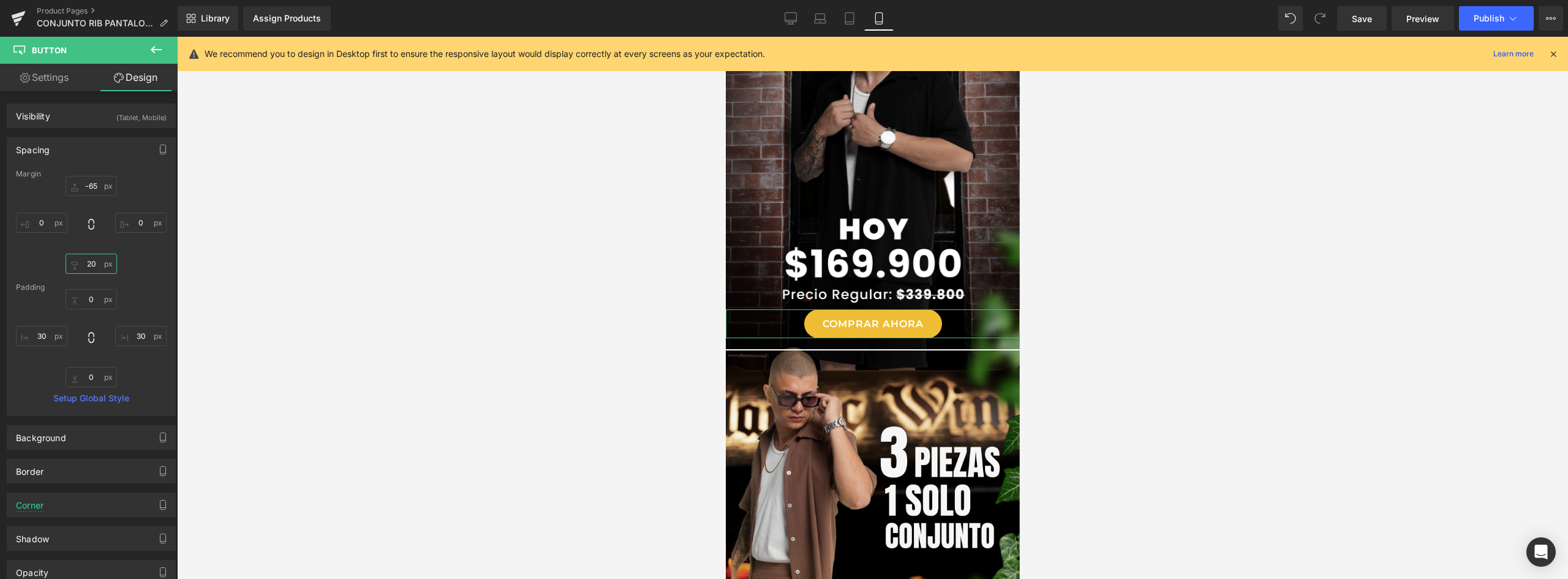
type input "2"
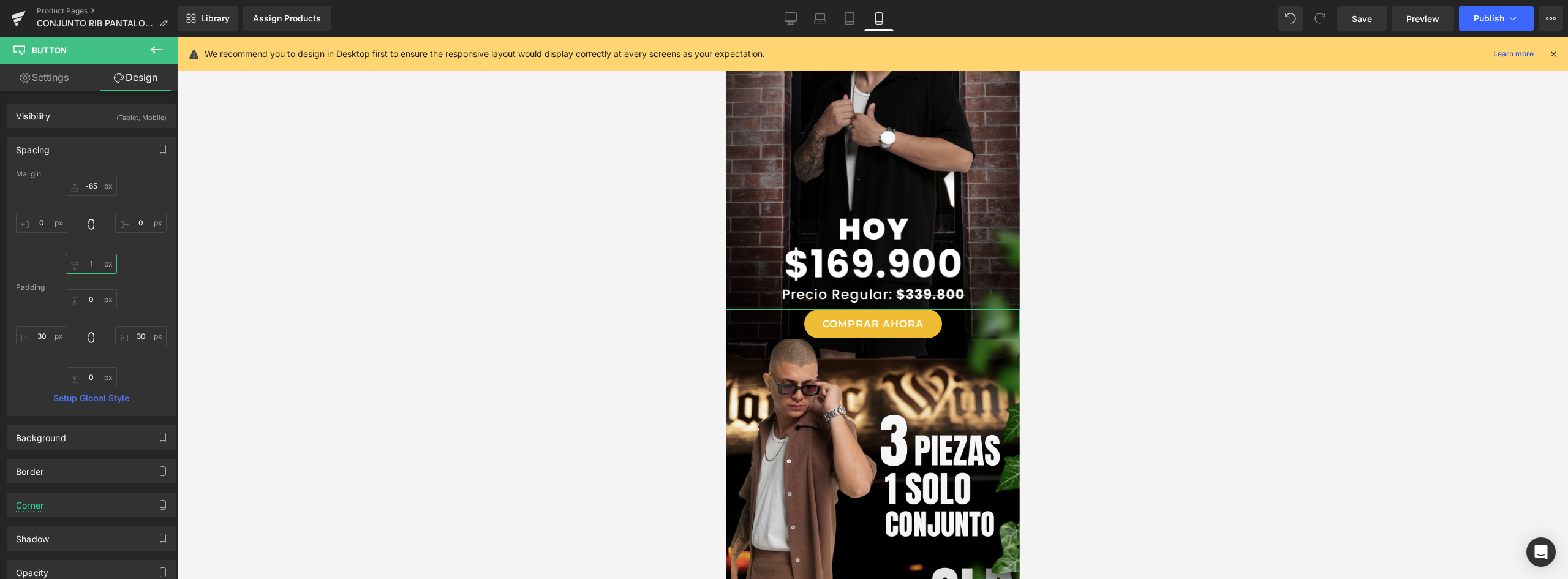
type input "18"
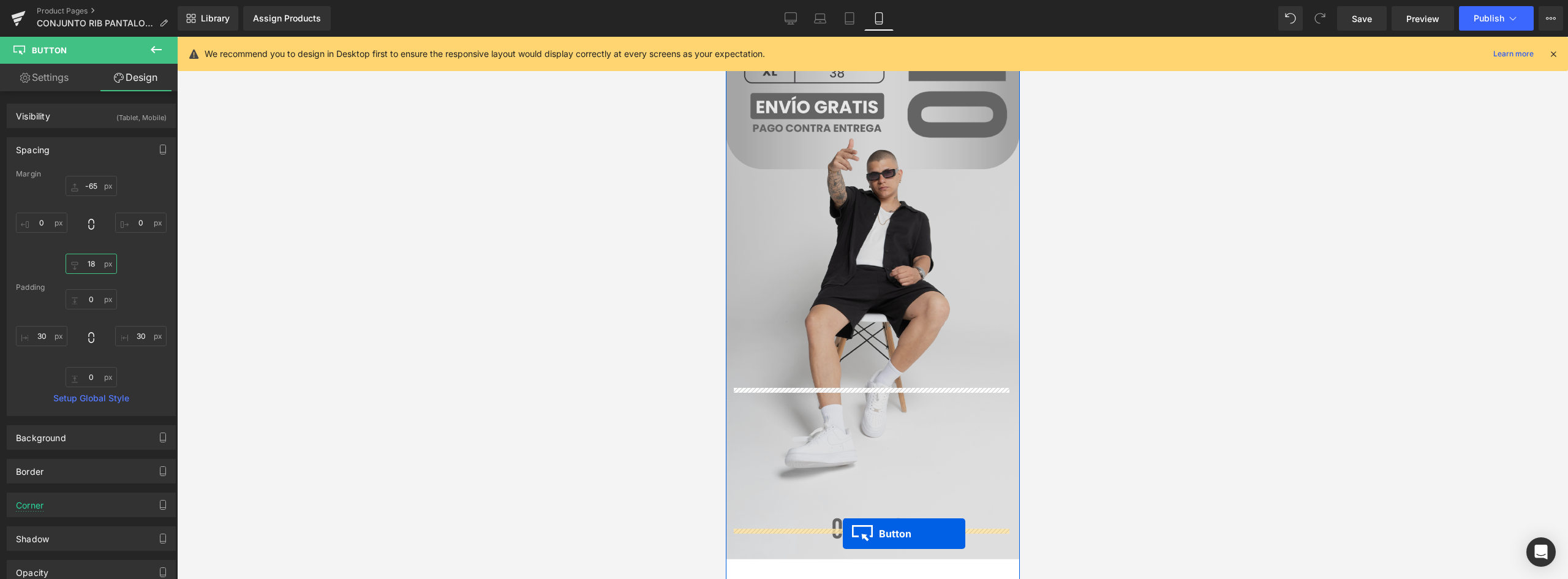
scroll to position [2757, 0]
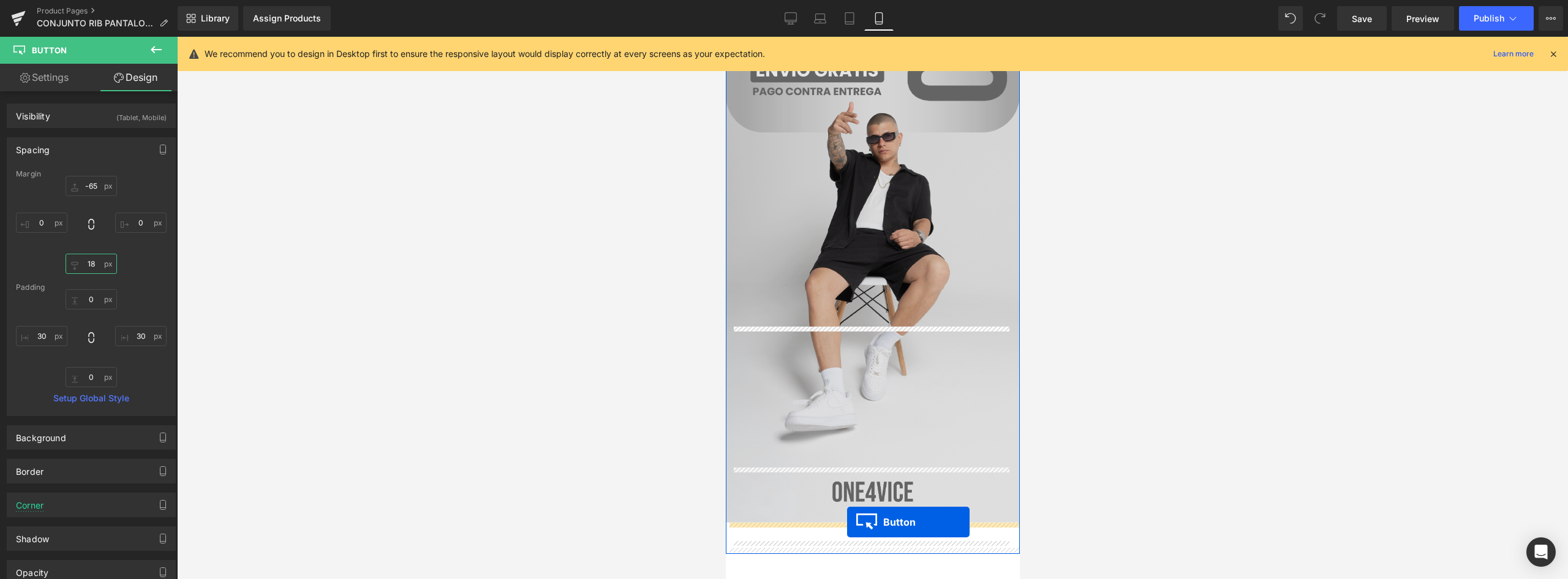
drag, startPoint x: 844, startPoint y: 246, endPoint x: 844, endPoint y: 493, distance: 247.0
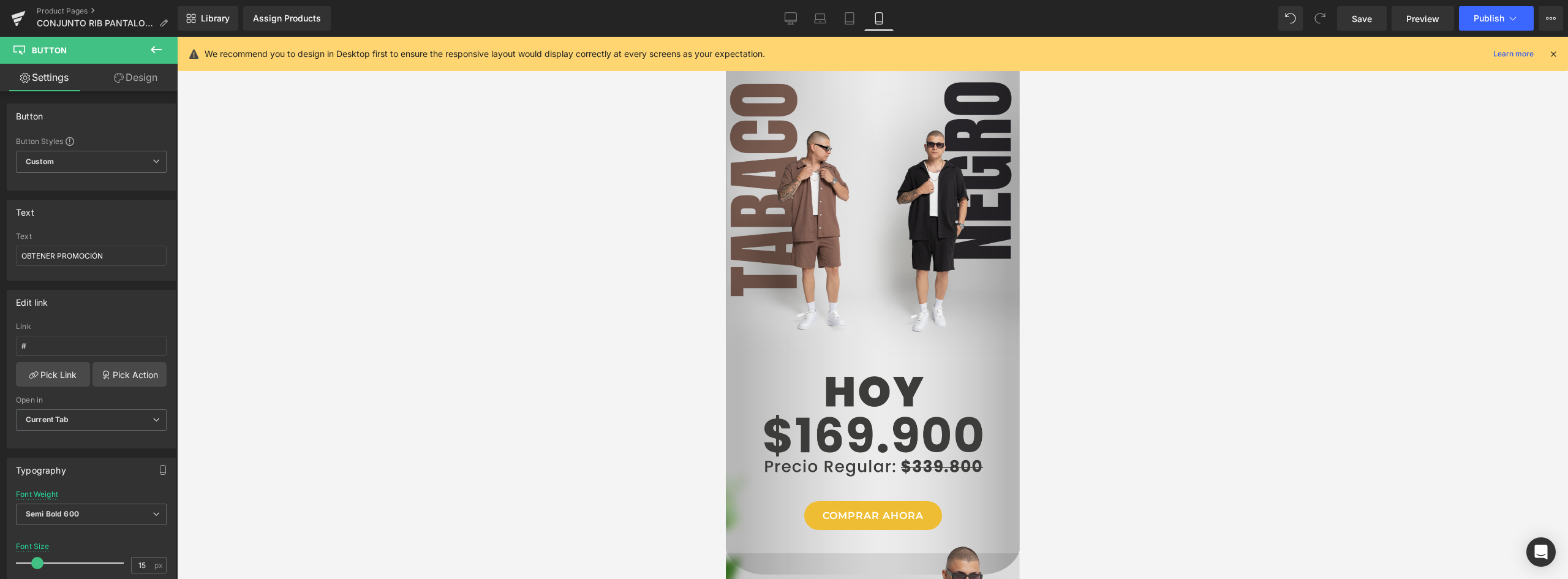
scroll to position [1653, 0]
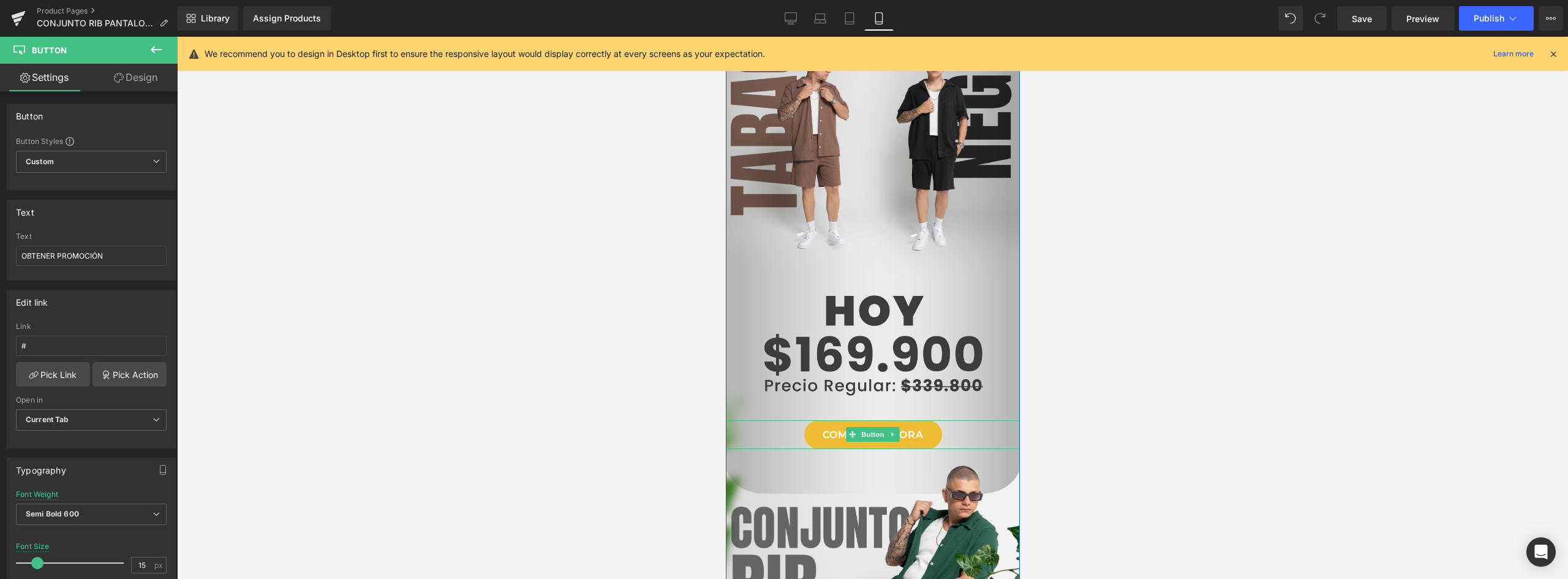
click at [908, 432] on link "COMPRAR AHORA" at bounding box center [872, 435] width 138 height 29
drag, startPoint x: 101, startPoint y: 251, endPoint x: -109, endPoint y: 251, distance: 210.0
click at [0, 251] on html "Button You are previewing how the will restyle your page. You can not edit Elem…" at bounding box center [784, 289] width 1568 height 579
type input "ELEGIR COLOR"
click at [917, 429] on link "ELEGIR COLOR" at bounding box center [873, 435] width 120 height 29
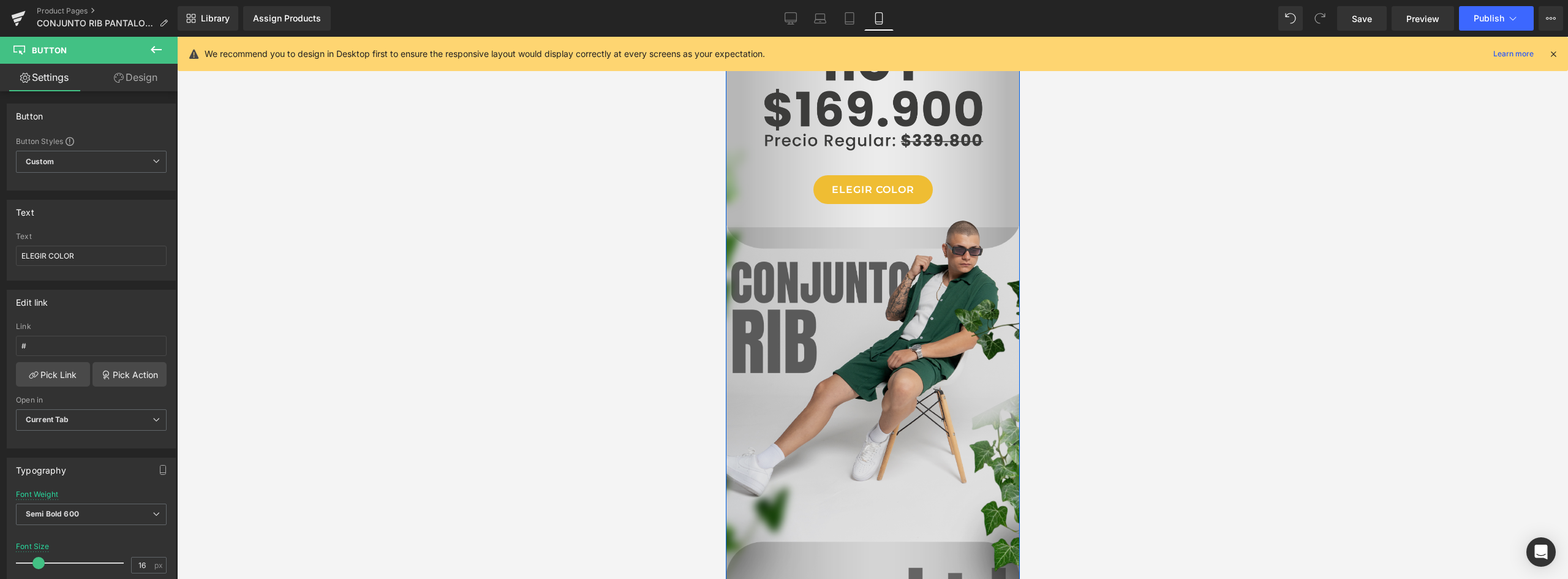
scroll to position [1715, 0]
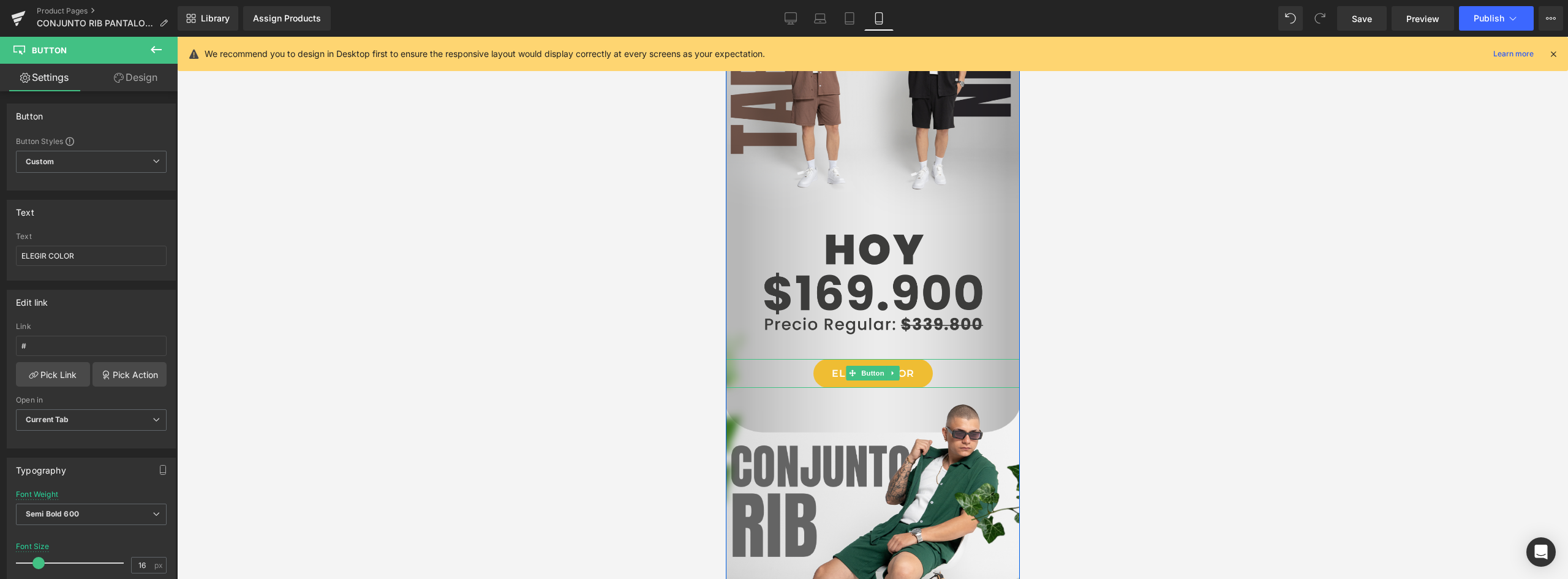
click at [916, 372] on link "ELEGIR COLOR" at bounding box center [873, 373] width 120 height 29
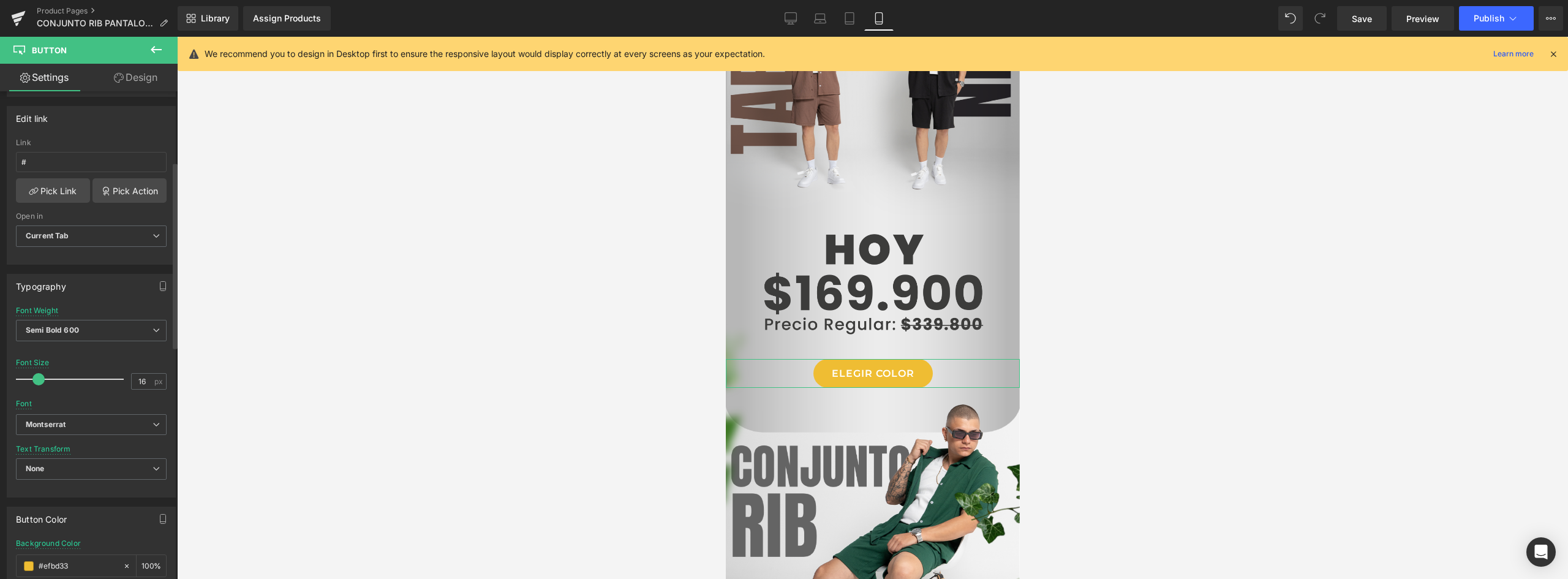
scroll to position [368, 0]
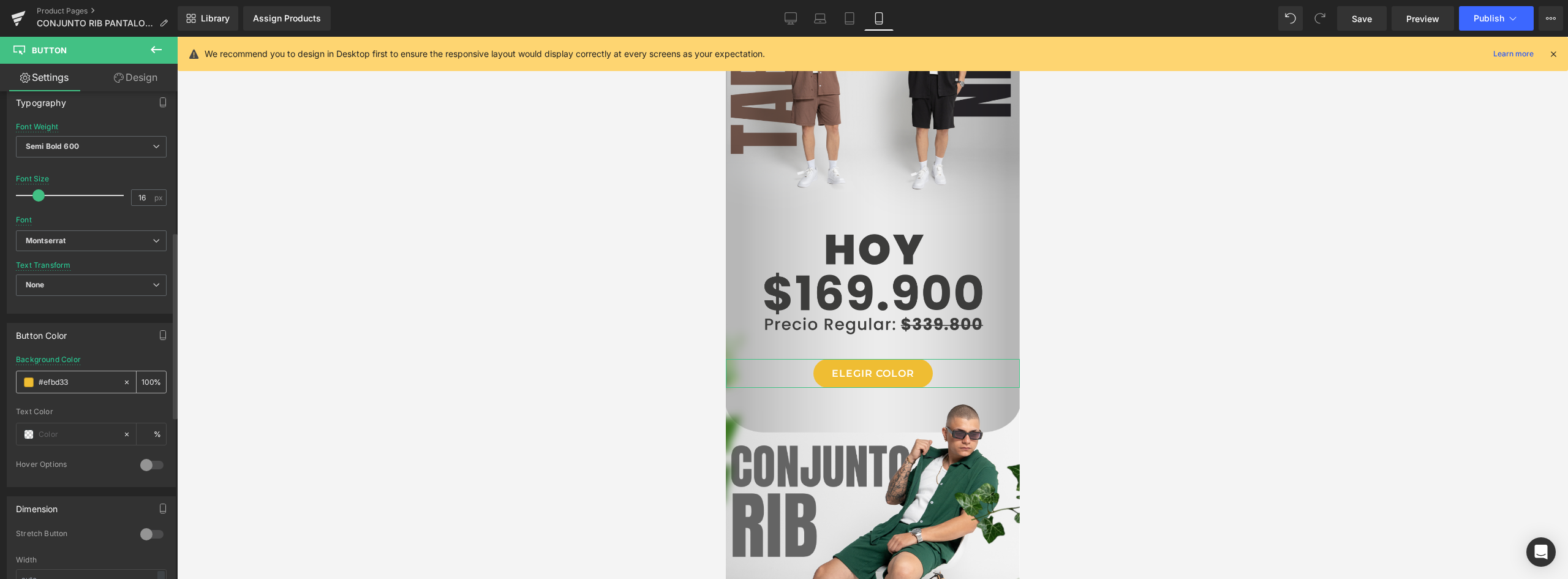
click at [27, 381] on span at bounding box center [28, 382] width 9 height 9
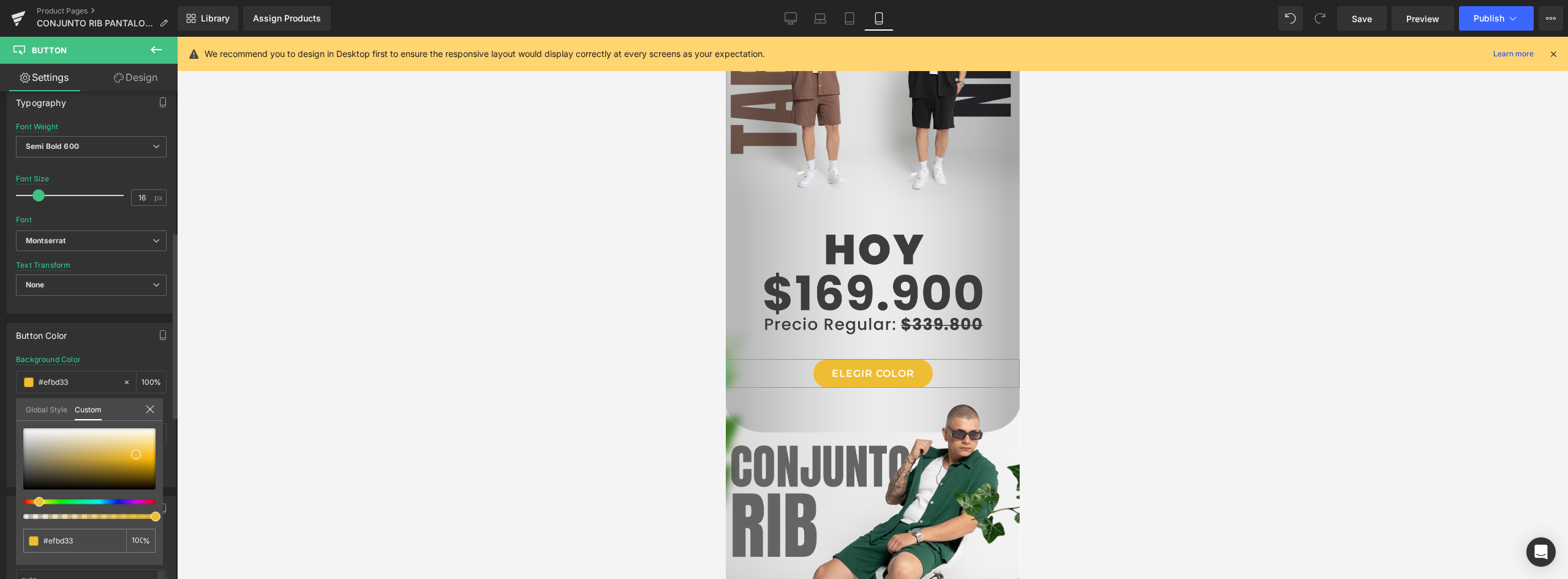
type input "#34ee88"
click at [72, 501] on div at bounding box center [84, 502] width 132 height 5
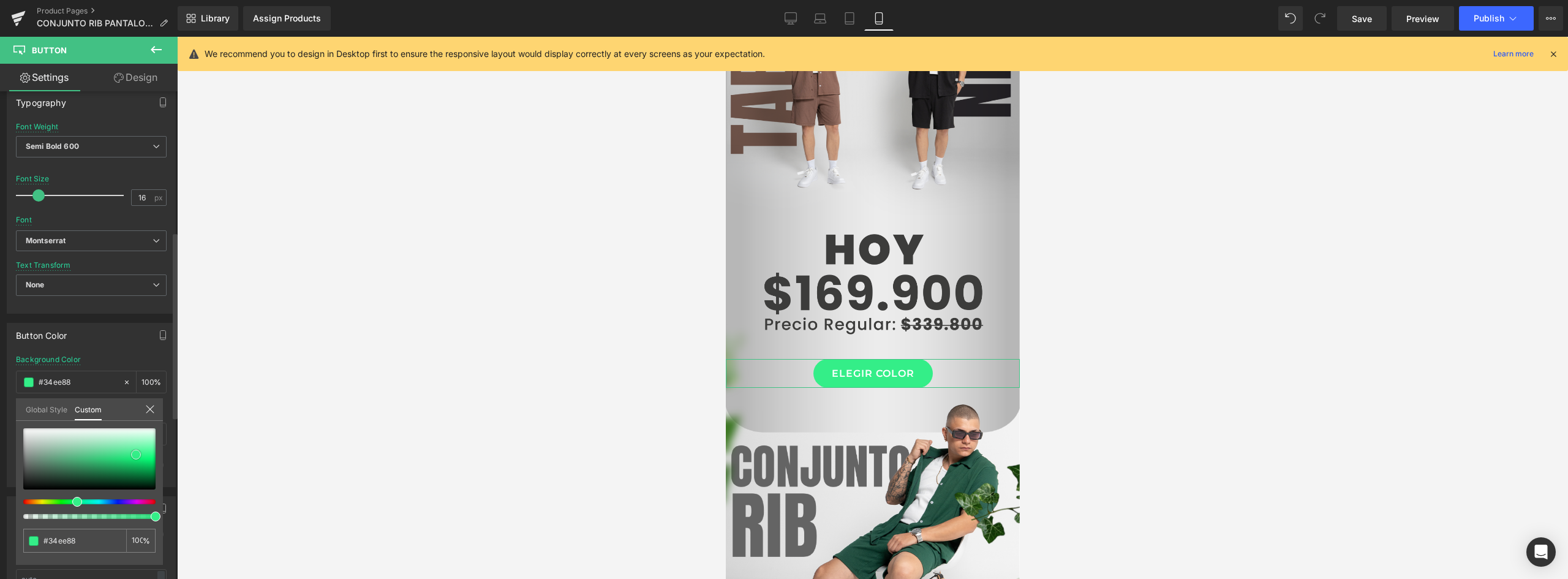
type input "#30ed85"
type input "#16e875"
type input "#15c564"
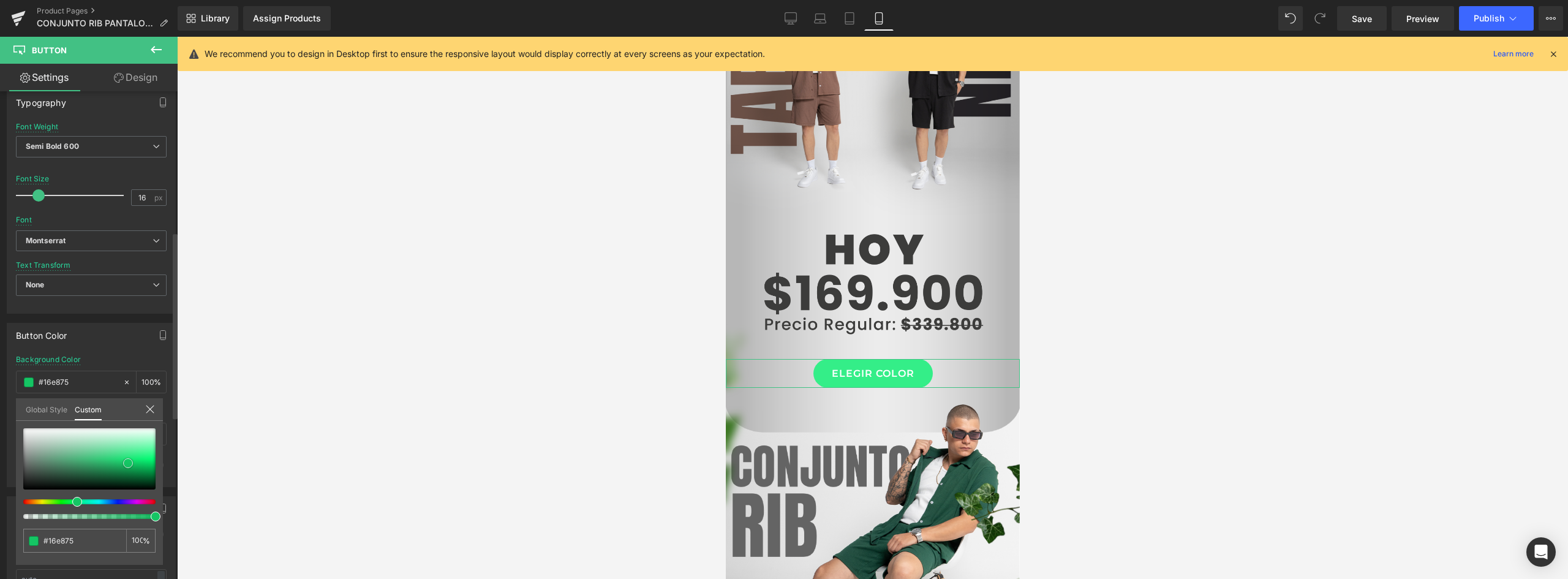
type input "#15c564"
type input "#16ab59"
type input "#199450"
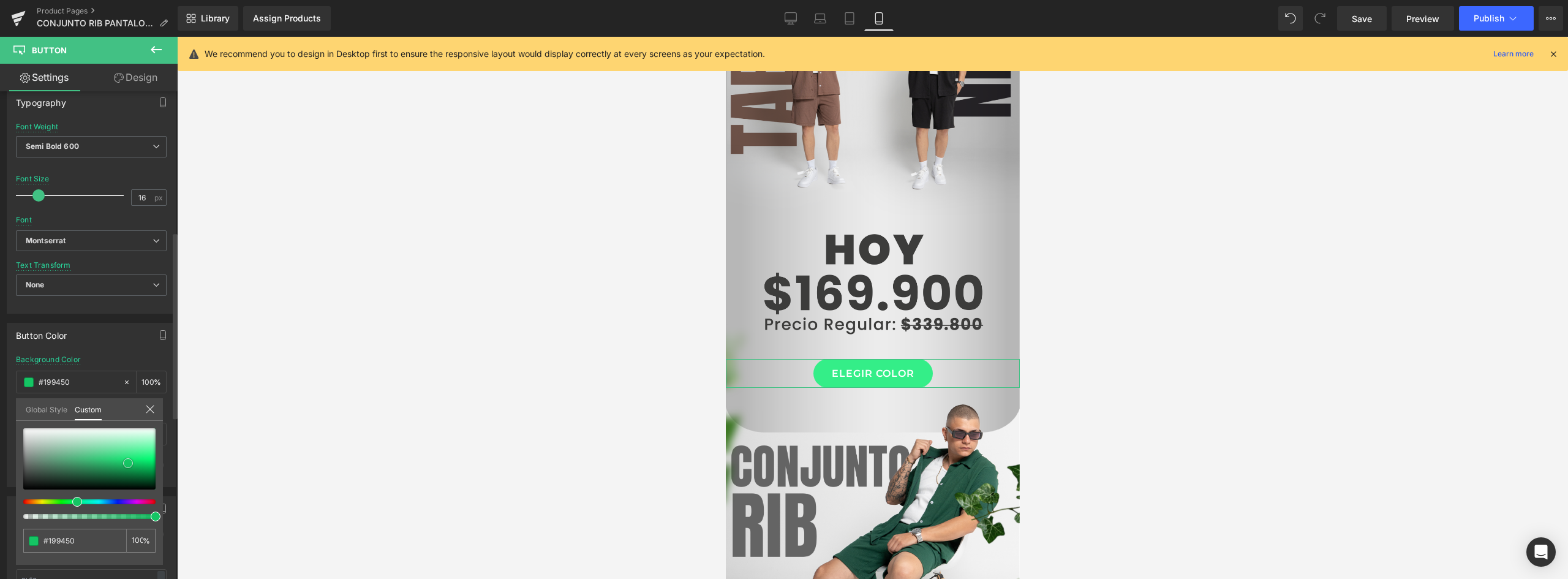
type input "#178649"
type input "#167d44"
type input "#16693b"
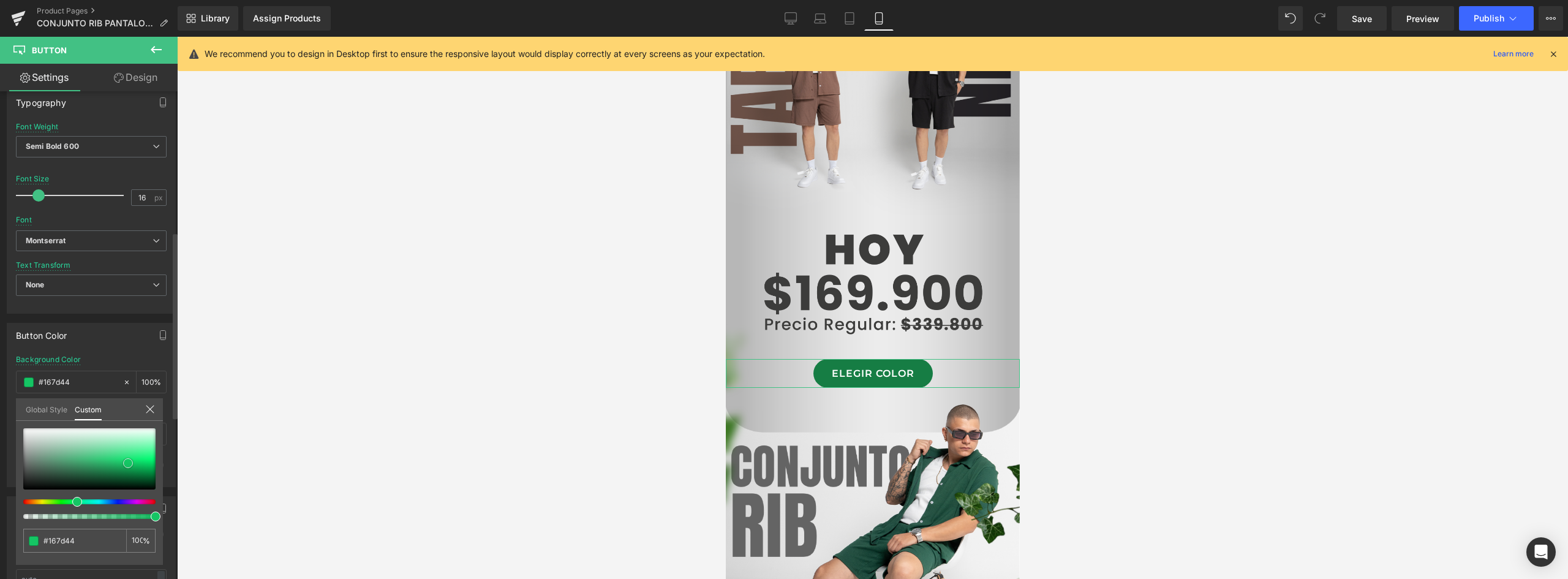
type input "#16693b"
type input "#155532"
type input "#155030"
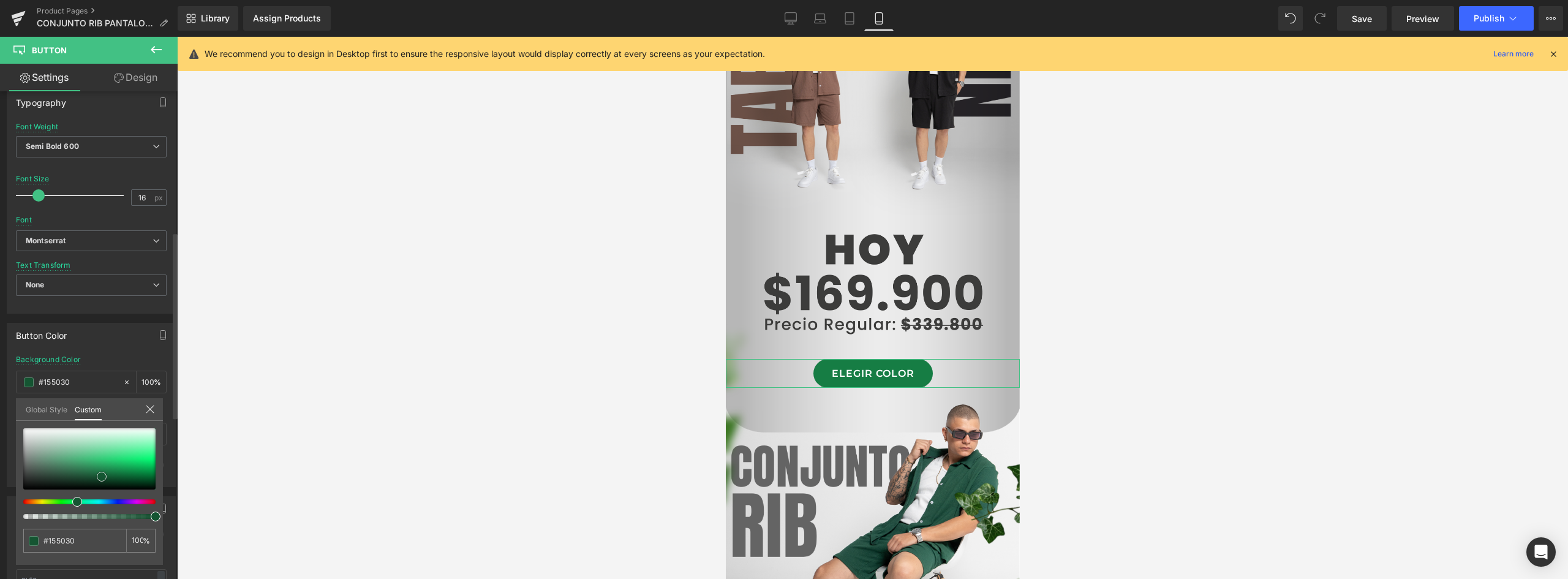
type input "#14472b"
type input "#154b2d"
type input "#164f30"
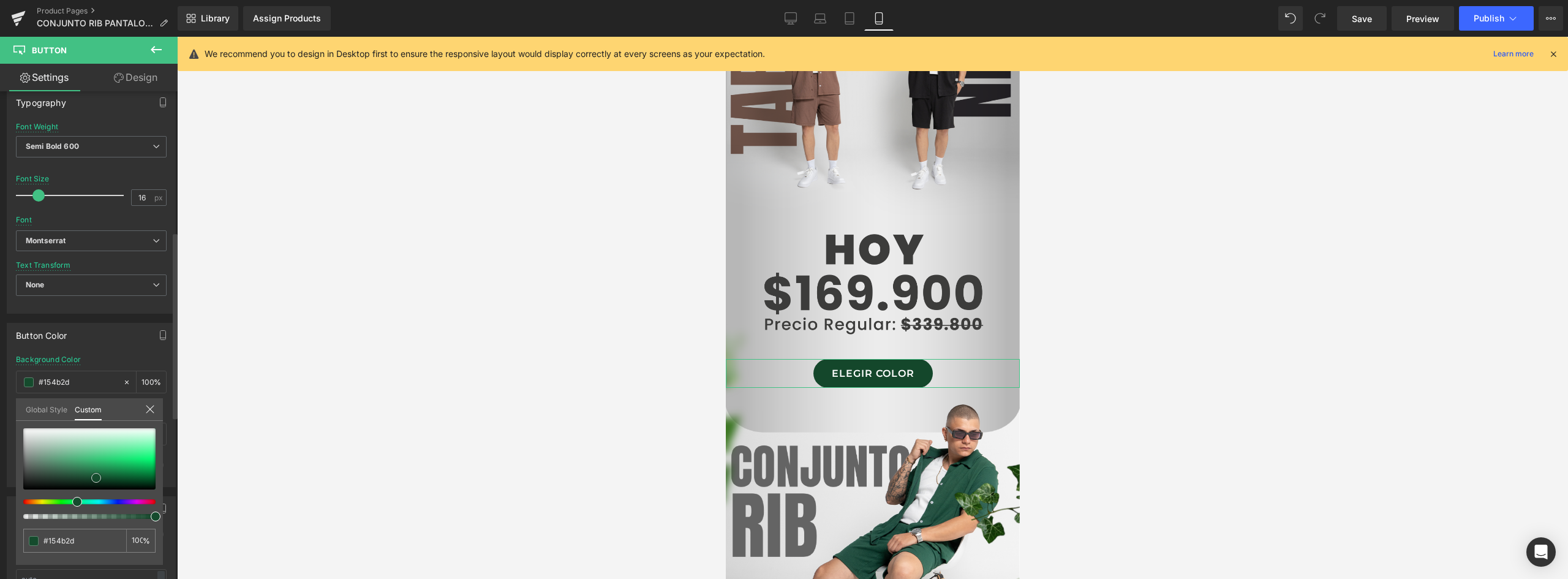
type input "#164f30"
type input "#195c37"
type input "#1d6c40"
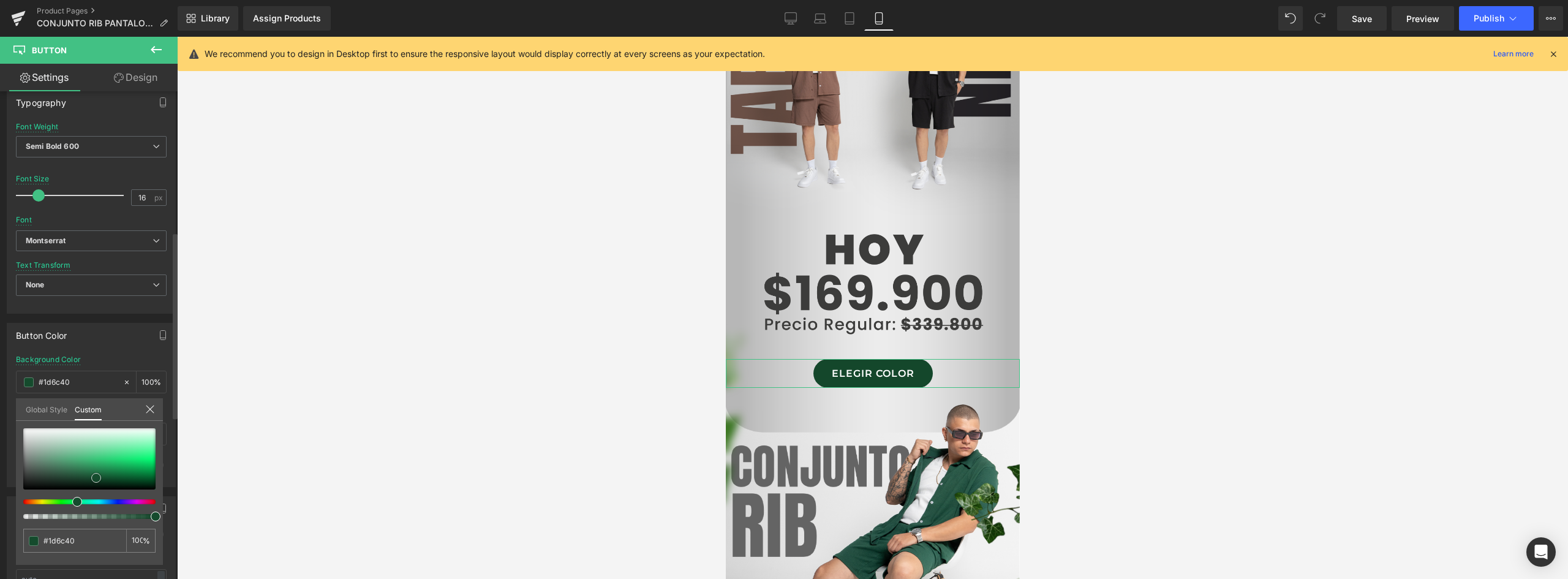
type input "#1d7143"
type input "#1e7545"
type input "#1c7745"
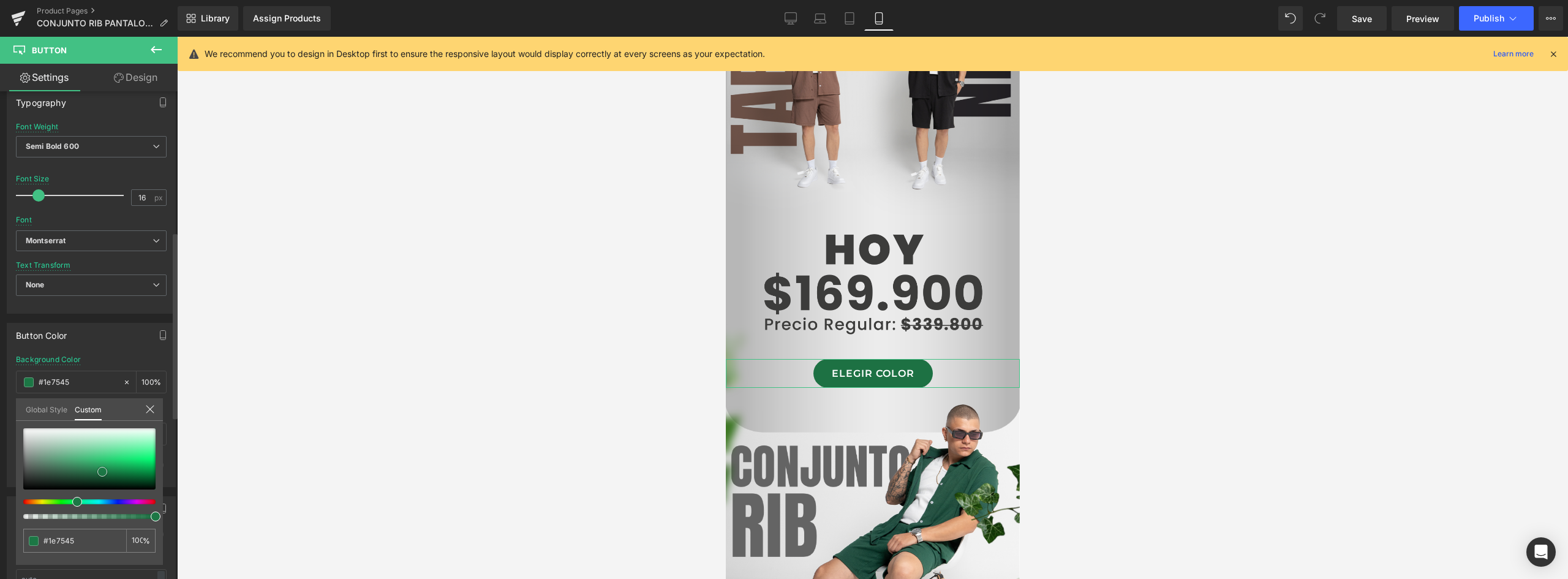
type input "#1c7745"
type input "#1d7b47"
type input "#1e854c"
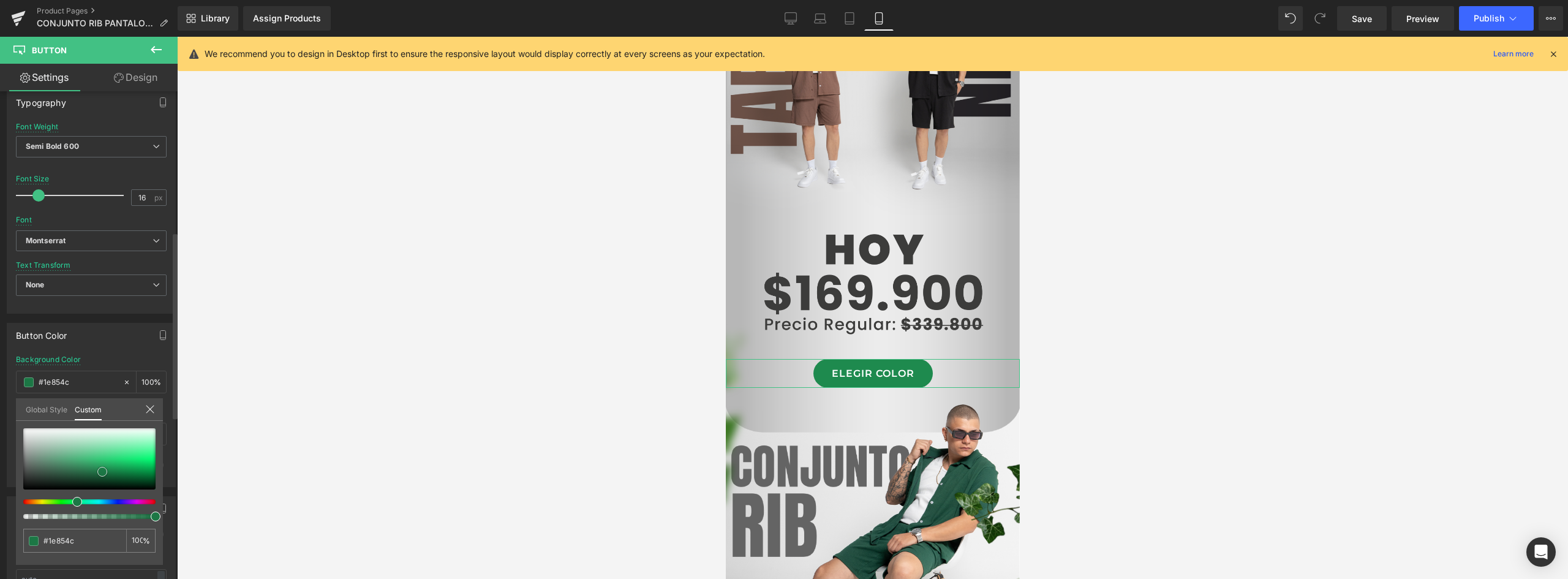
type input "#1e8a4e"
type input "#1d8a4e"
type input "#1c864c"
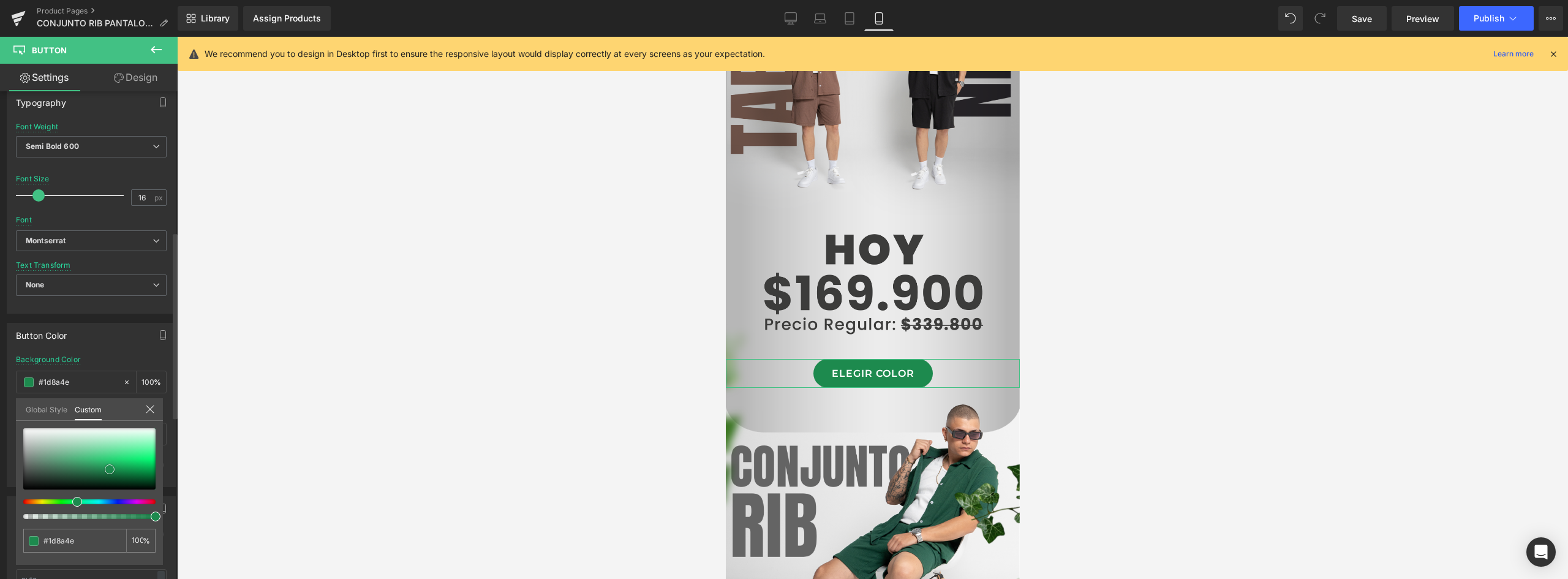
type input "#1c864c"
type input "#1d804a"
type input "#1c7745"
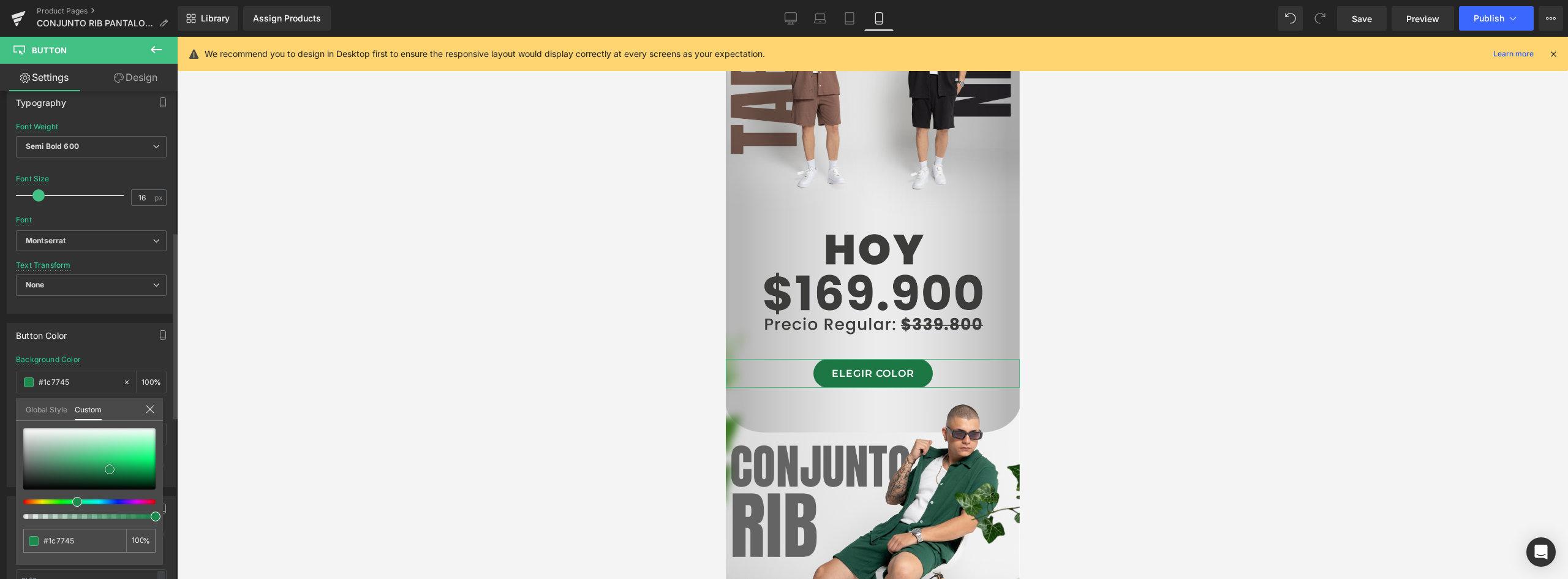
type input "#1b7342"
type input "#1a6f40"
type input "#196b3e"
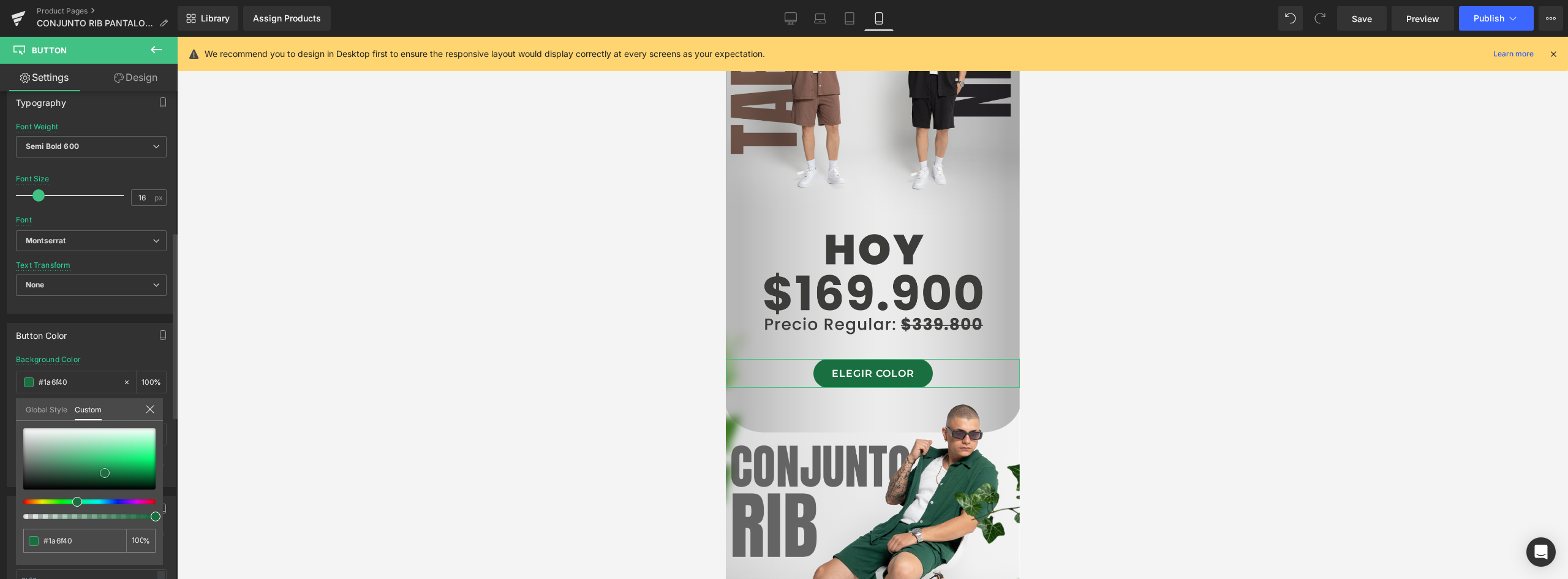
type input "#196b3e"
type input "#18673b"
type input "#17673b"
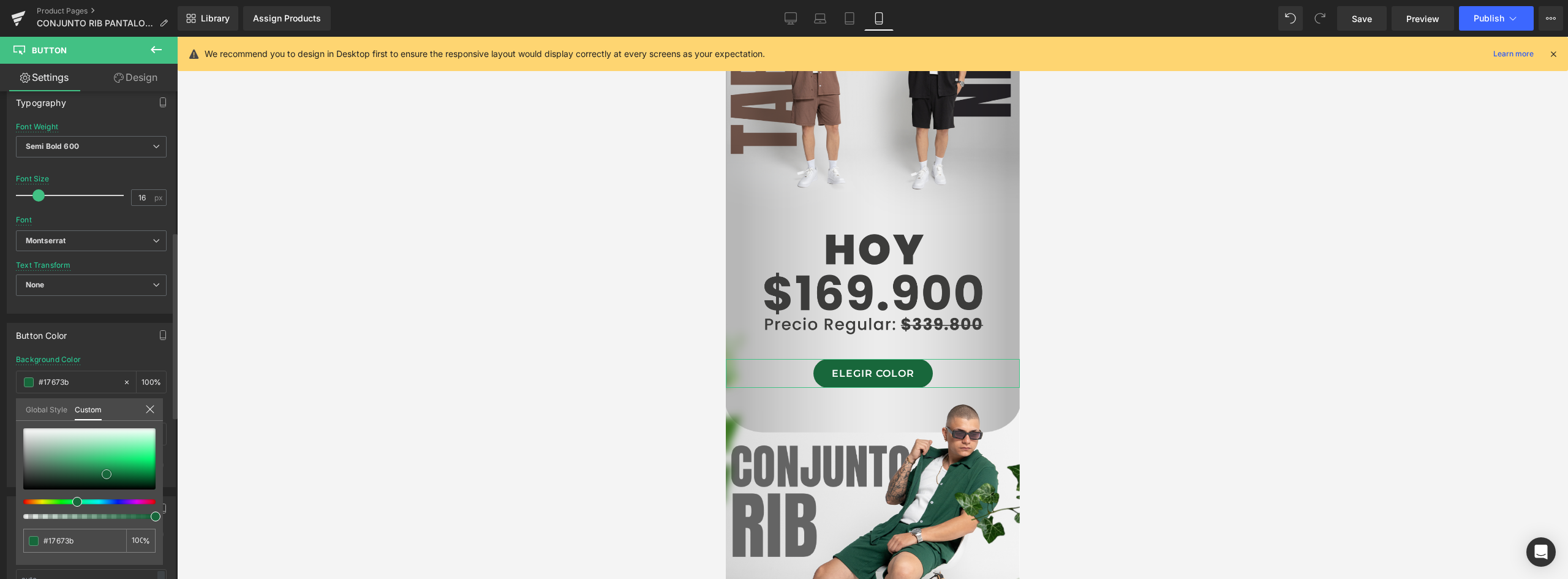
type input "#16693b"
type input "#156a3b"
type input "#156e3d"
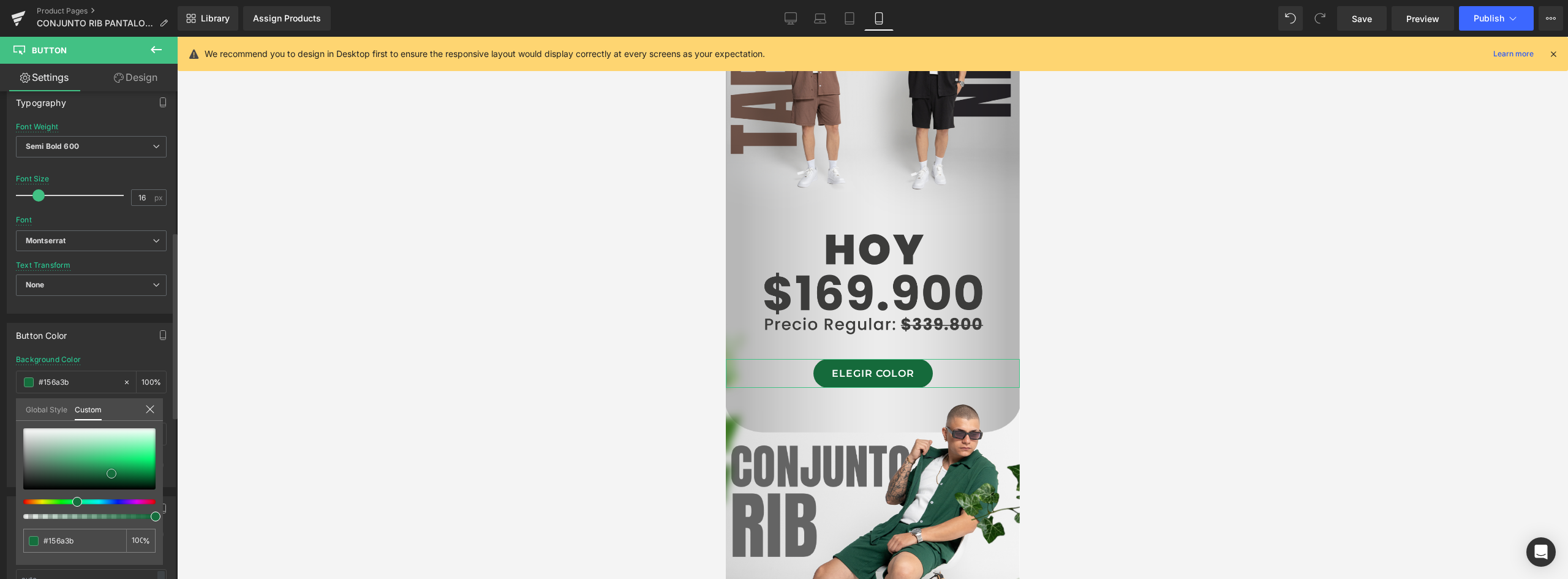
type input "#156e3d"
type input "#176d3d"
type input "#18673b"
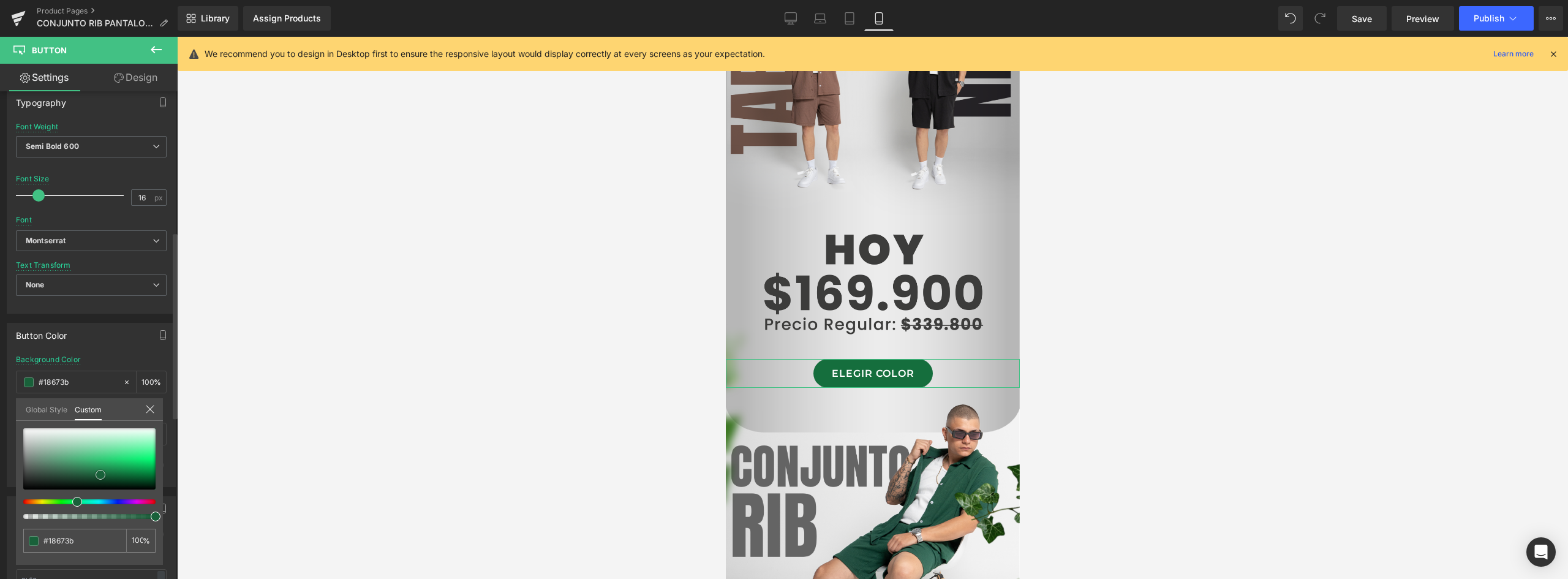
type input "#196139"
type input "#1a6039"
type input "#1b5e39"
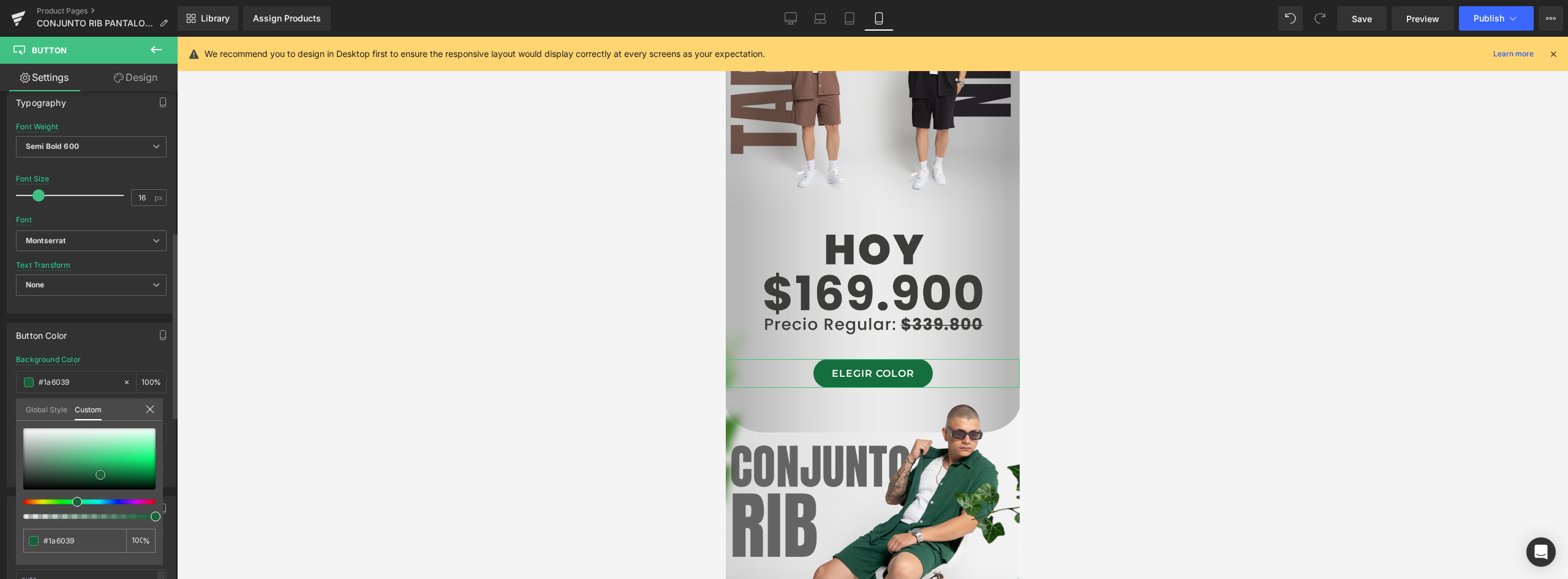
type input "#1b5e39"
type input "#1c5e39"
type input "#1c5e38"
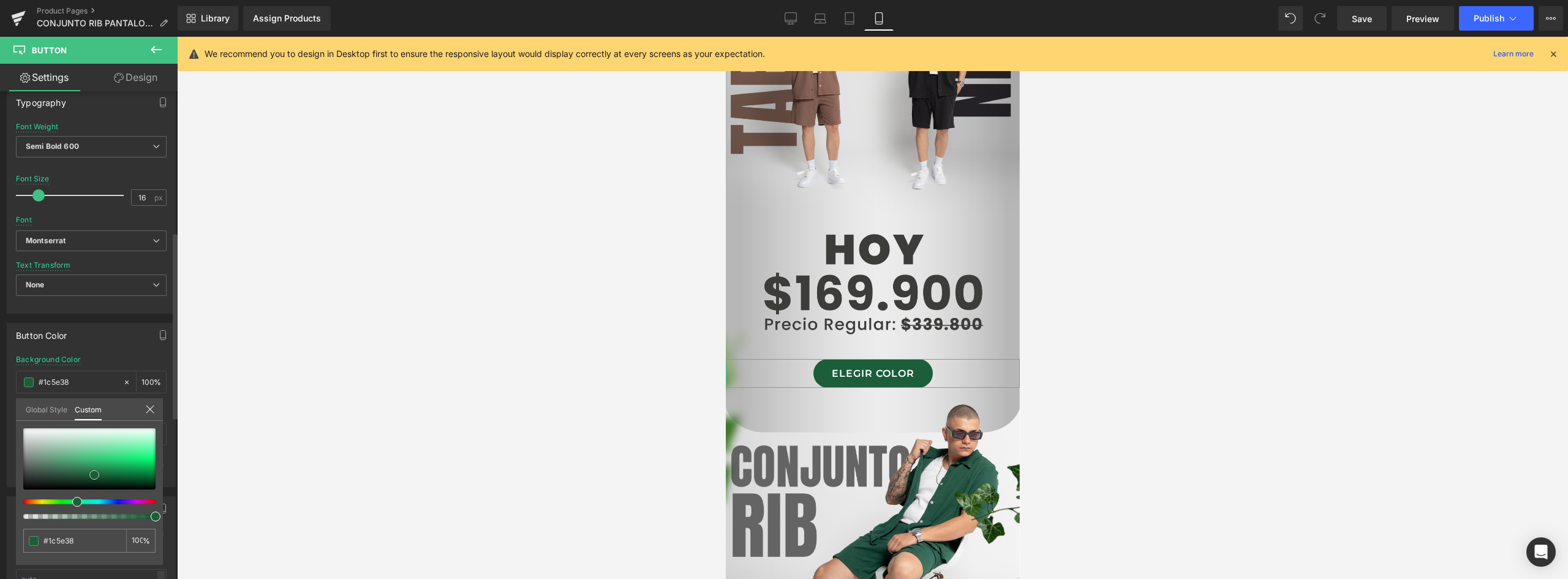
type input "#1c5e37"
type input "#1d5d37"
type input "#1d5d36"
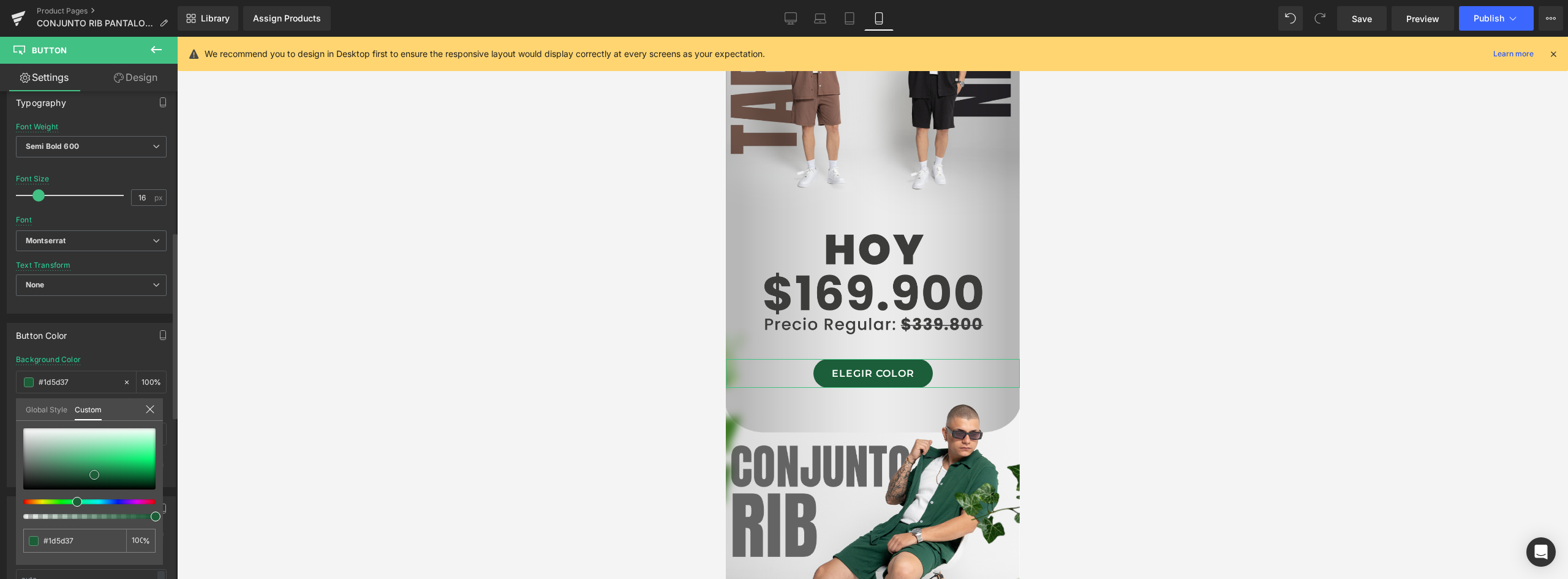
type input "#1d5d36"
type input "#1c5431"
type input "#1a502f"
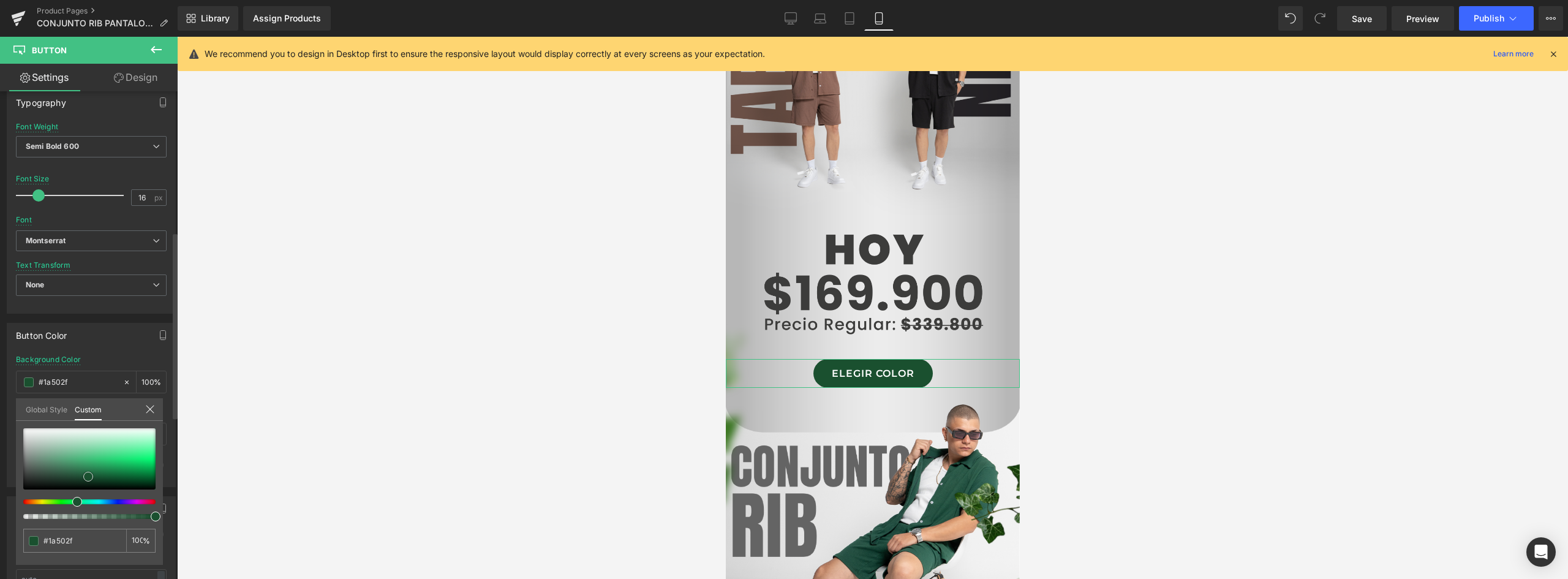
type input "#1c5331"
type input "#1e5b36"
type input "#205e39"
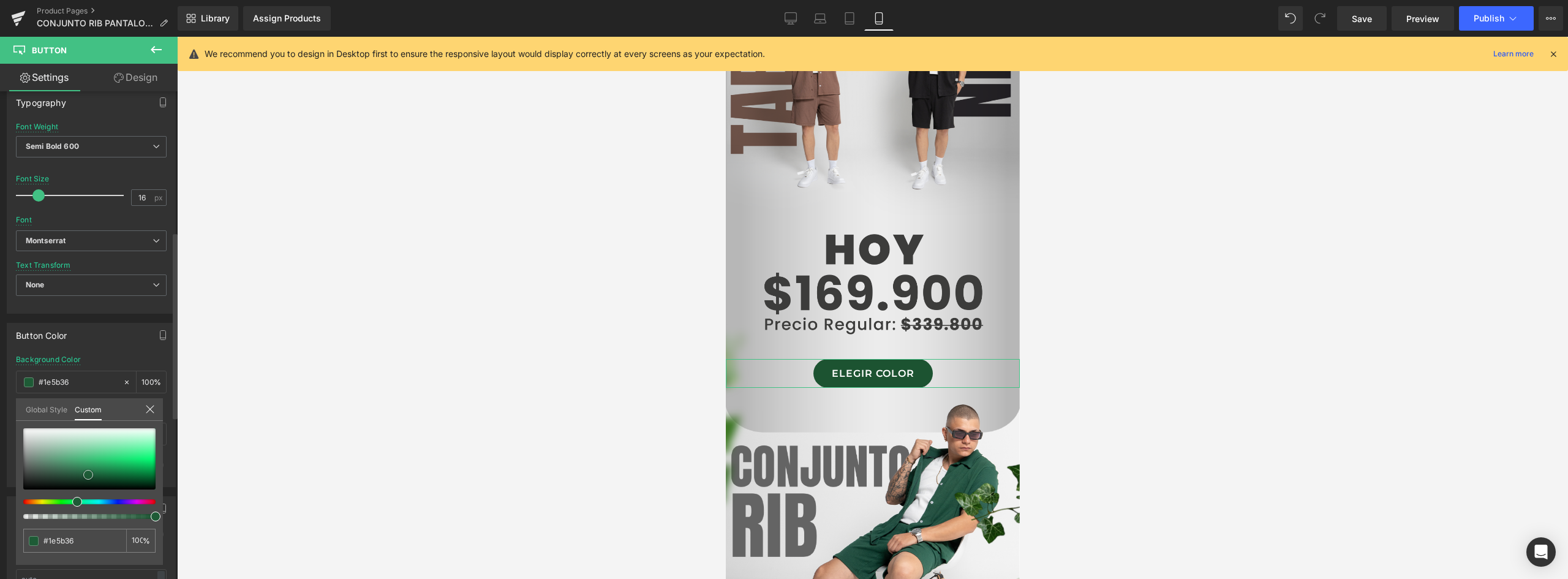
type input "#205e39"
type input "#22673d"
type input "#246a3f"
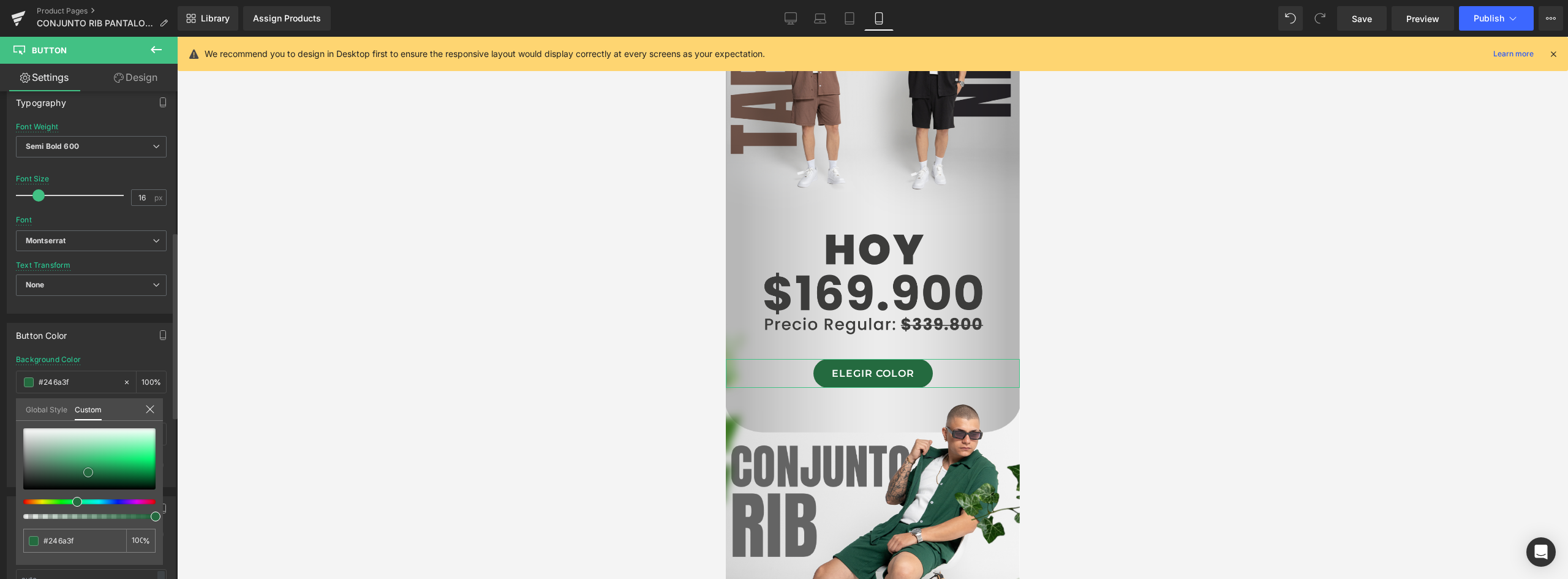
type input "#256e41"
type input "#246f41"
type input "#226b3e"
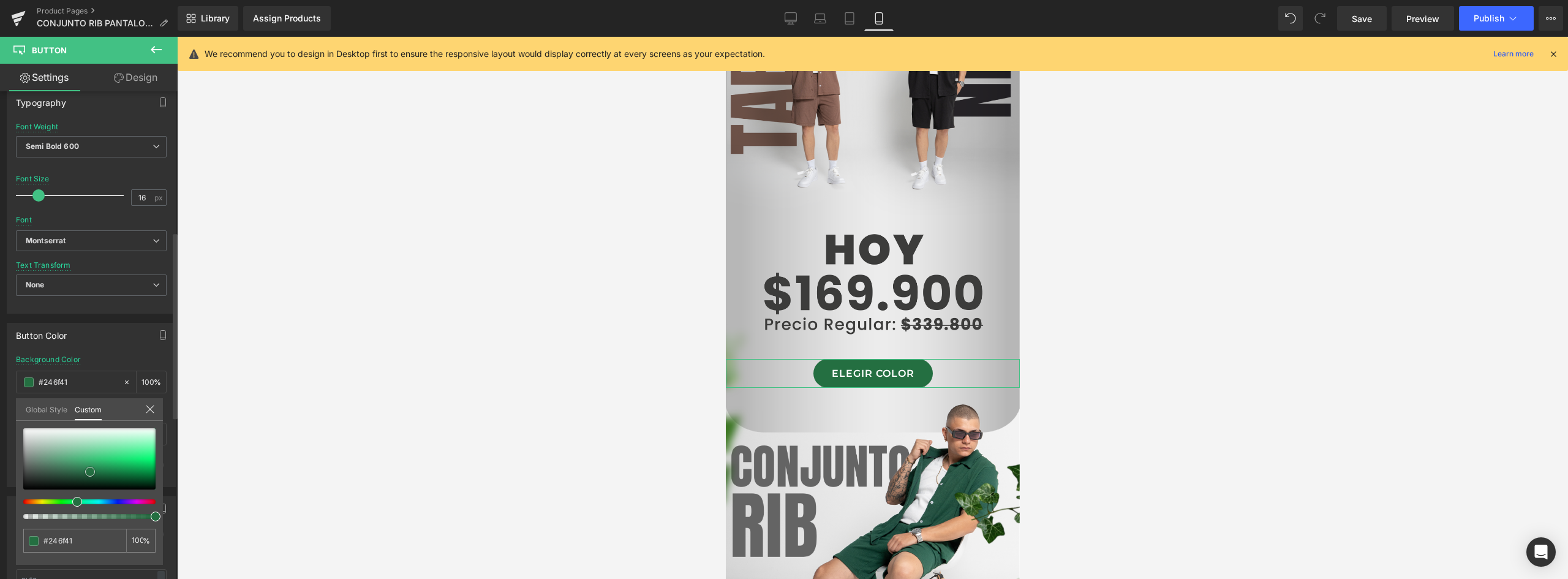
type input "#226b3e"
type input "#226c3e"
type input "#21683c"
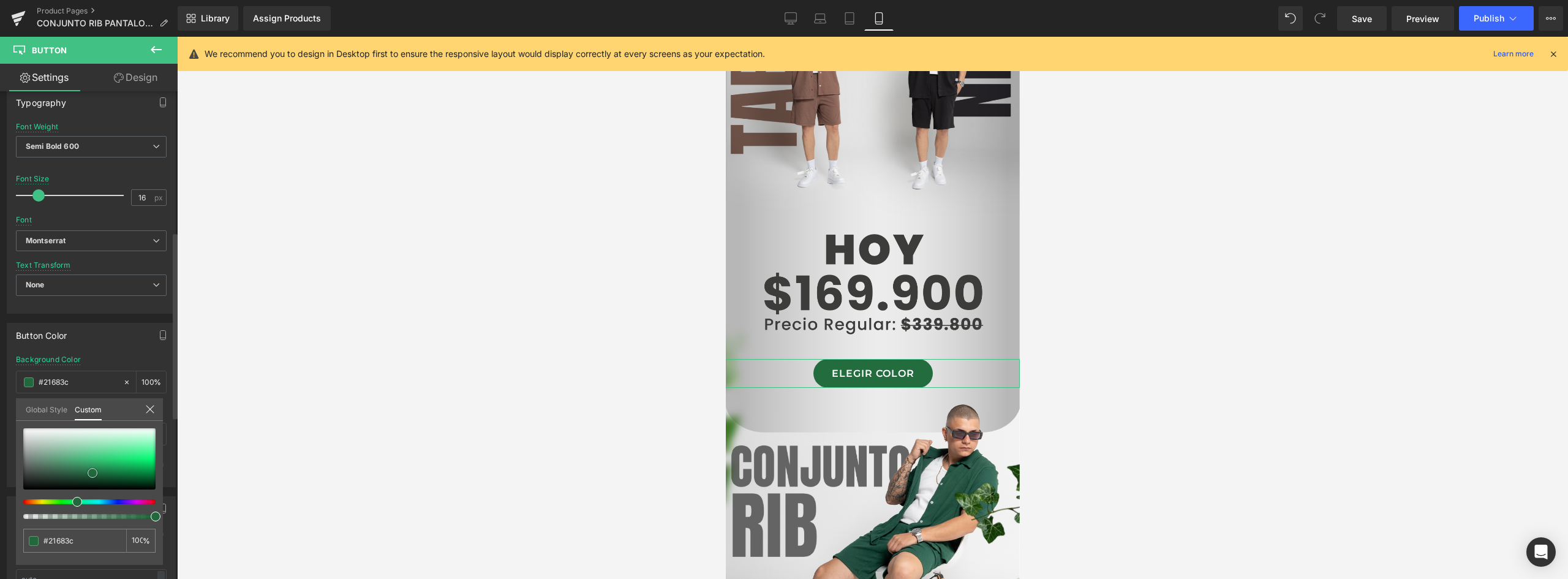
type input "#20693c"
type input "#1d6639"
type input "#1d6739"
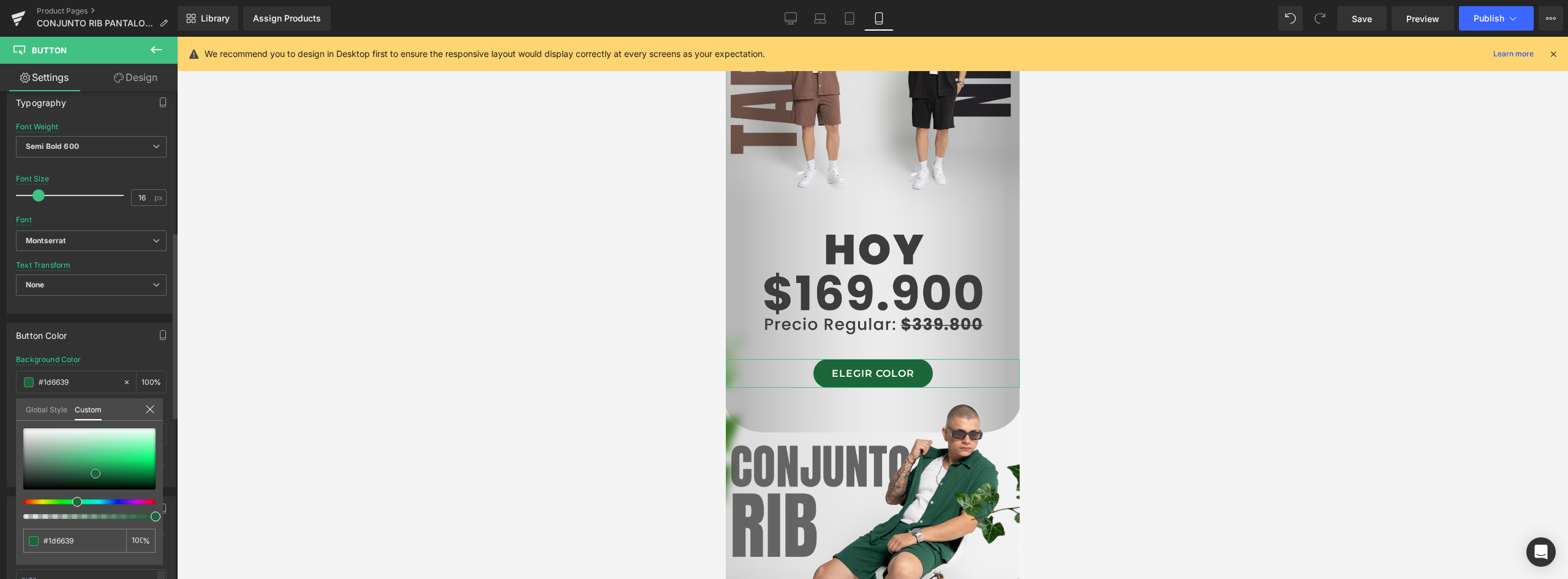
type input "#1d6739"
type input "#1c6337"
type input "#1a5f35"
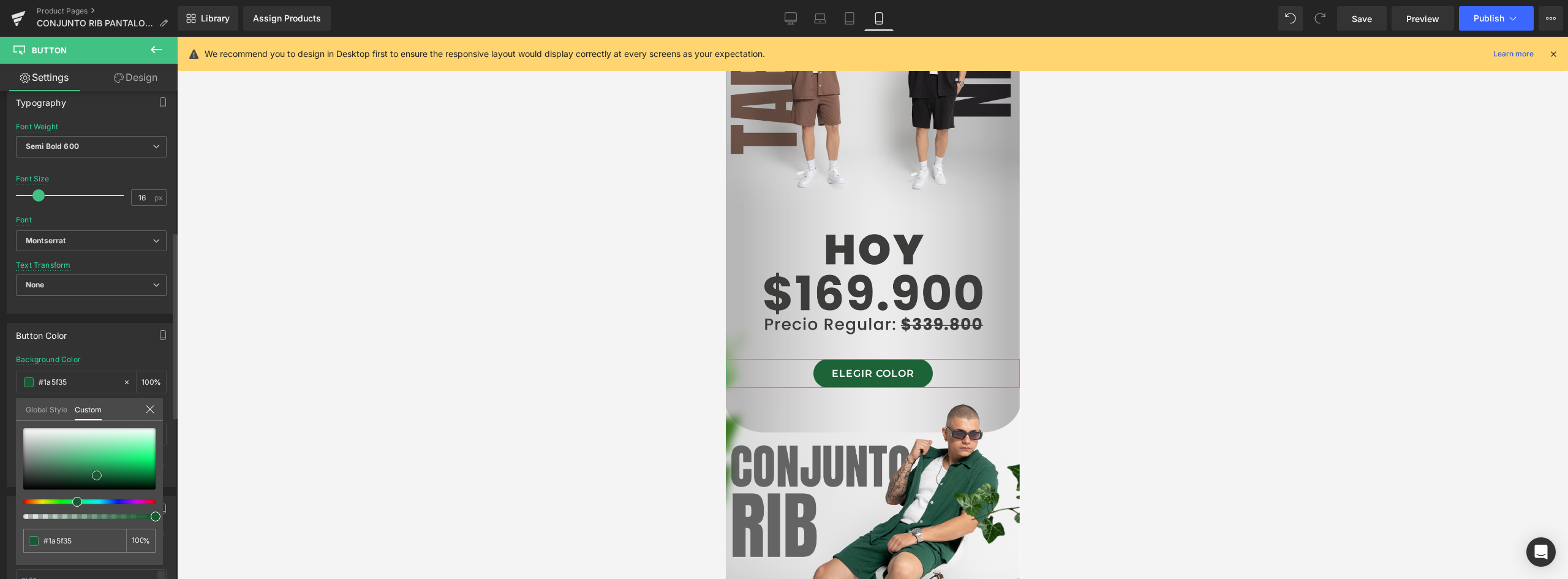
type input "#1a5a33"
type input "#195630"
type input "#18532e"
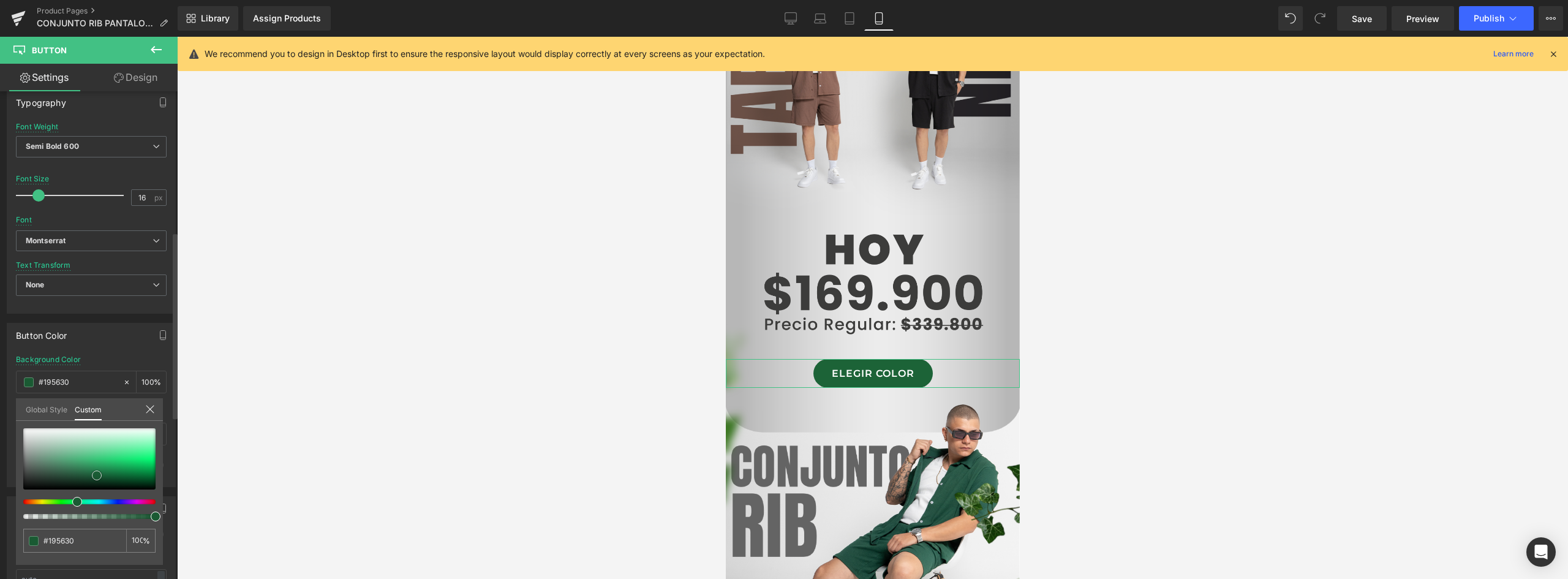
type input "#18532e"
type input "#164f2b"
type input "#144727"
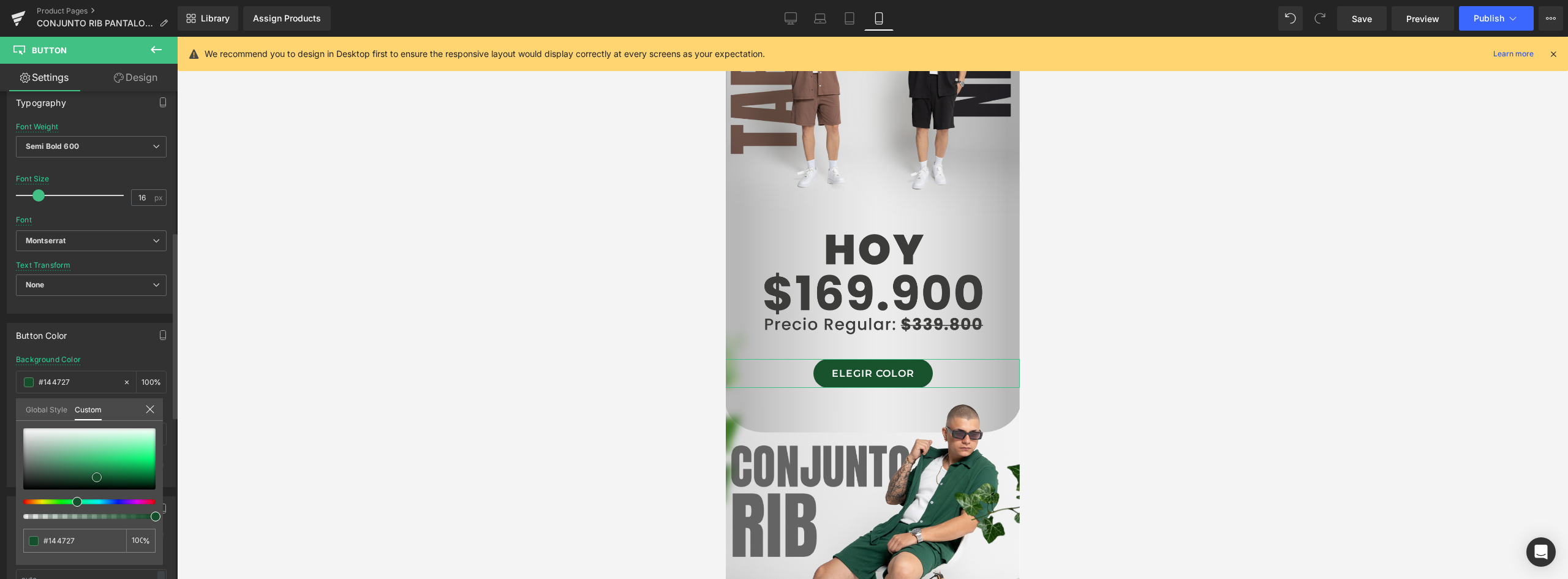
type input "#134324"
type input "#124423"
type input "#124422"
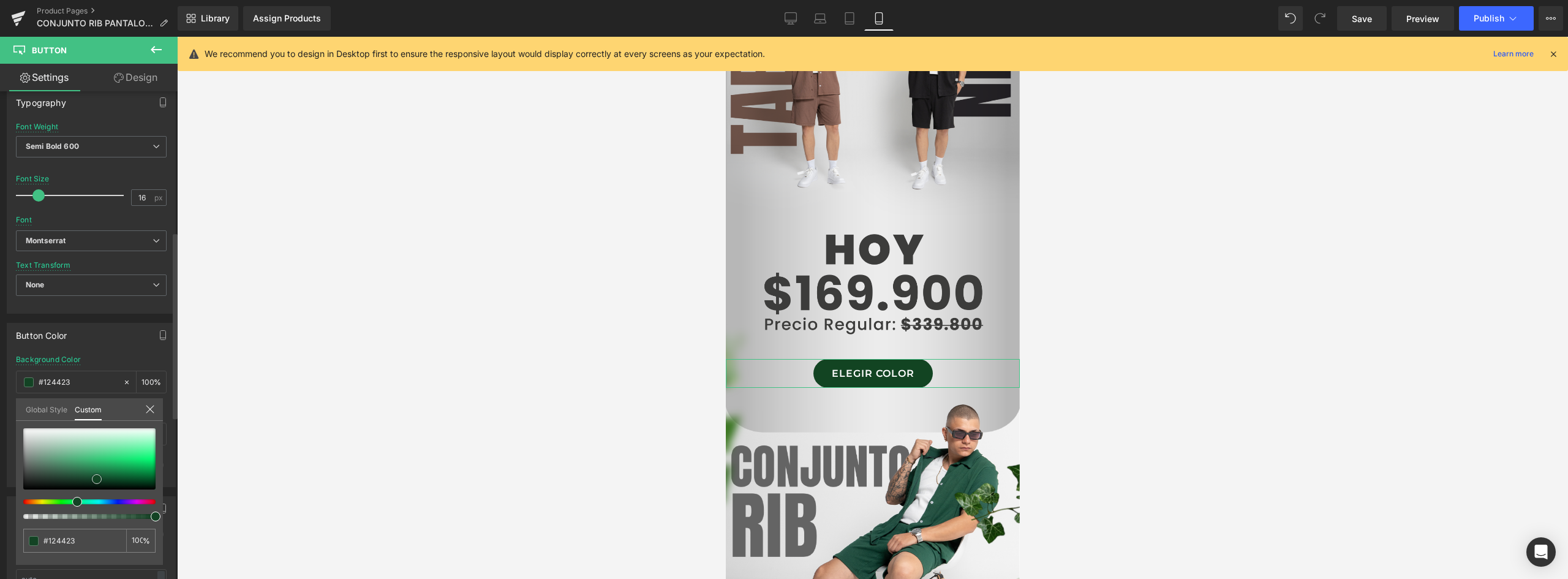
type input "#124422"
type input "#114521"
type input "#124922"
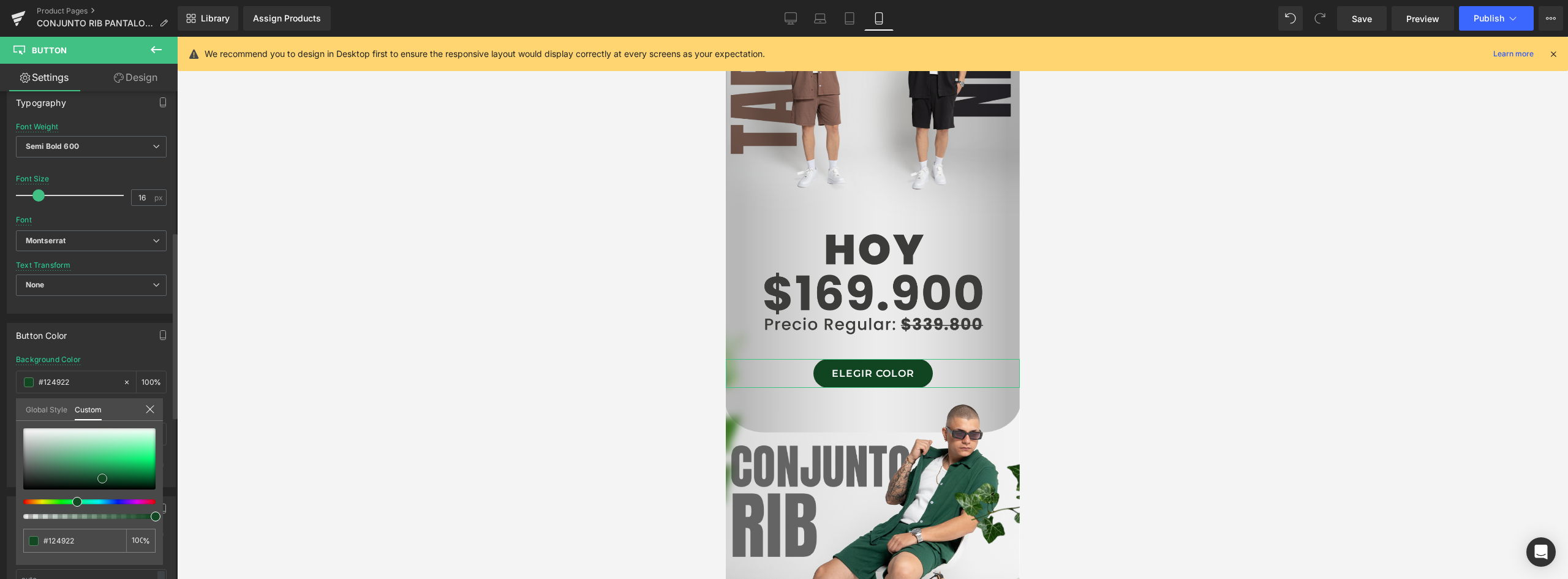
type input "#134d23"
type input "#145125"
type input "#155527"
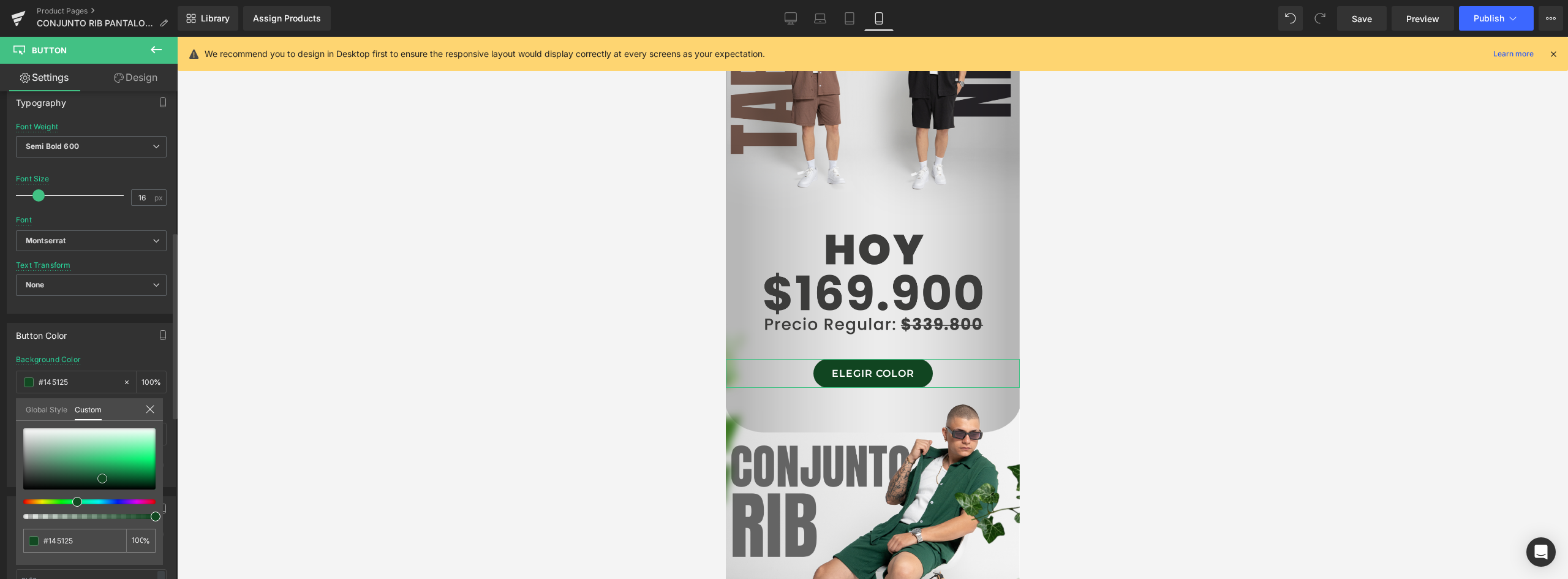
type input "#155527"
type input "#165929"
type input "#175929"
drag, startPoint x: 139, startPoint y: 454, endPoint x: 106, endPoint y: 480, distance: 42.0
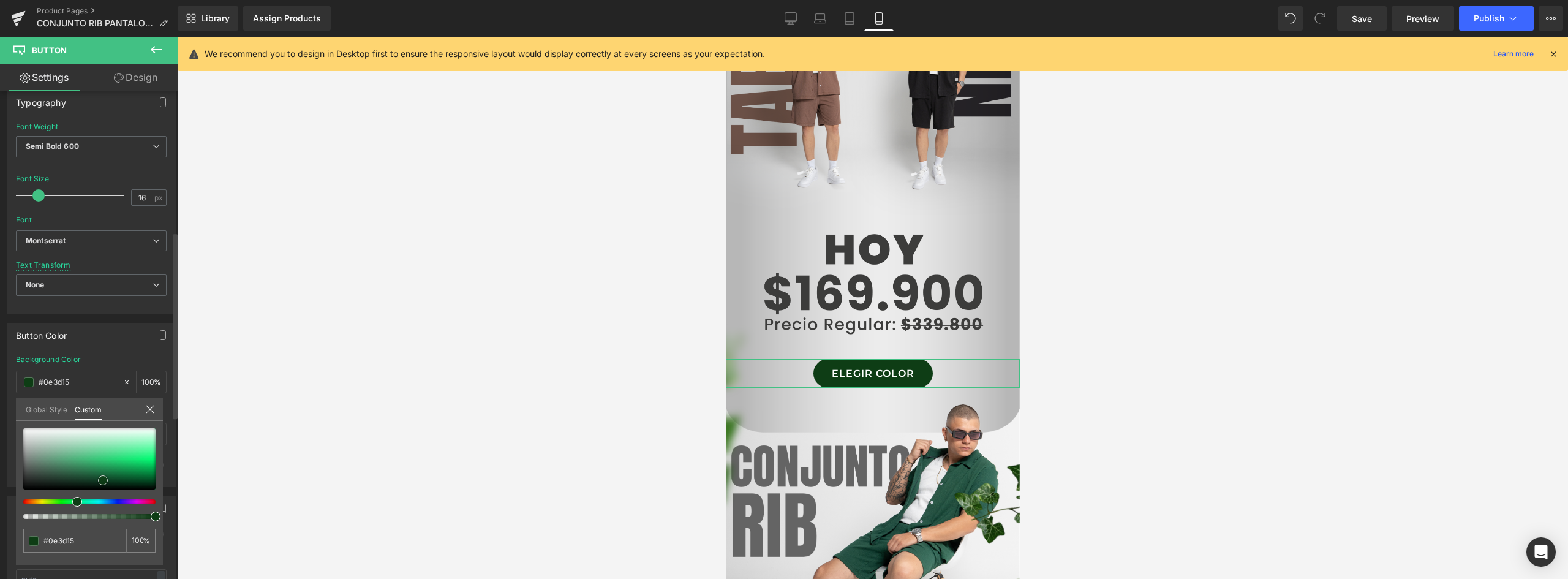
click at [106, 480] on span at bounding box center [102, 481] width 9 height 9
drag, startPoint x: 78, startPoint y: 503, endPoint x: 65, endPoint y: 503, distance: 13.0
click at [65, 503] on span at bounding box center [68, 502] width 9 height 9
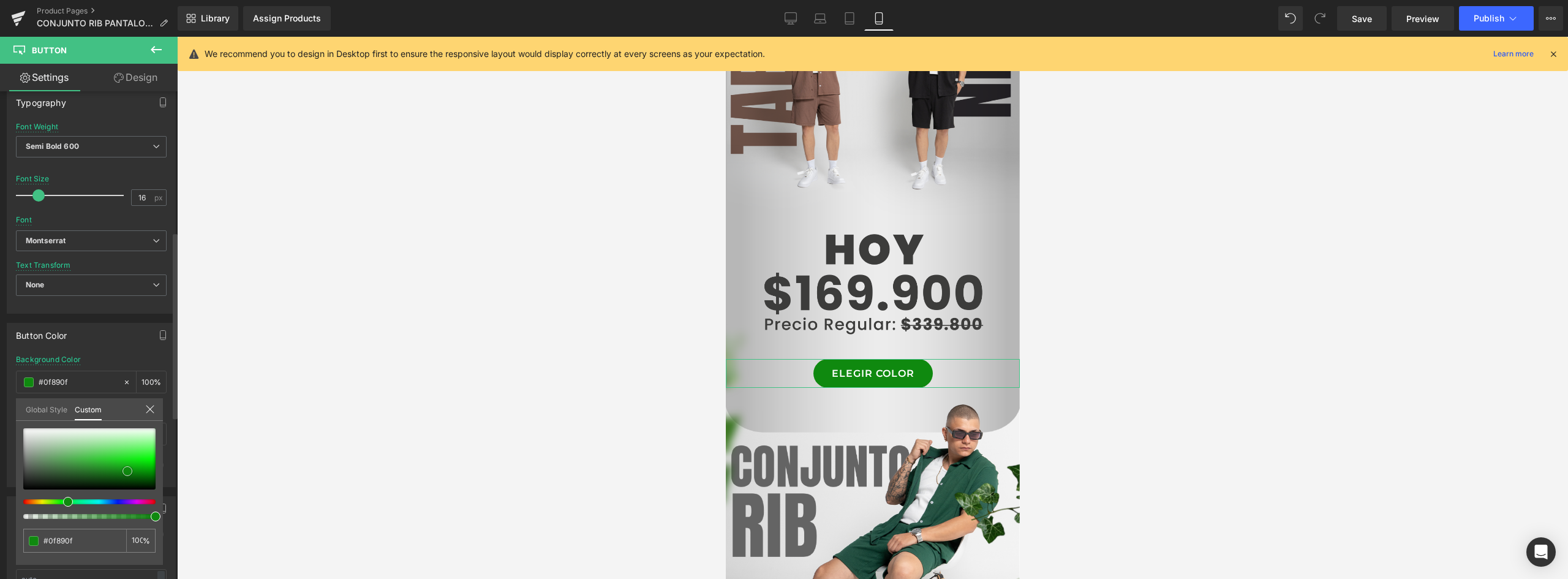
drag, startPoint x: 109, startPoint y: 477, endPoint x: 127, endPoint y: 471, distance: 19.0
click at [127, 471] on span at bounding box center [128, 471] width 9 height 9
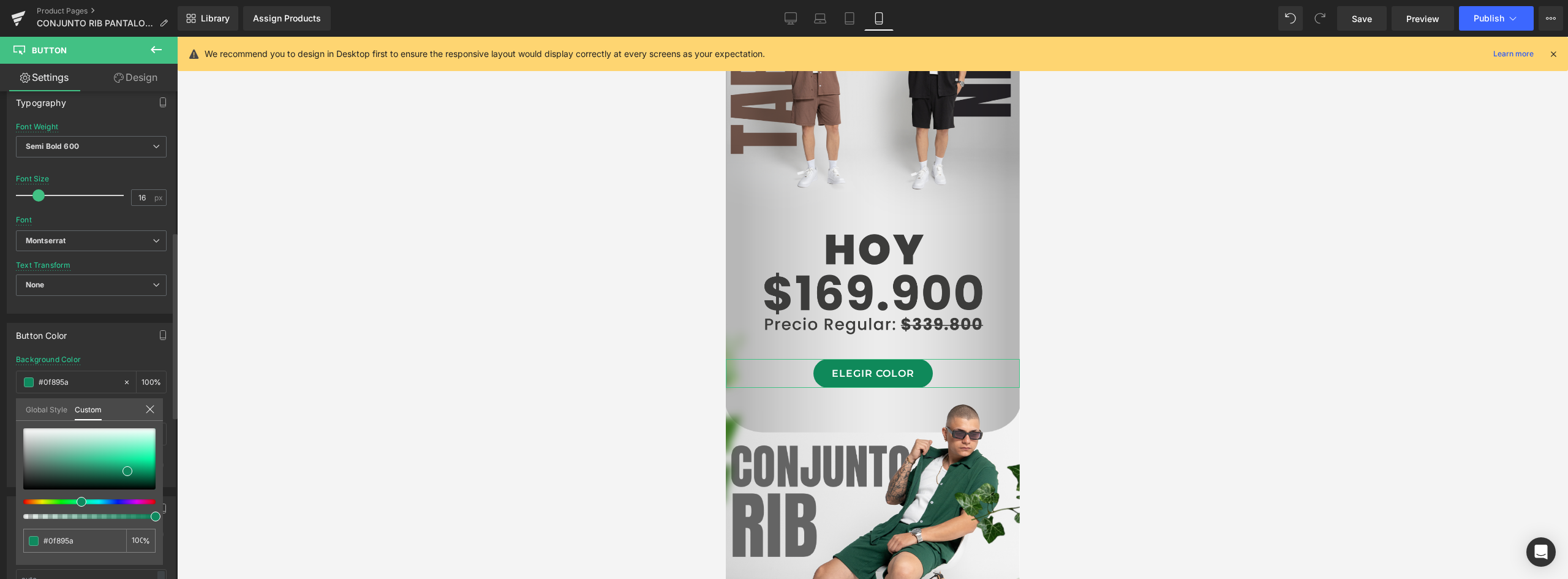
drag, startPoint x: 70, startPoint y: 502, endPoint x: 80, endPoint y: 503, distance: 10.0
click at [80, 503] on span at bounding box center [81, 502] width 9 height 9
click at [124, 477] on span at bounding box center [124, 477] width 9 height 9
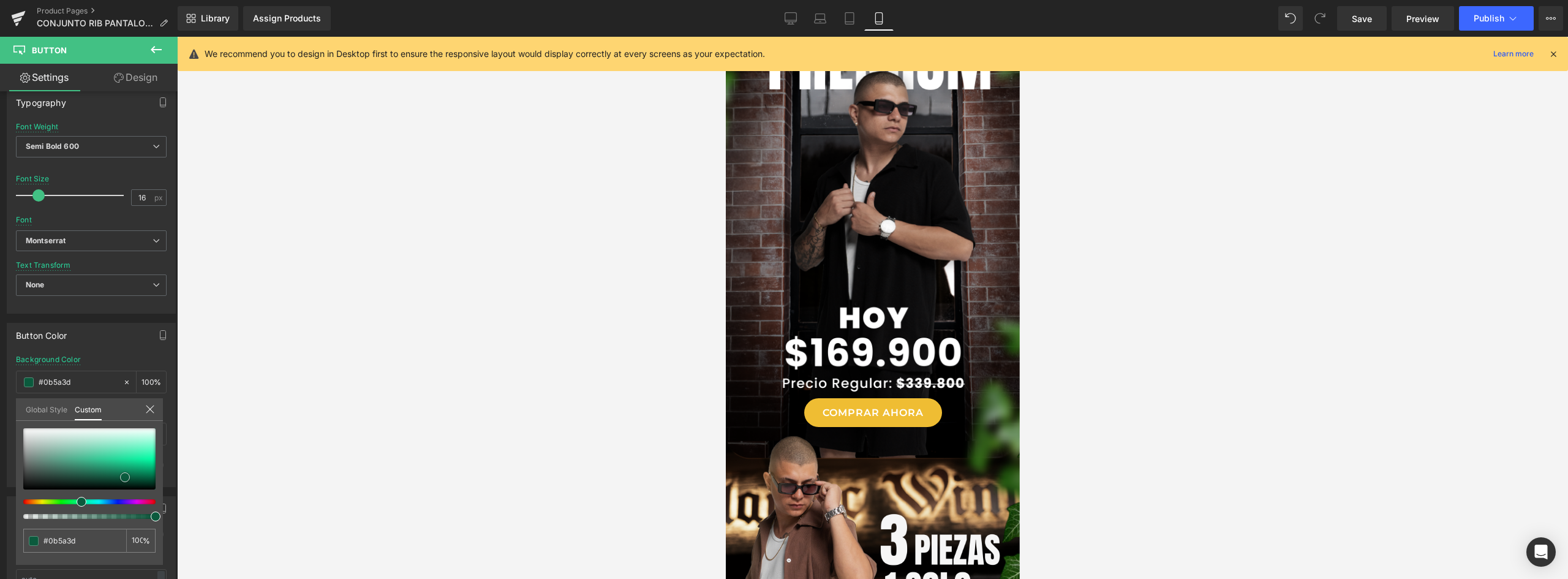
scroll to position [106, 0]
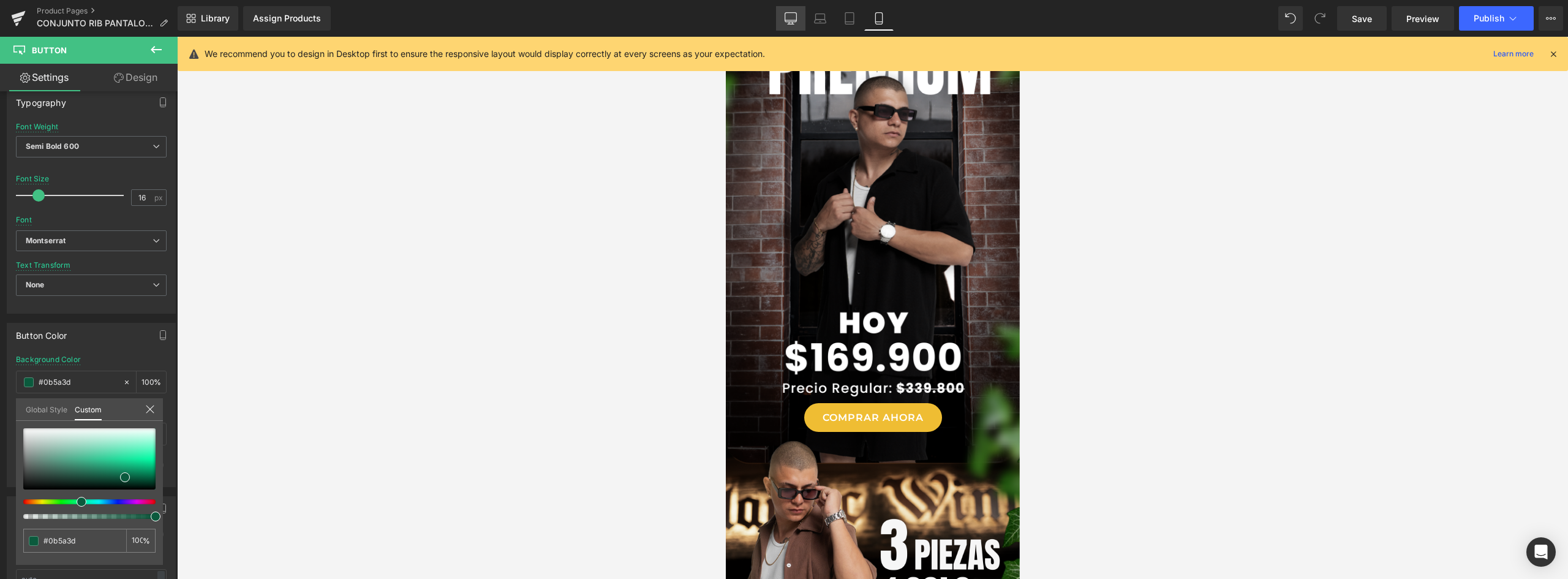
click at [792, 20] on icon at bounding box center [791, 20] width 12 height 0
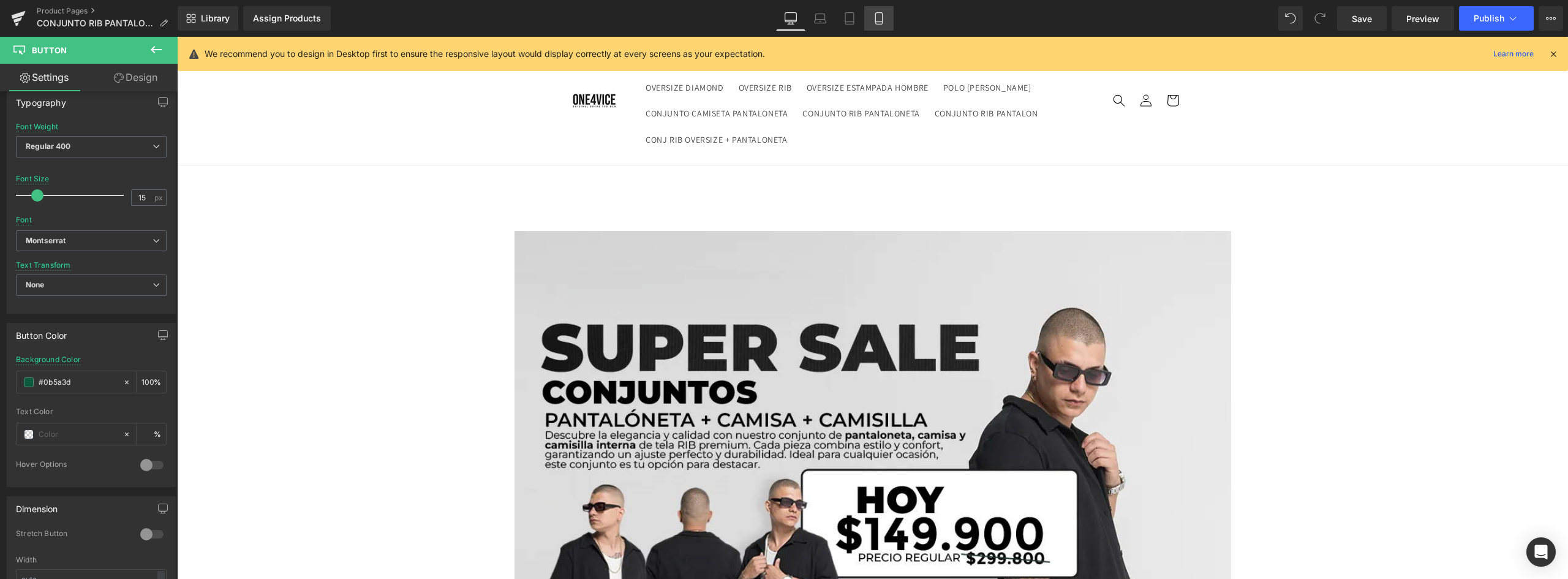
click at [866, 18] on link "Mobile" at bounding box center [878, 18] width 29 height 24
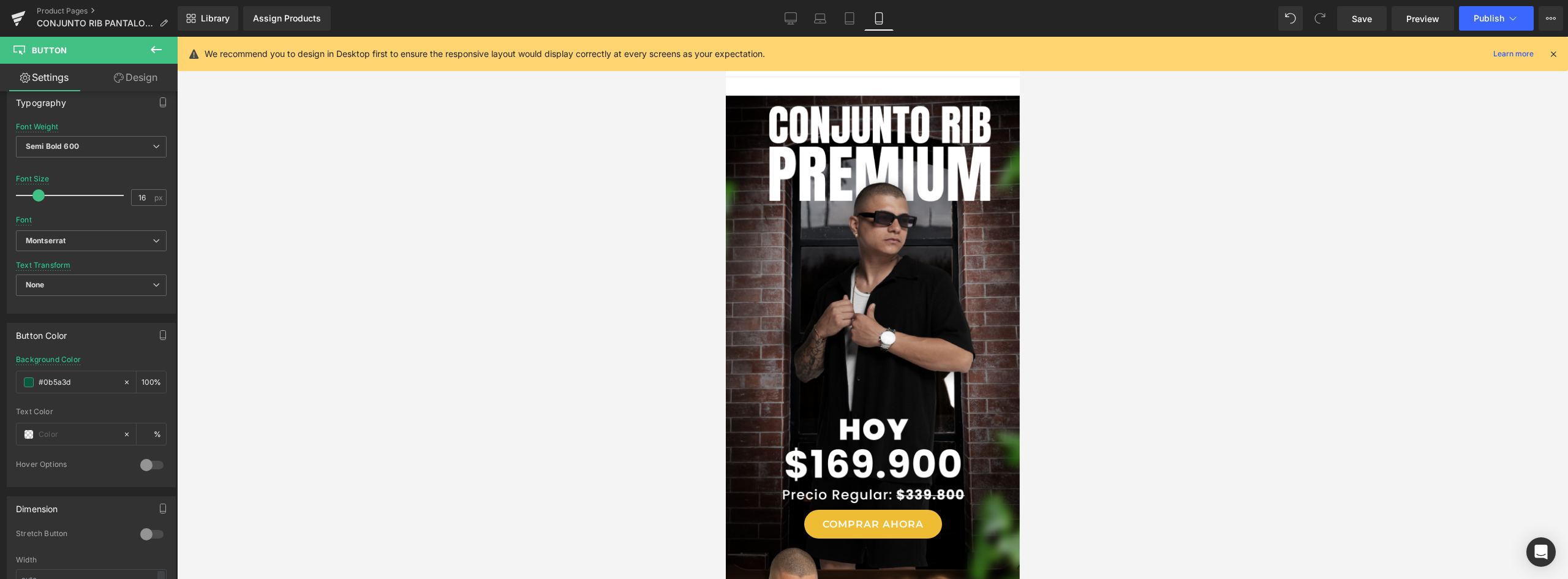
scroll to position [1854, 0]
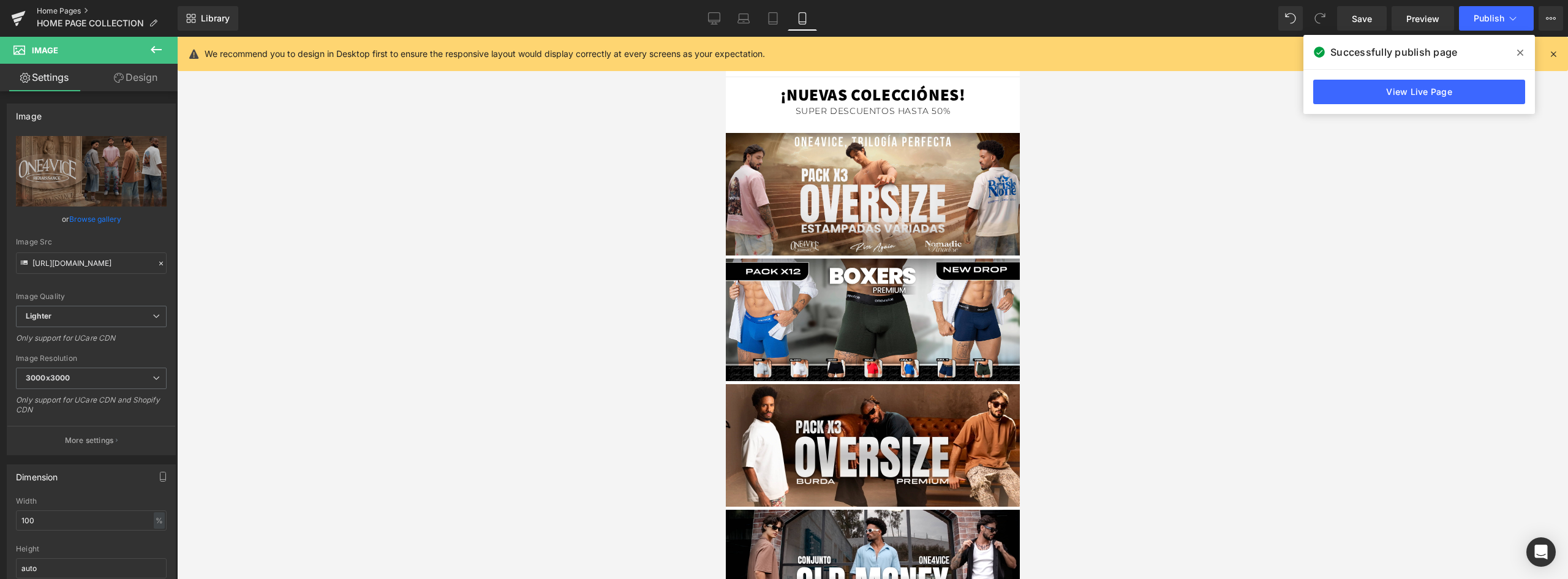
click at [61, 8] on link "Home Pages" at bounding box center [107, 11] width 141 height 9
